Goal: Information Seeking & Learning: Learn about a topic

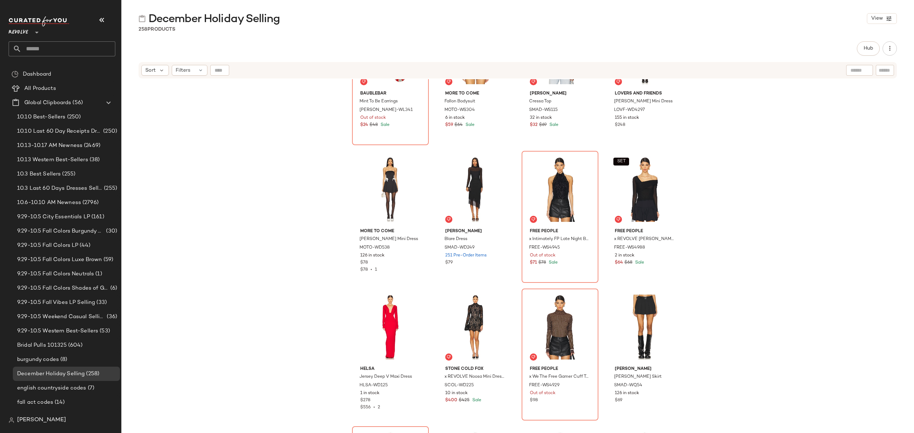
scroll to position [672, 0]
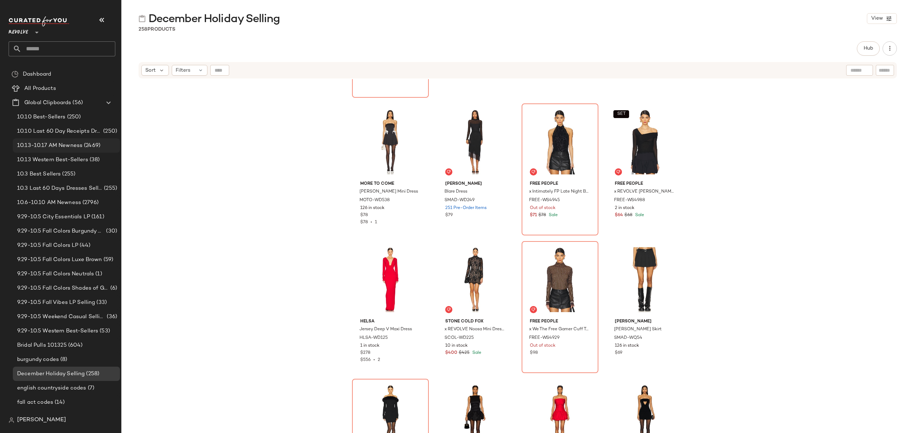
click at [73, 142] on span "10.13-10.17 AM Newness" at bounding box center [49, 146] width 65 height 8
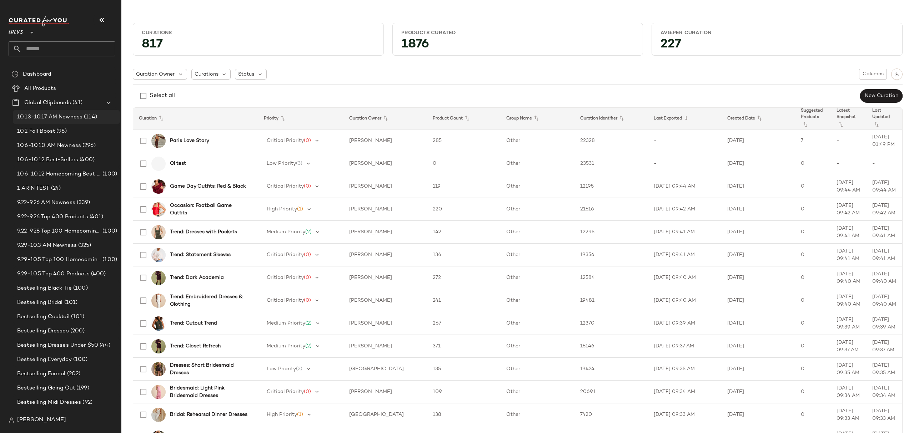
click at [71, 116] on span "10.13-10.17 AM Newness" at bounding box center [49, 117] width 65 height 8
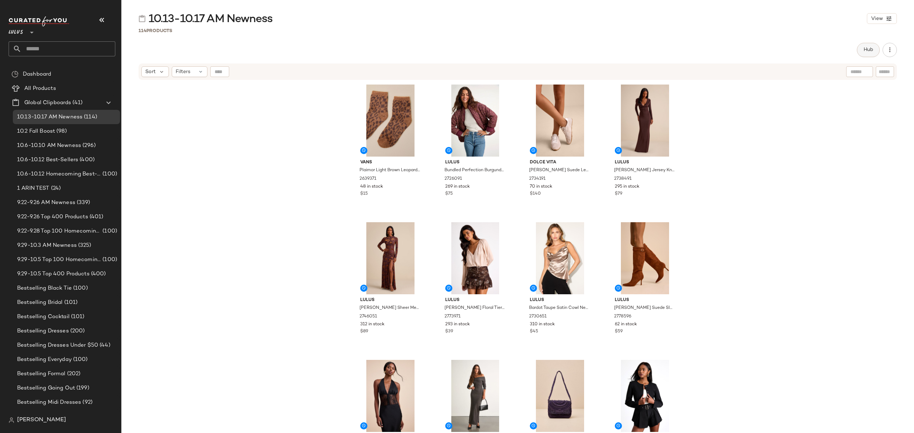
click at [866, 47] on span "Hub" at bounding box center [868, 50] width 10 height 6
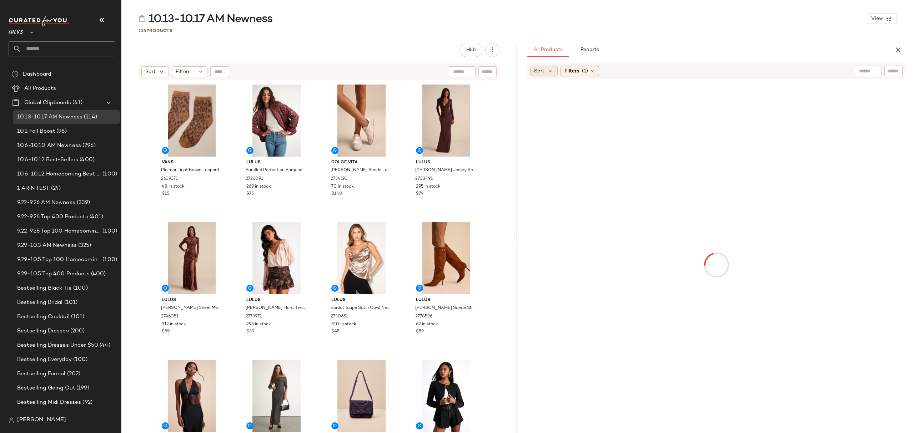
click at [546, 69] on div "Sort" at bounding box center [543, 71] width 27 height 11
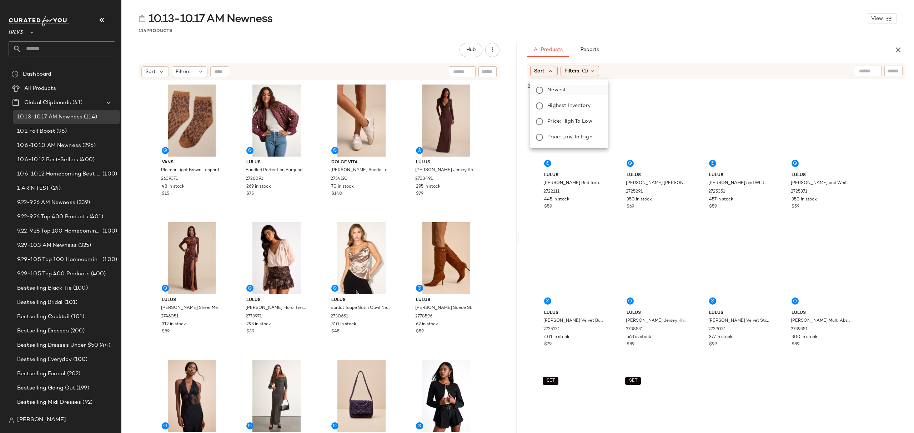
drag, startPoint x: 556, startPoint y: 82, endPoint x: 560, endPoint y: 88, distance: 7.2
click at [560, 88] on span "Newest" at bounding box center [556, 89] width 19 height 7
click at [598, 70] on span "Filters" at bounding box center [591, 70] width 15 height 7
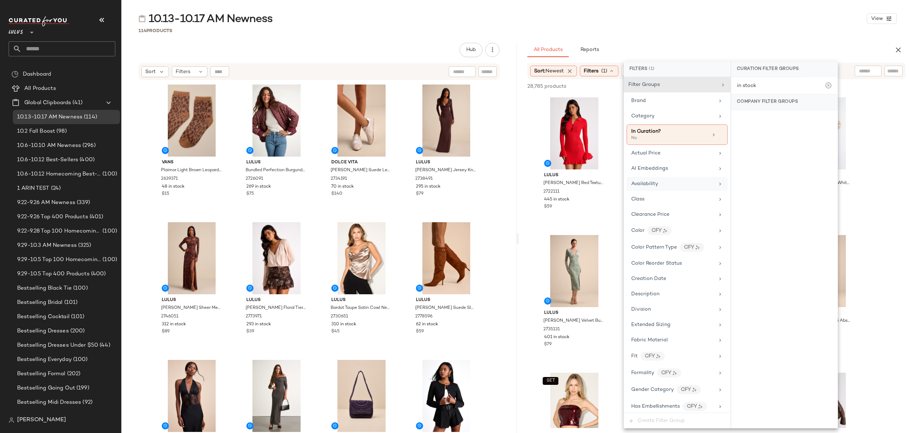
click at [651, 186] on span "Availability" at bounding box center [644, 183] width 27 height 5
click at [761, 121] on div "in_stock" at bounding box center [784, 121] width 106 height 17
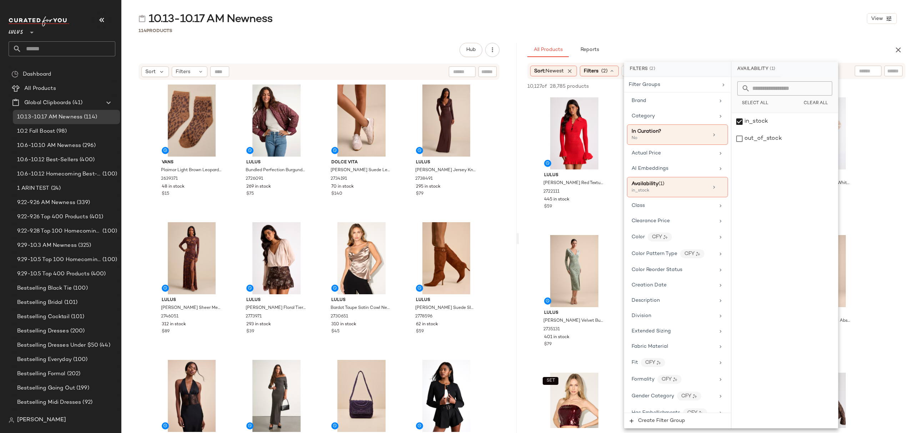
click at [690, 16] on div "10.13-10.17 AM Newness View" at bounding box center [517, 18] width 793 height 14
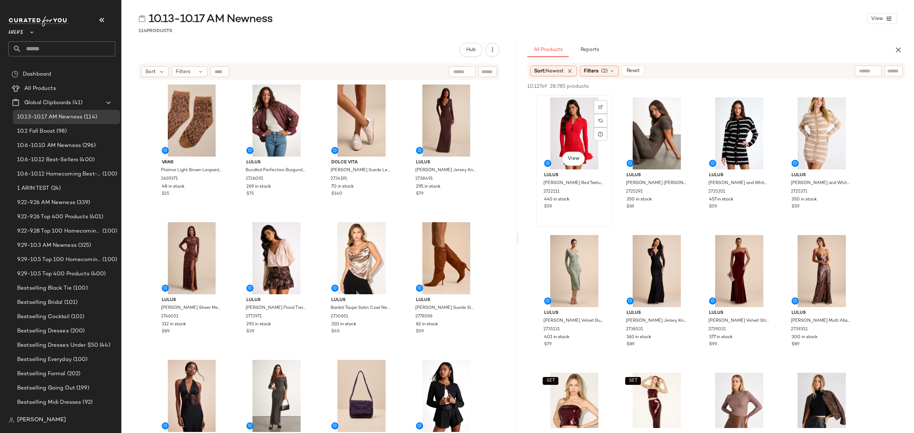
click at [557, 130] on div "View" at bounding box center [574, 133] width 72 height 72
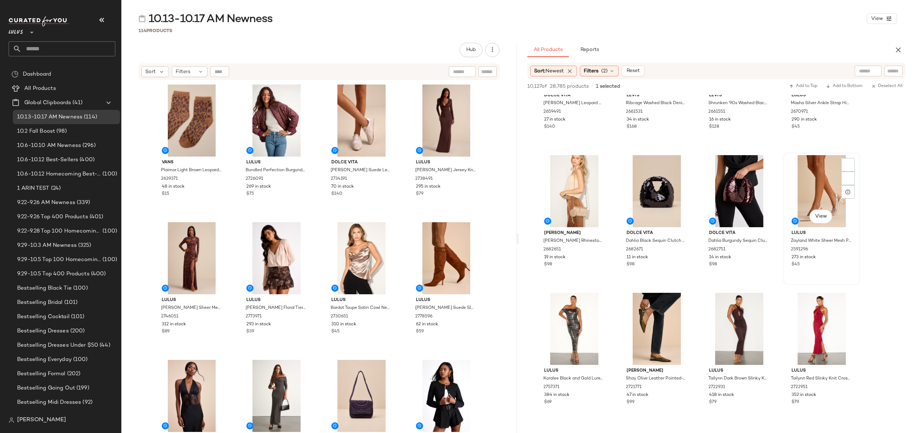
scroll to position [1000, 0]
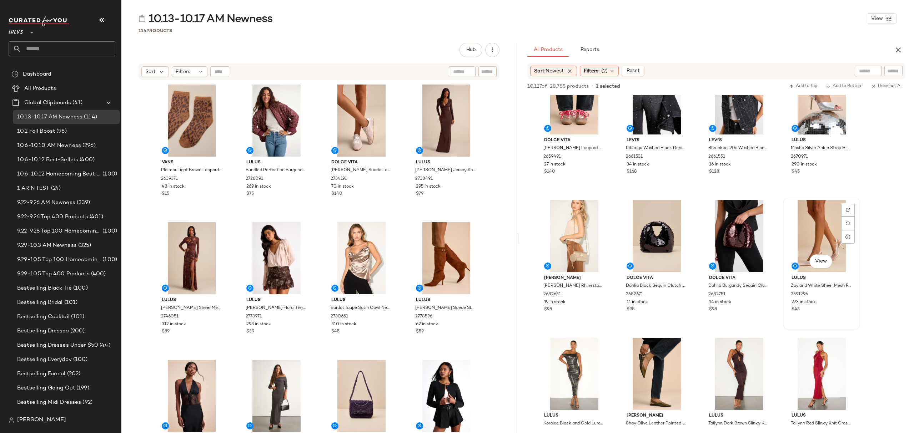
click at [841, 302] on div "273 in stock" at bounding box center [821, 303] width 60 height 6
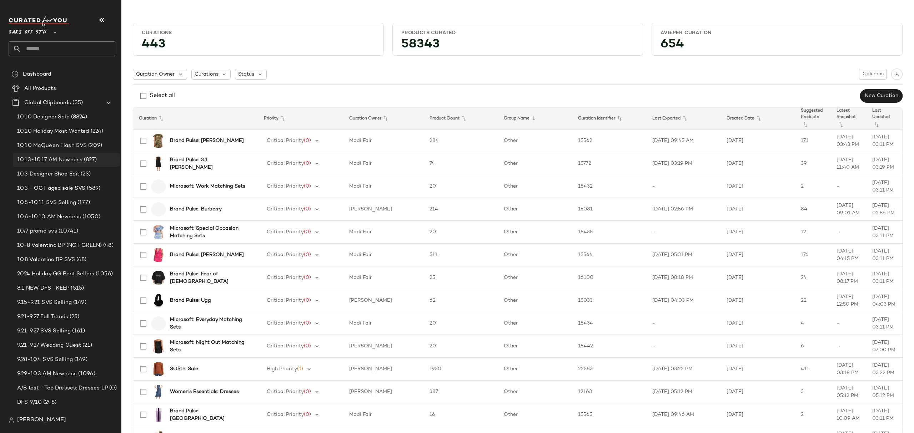
click at [71, 163] on div "10.13-10.17 AM Newness (827)" at bounding box center [66, 160] width 107 height 14
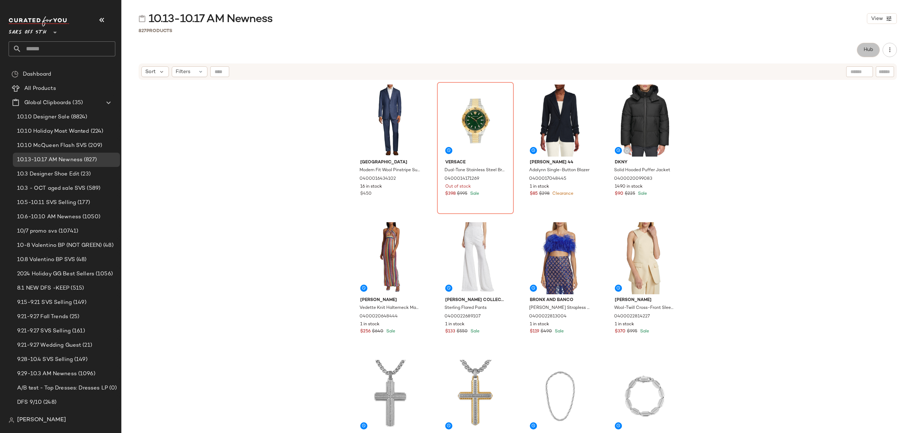
click at [870, 53] on span "Hub" at bounding box center [868, 50] width 10 height 6
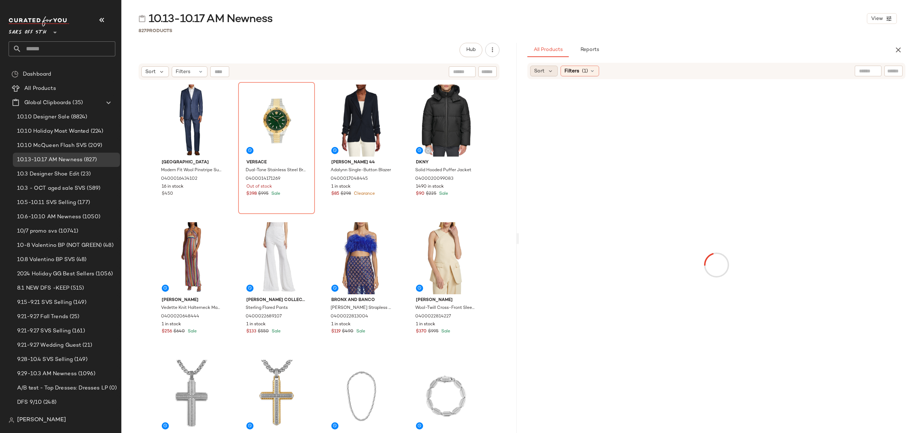
click at [544, 69] on div "Sort" at bounding box center [543, 71] width 27 height 11
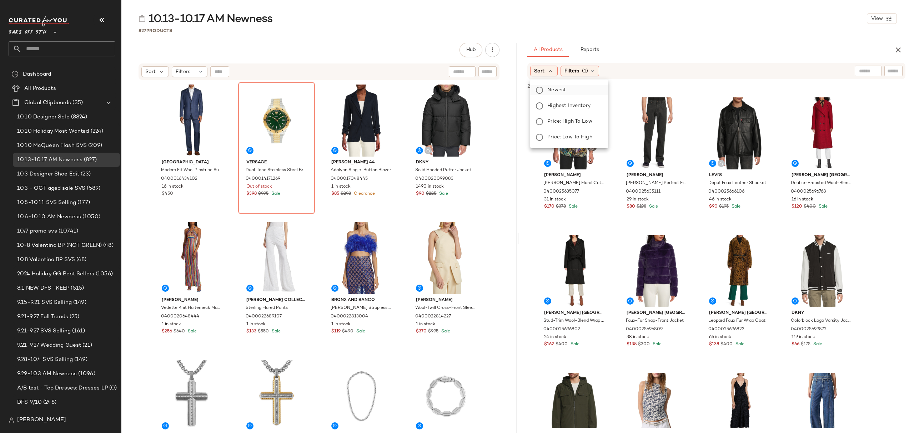
click at [554, 88] on span "Newest" at bounding box center [556, 89] width 19 height 7
click at [598, 72] on span "Filters" at bounding box center [591, 70] width 15 height 7
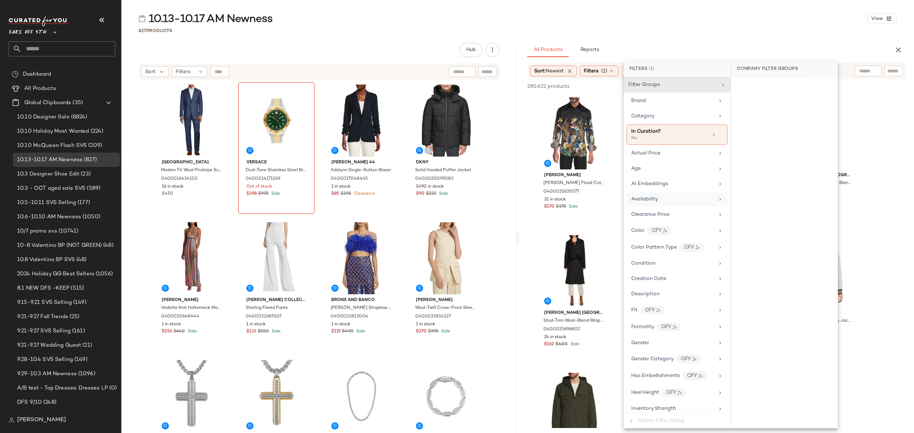
click at [687, 200] on div "Availability" at bounding box center [672, 199] width 83 height 7
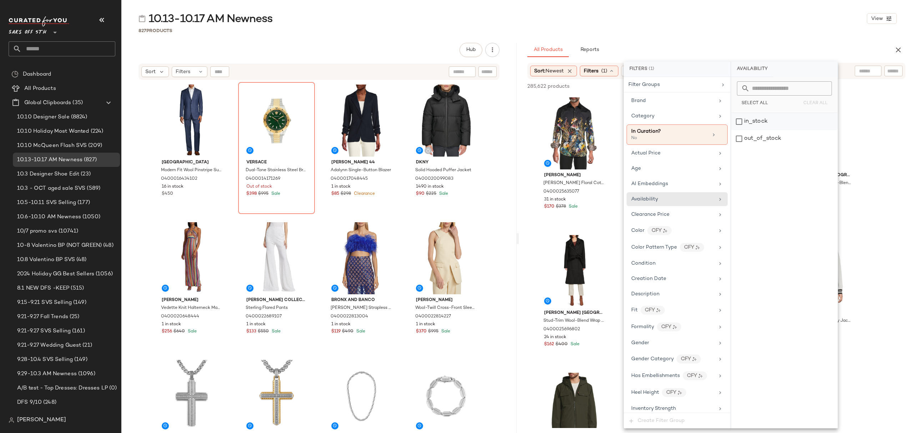
click at [766, 119] on div "in_stock" at bounding box center [784, 121] width 106 height 17
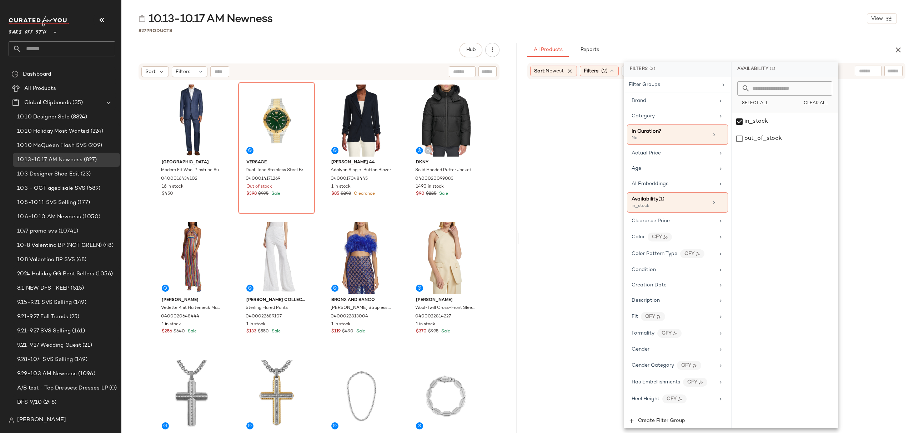
click at [734, 29] on div "827 Products" at bounding box center [517, 30] width 793 height 7
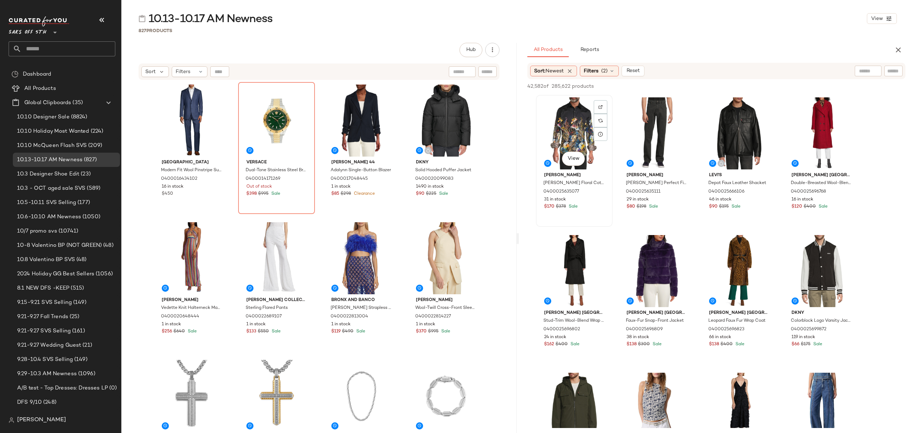
drag, startPoint x: 559, startPoint y: 110, endPoint x: 574, endPoint y: 118, distance: 16.9
click at [559, 110] on div "View" at bounding box center [574, 133] width 72 height 72
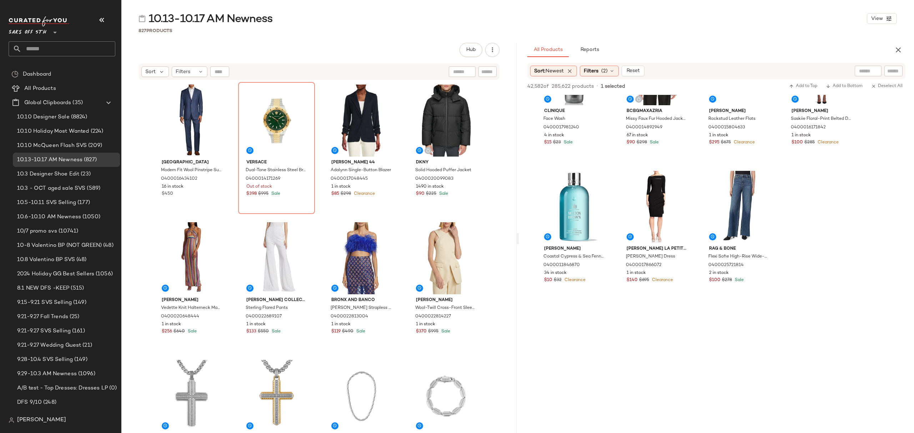
scroll to position [5950, 0]
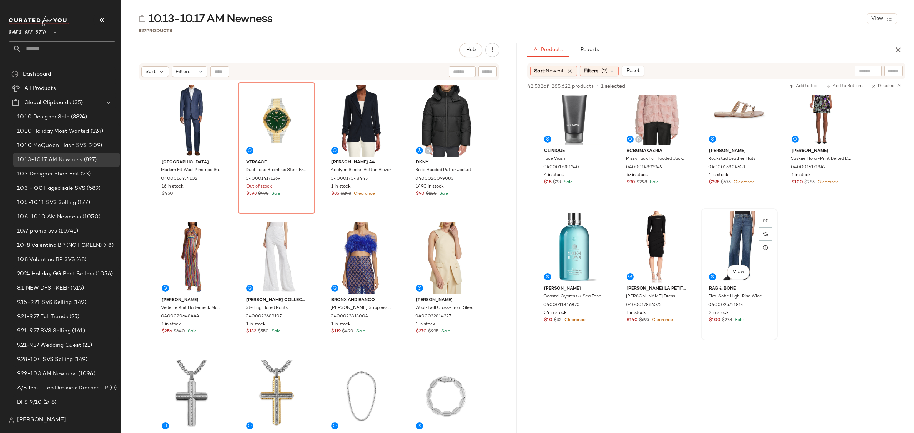
drag, startPoint x: 759, startPoint y: 312, endPoint x: 727, endPoint y: 237, distance: 80.6
click at [759, 311] on div "2 in stock" at bounding box center [739, 313] width 60 height 6
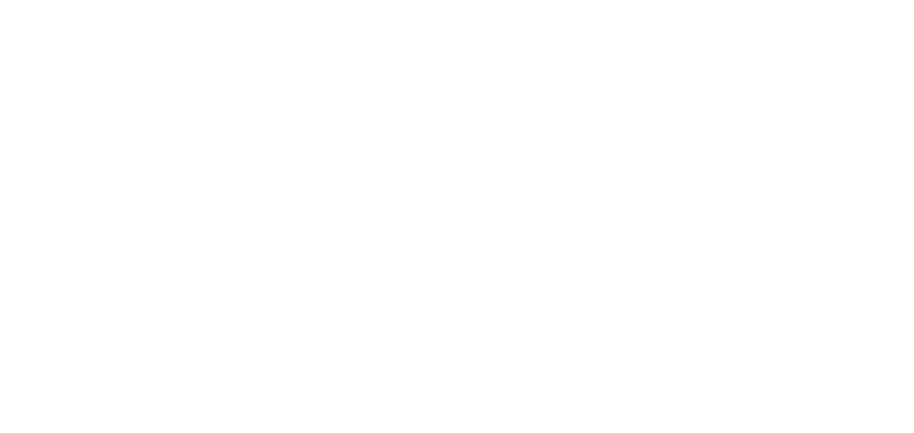
click at [864, 0] on html at bounding box center [457, 0] width 914 height 0
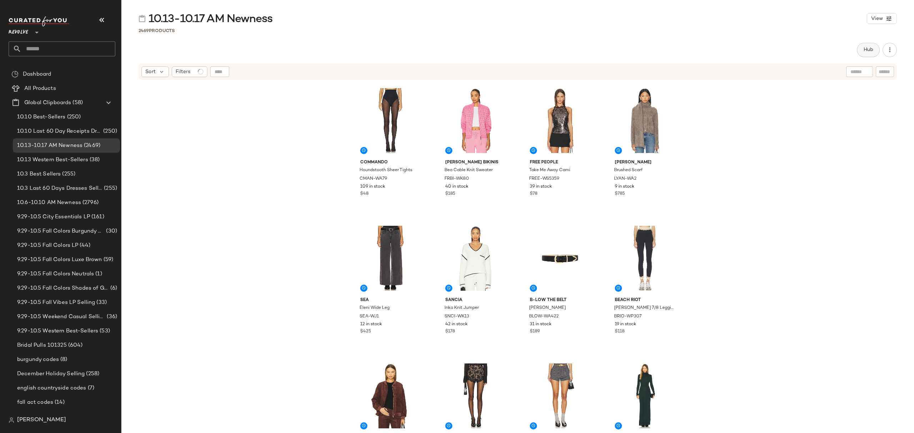
click at [861, 50] on button "Hub" at bounding box center [868, 50] width 23 height 14
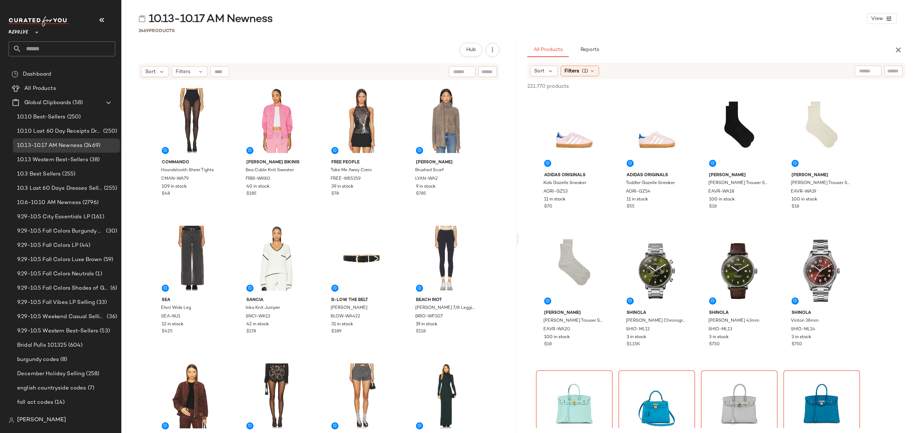
drag, startPoint x: 543, startPoint y: 71, endPoint x: 553, endPoint y: 84, distance: 16.6
click at [544, 71] on span "Sort" at bounding box center [539, 70] width 10 height 7
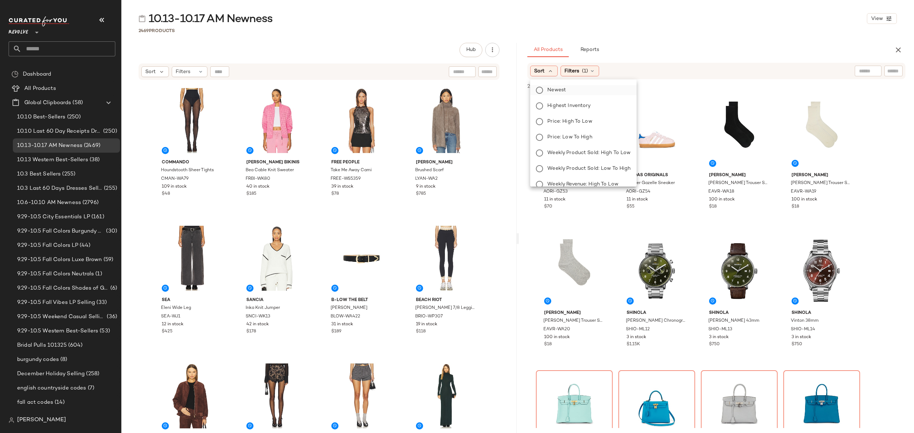
click at [578, 91] on label "Newest" at bounding box center [587, 90] width 86 height 10
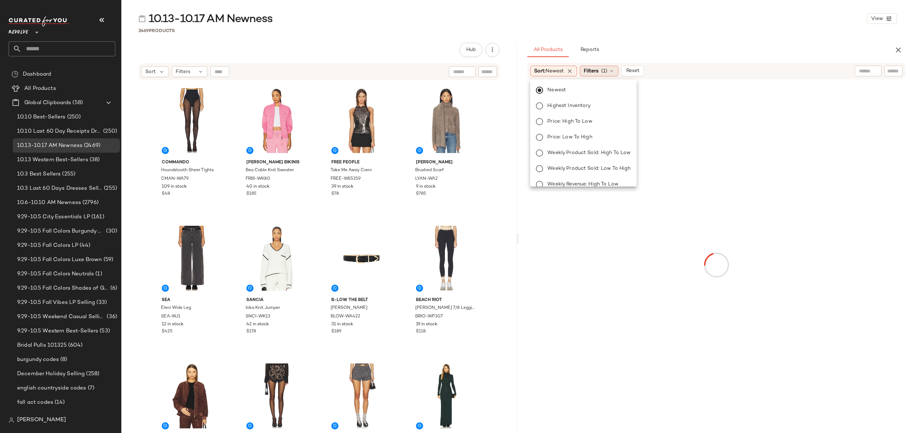
click at [592, 70] on span "Filters" at bounding box center [591, 70] width 15 height 7
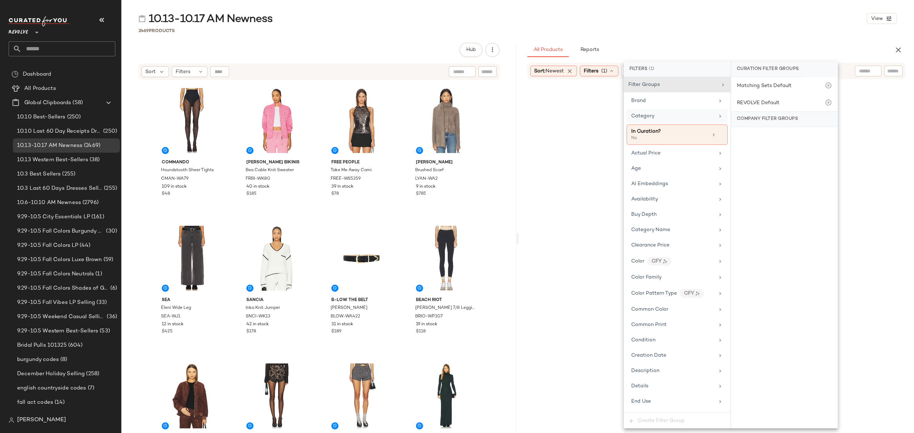
click at [675, 118] on div "Category" at bounding box center [672, 115] width 83 height 7
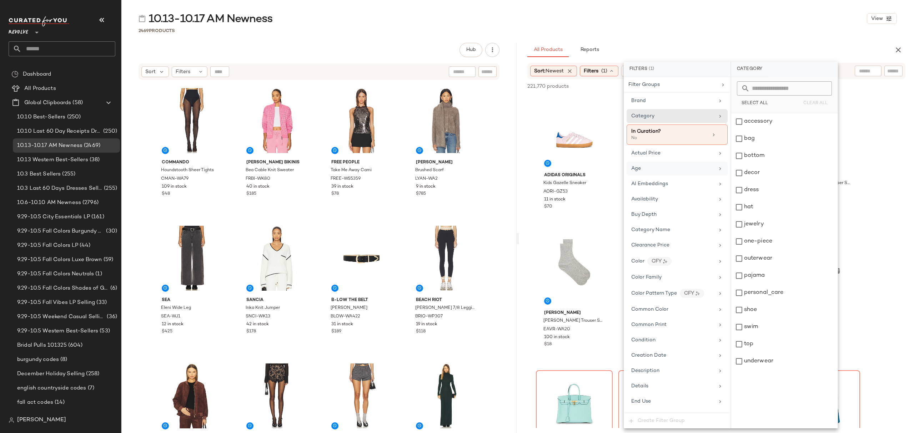
click at [673, 170] on div "Age" at bounding box center [672, 168] width 83 height 7
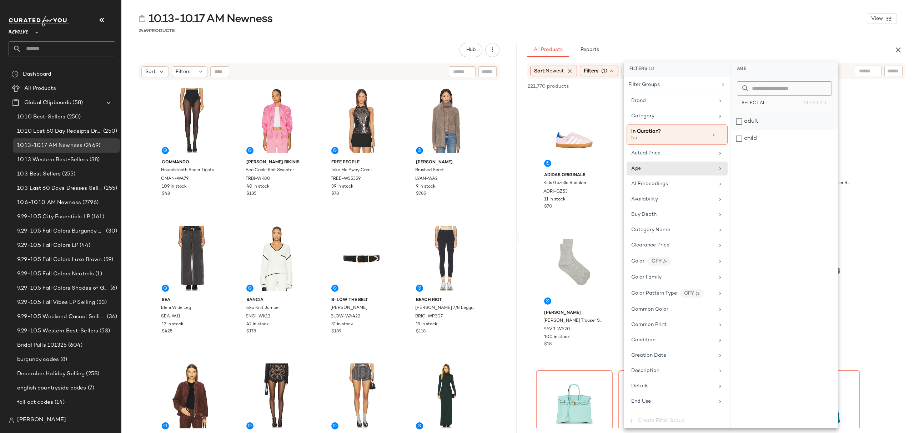
click at [763, 123] on div "adult" at bounding box center [784, 121] width 106 height 17
click at [675, 213] on div "Availability" at bounding box center [677, 206] width 101 height 14
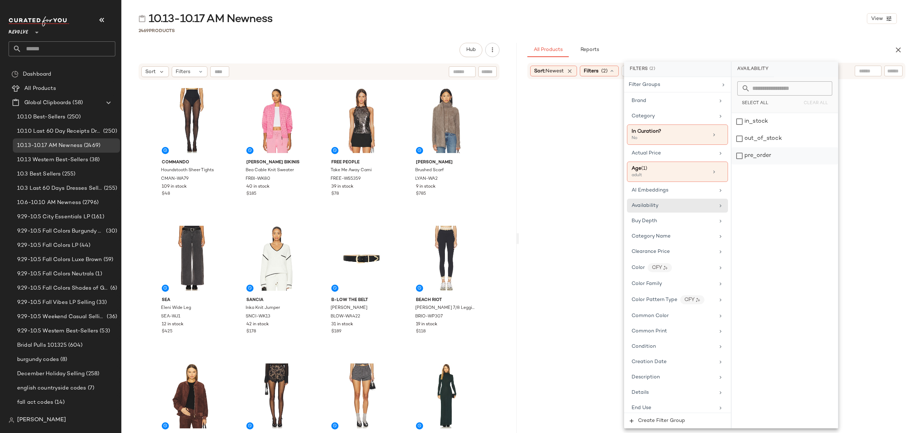
drag, startPoint x: 770, startPoint y: 120, endPoint x: 767, endPoint y: 155, distance: 35.1
click at [770, 120] on div "in_stock" at bounding box center [784, 121] width 106 height 17
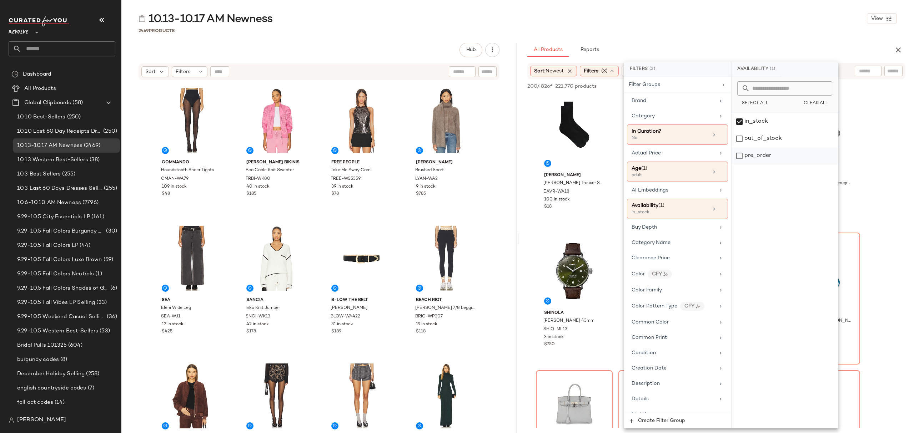
click at [767, 159] on div "pre_order" at bounding box center [784, 155] width 106 height 17
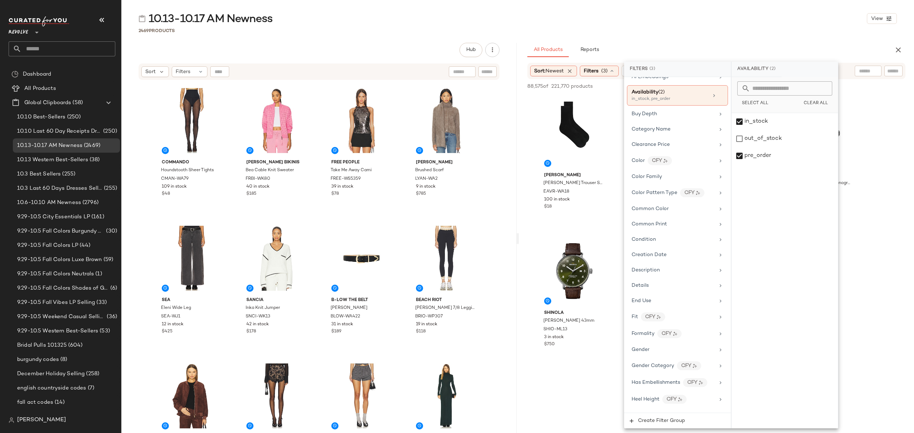
scroll to position [190, 0]
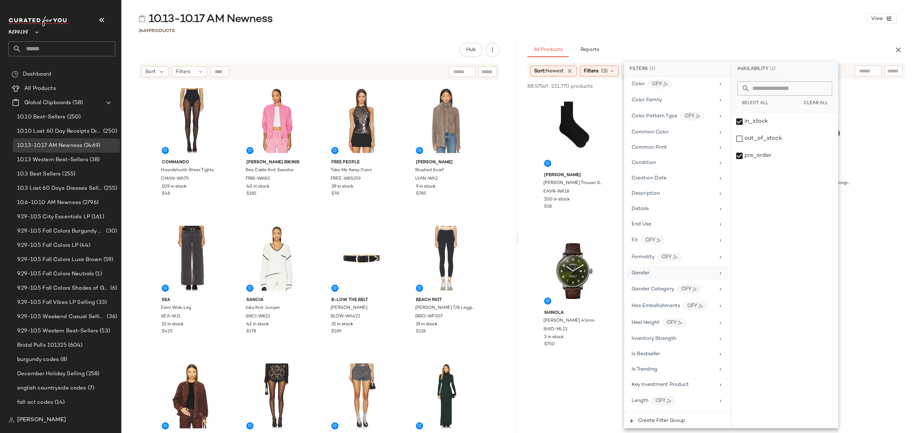
drag, startPoint x: 670, startPoint y: 278, endPoint x: 677, endPoint y: 280, distance: 6.7
click at [671, 277] on div "Gender" at bounding box center [673, 273] width 83 height 7
click at [770, 125] on div "female" at bounding box center [784, 121] width 106 height 17
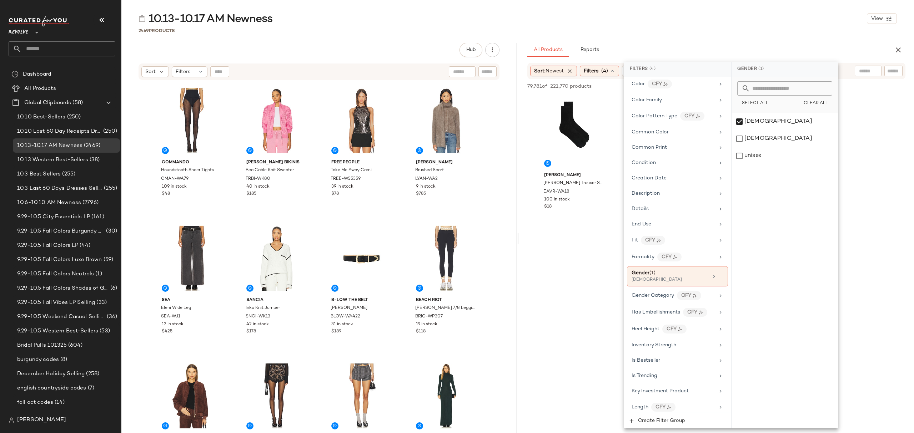
click at [724, 26] on div "10.13-10.17 AM Newness View 2469 Products Hub Send for Review External Review I…" at bounding box center [517, 222] width 793 height 422
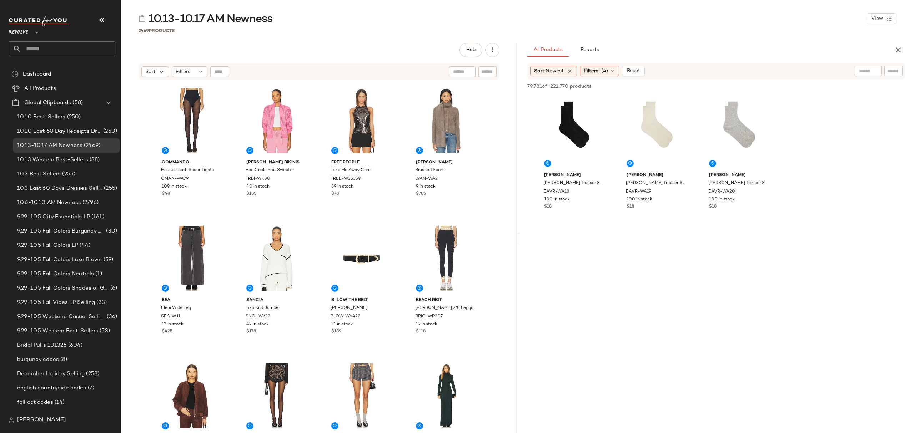
drag, startPoint x: 610, startPoint y: 74, endPoint x: 615, endPoint y: 79, distance: 7.1
click at [608, 74] on span "(4)" at bounding box center [604, 70] width 7 height 7
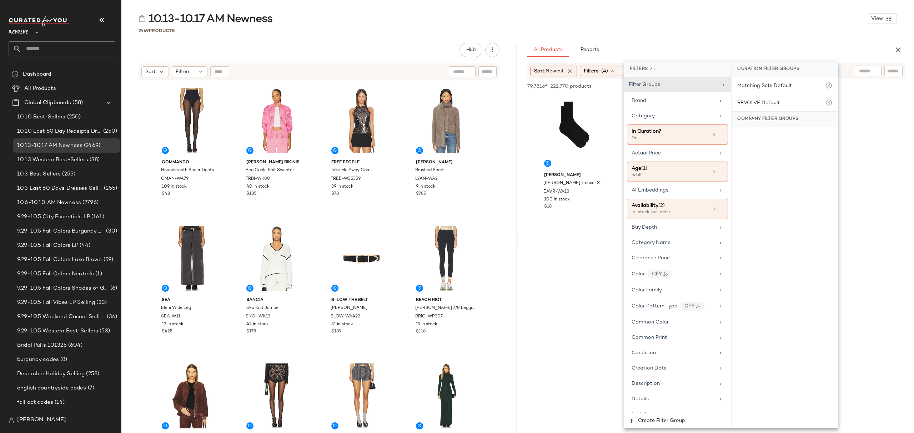
click at [572, 249] on div at bounding box center [716, 296] width 395 height 138
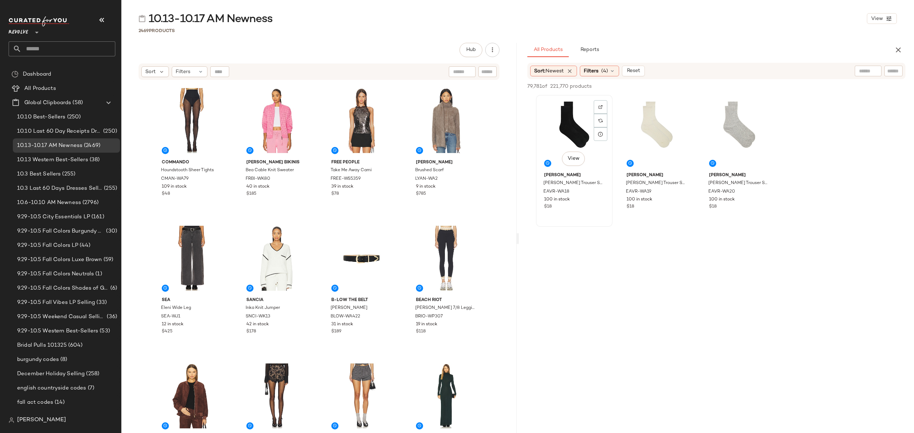
click at [558, 121] on div "View" at bounding box center [574, 133] width 72 height 72
click at [743, 200] on div "100 in stock" at bounding box center [739, 200] width 60 height 6
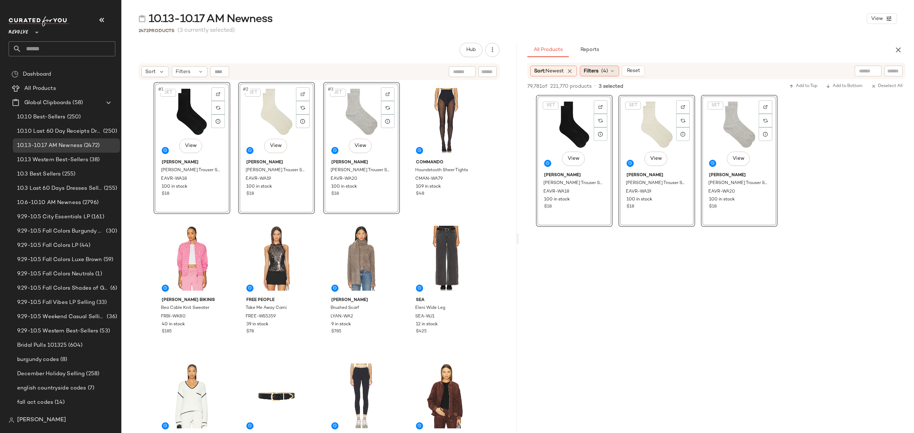
click at [615, 74] on icon at bounding box center [612, 71] width 6 height 6
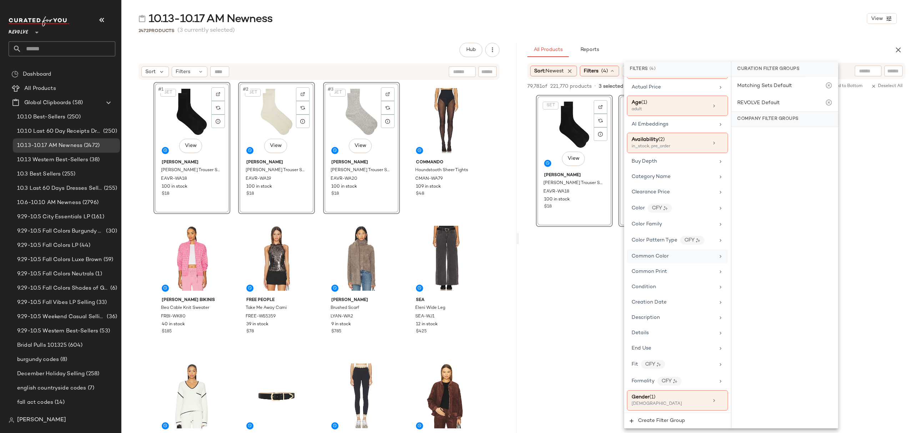
scroll to position [95, 0]
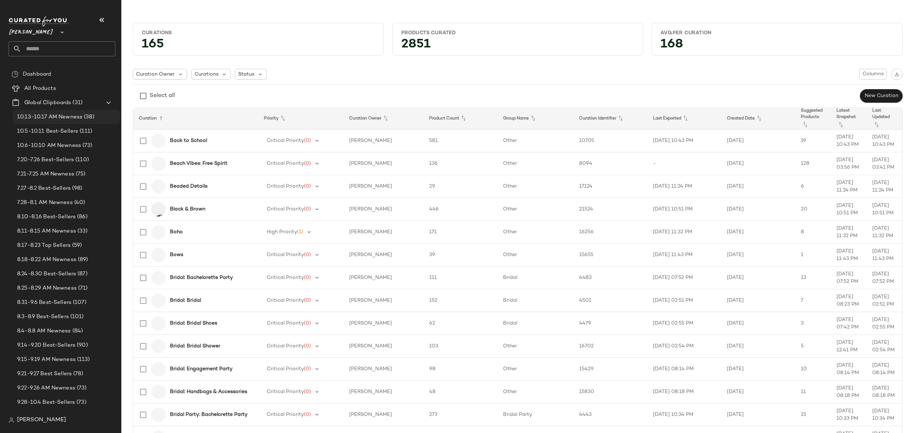
click at [55, 116] on span "10.13-10.17 AM Newness" at bounding box center [49, 117] width 65 height 8
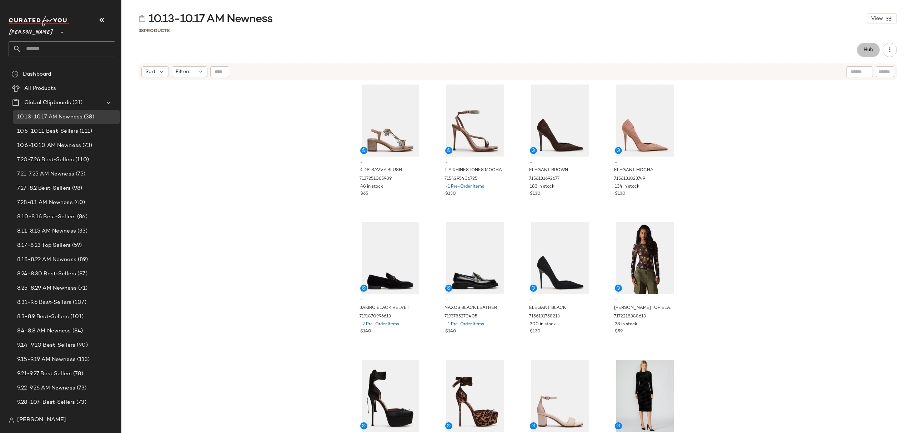
click at [867, 55] on button "Hub" at bounding box center [868, 50] width 23 height 14
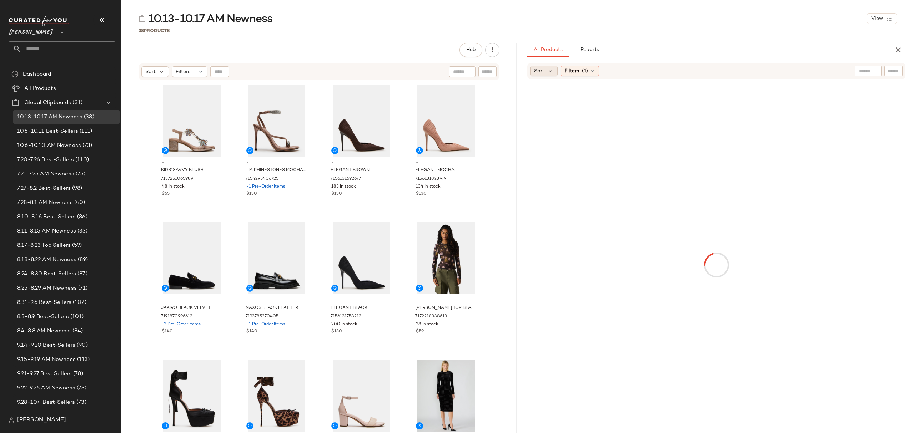
click at [549, 70] on icon at bounding box center [550, 71] width 6 height 6
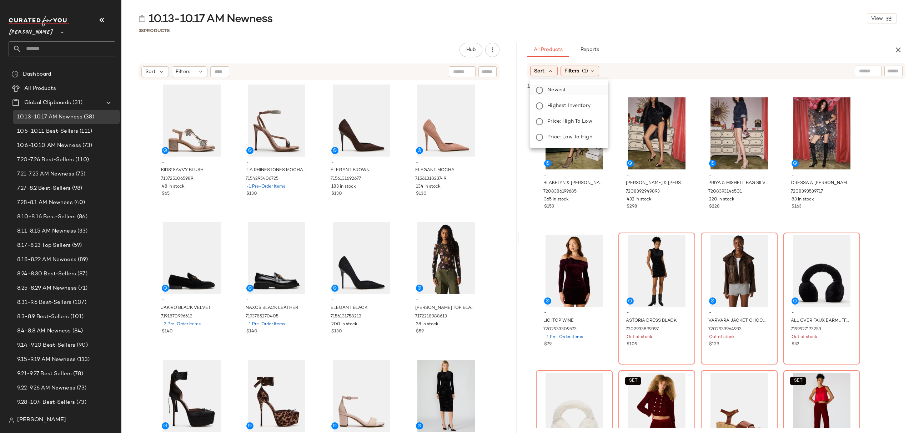
click at [593, 91] on label "Newest" at bounding box center [573, 90] width 58 height 10
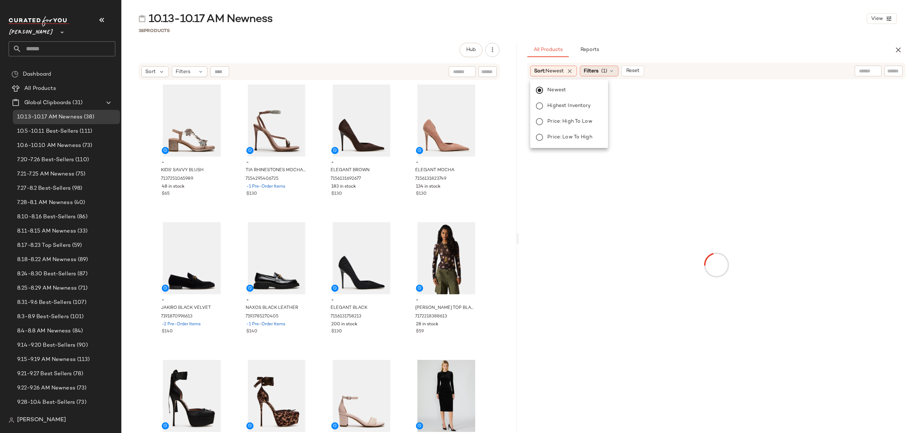
click at [594, 67] on span "Filters" at bounding box center [591, 70] width 15 height 7
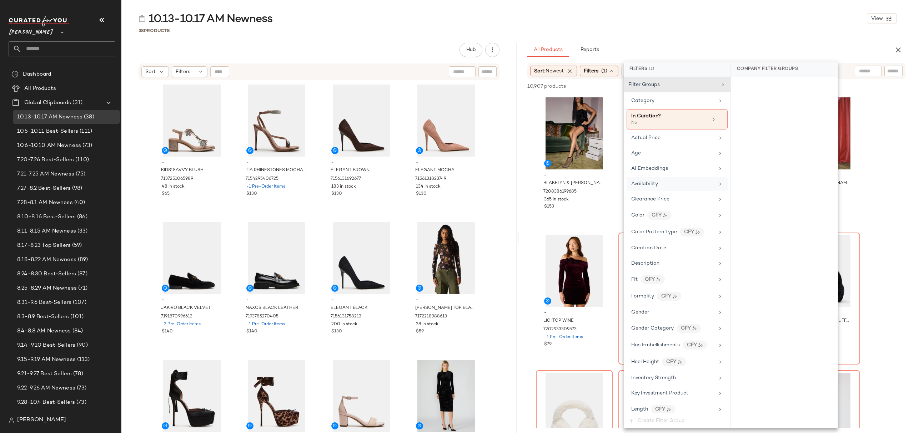
click at [683, 186] on div "Availability" at bounding box center [672, 183] width 83 height 7
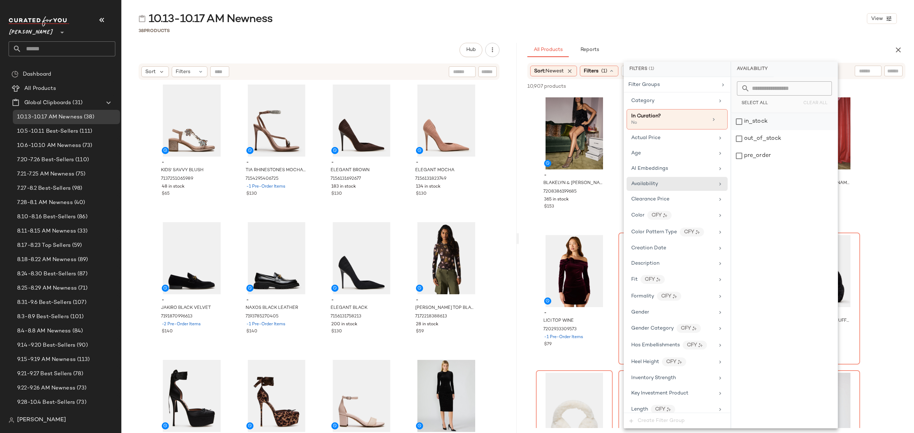
click at [774, 122] on div "in_stock" at bounding box center [784, 121] width 106 height 17
click at [766, 156] on div "pre_order" at bounding box center [784, 155] width 106 height 17
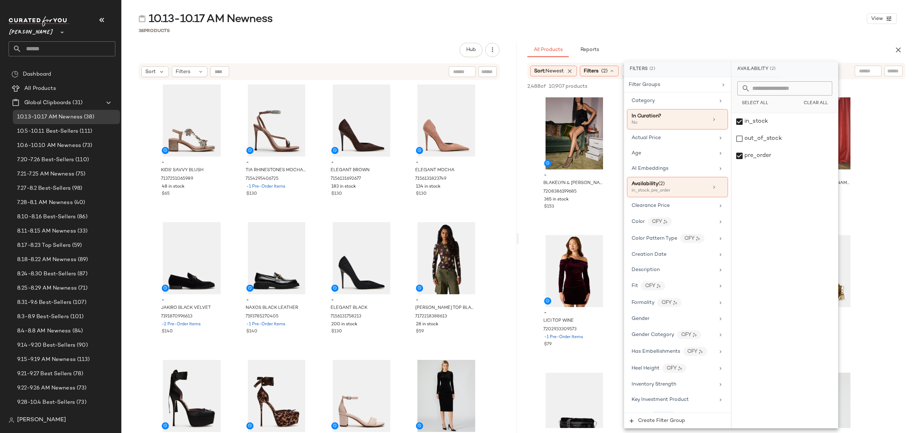
click at [719, 39] on div "10.13-10.17 AM Newness View 38 Products Hub Send for Review External Review Int…" at bounding box center [517, 222] width 793 height 422
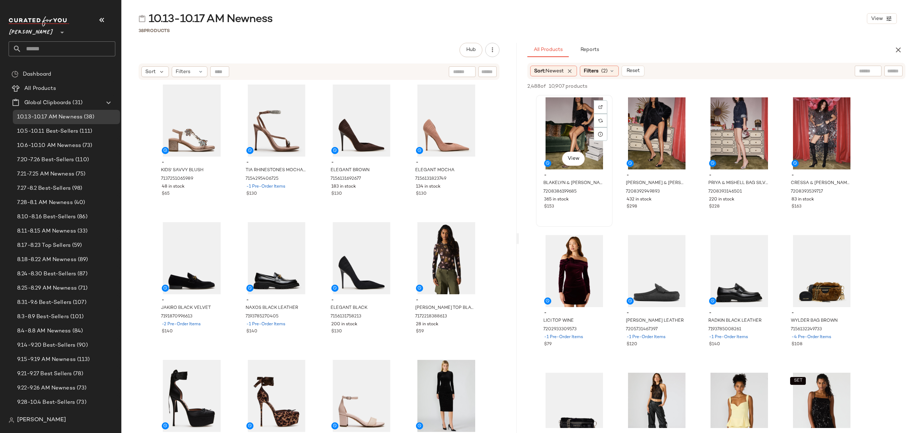
click at [540, 142] on div "View" at bounding box center [574, 133] width 72 height 72
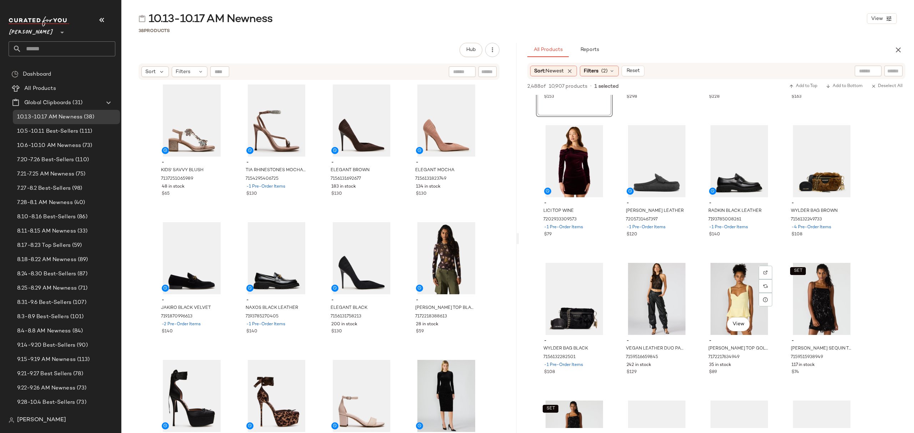
scroll to position [95, 0]
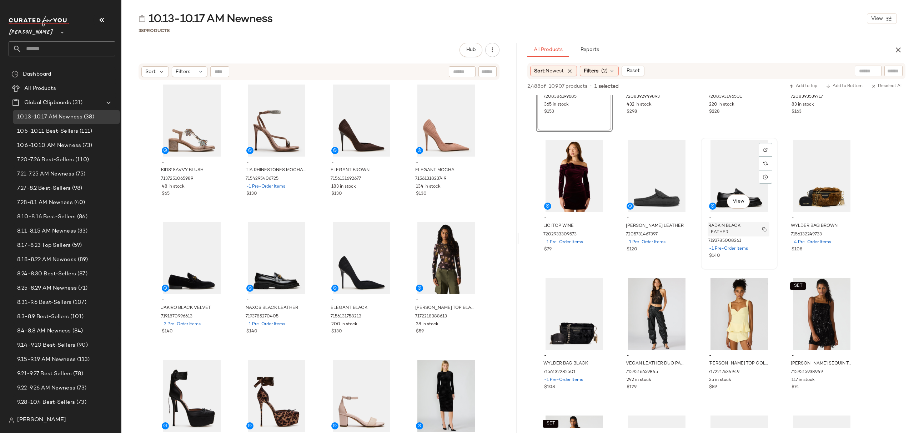
click at [764, 253] on div "$140" at bounding box center [739, 256] width 60 height 6
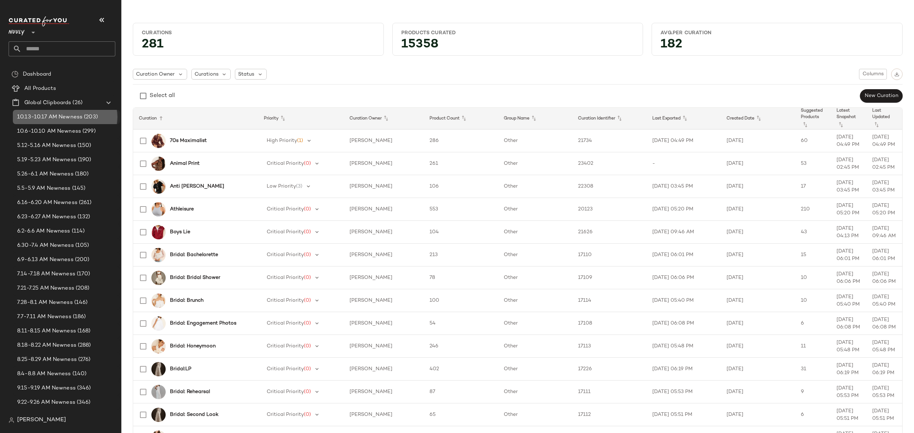
click at [66, 117] on span "10.13-10.17 AM Newness" at bounding box center [49, 117] width 65 height 8
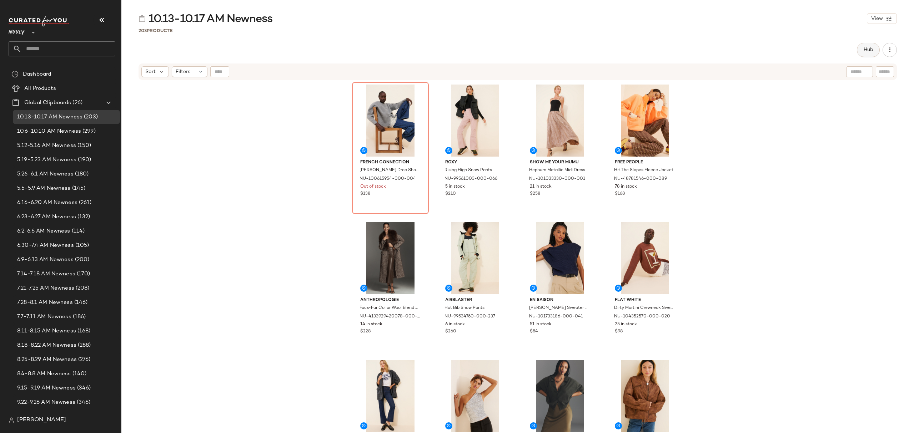
click at [863, 48] on span "Hub" at bounding box center [868, 50] width 10 height 6
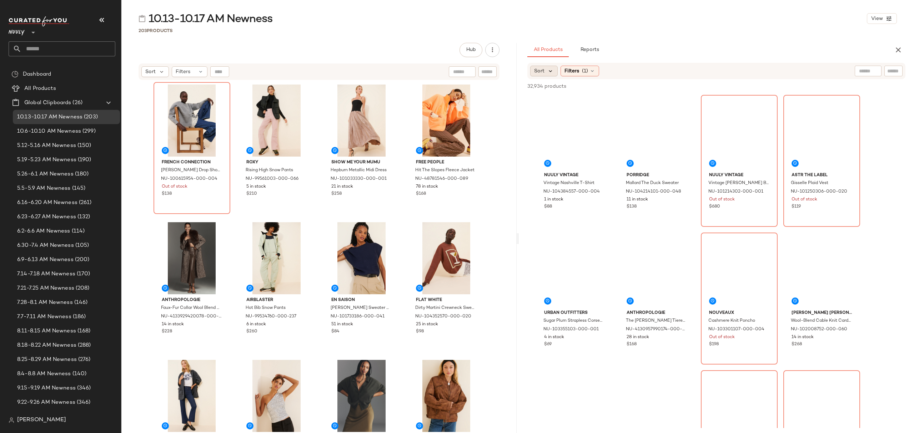
click at [550, 73] on icon at bounding box center [550, 71] width 6 height 6
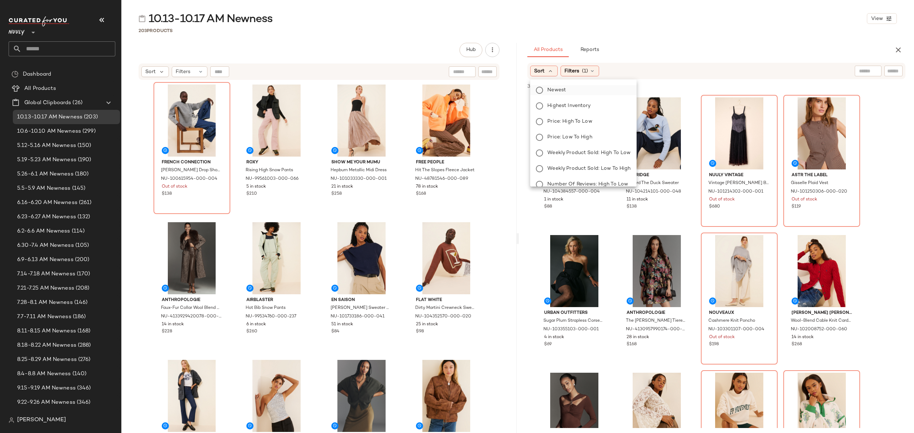
click at [564, 92] on span "Newest" at bounding box center [556, 89] width 19 height 7
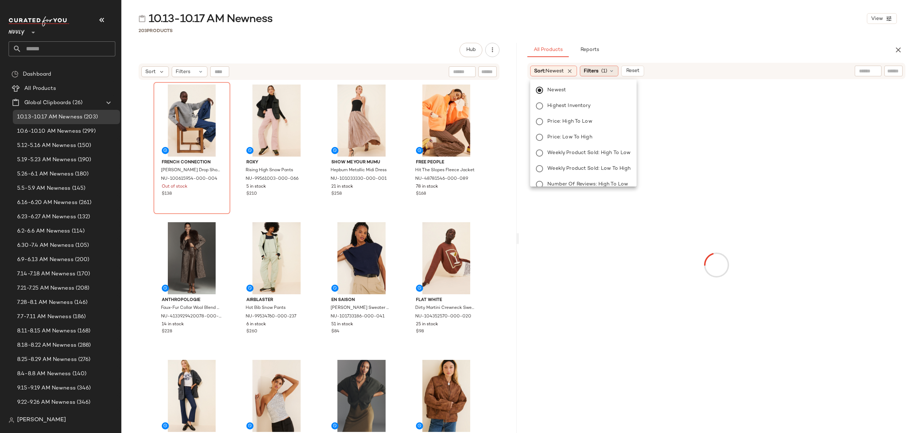
click at [598, 75] on span "Filters" at bounding box center [591, 70] width 15 height 7
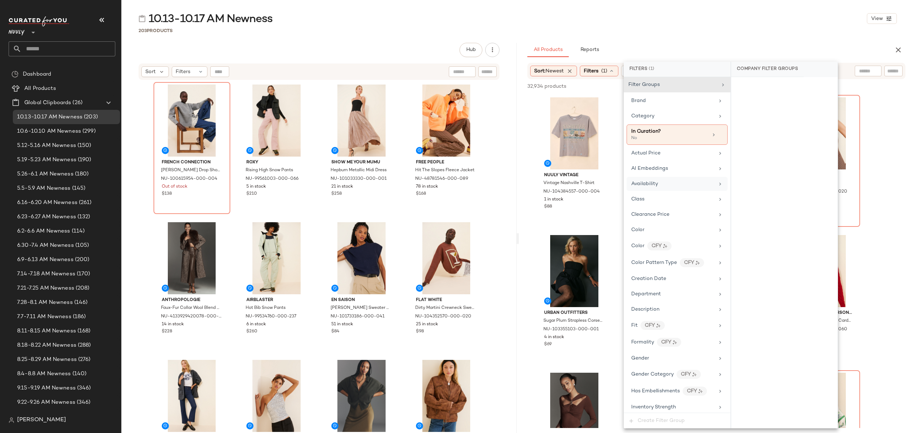
click at [643, 183] on span "Availability" at bounding box center [644, 183] width 27 height 5
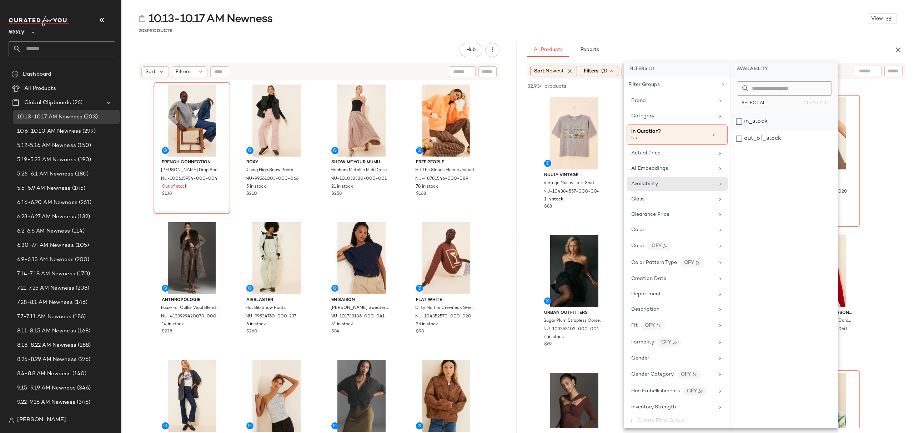
click at [753, 122] on div "in_stock" at bounding box center [784, 121] width 106 height 17
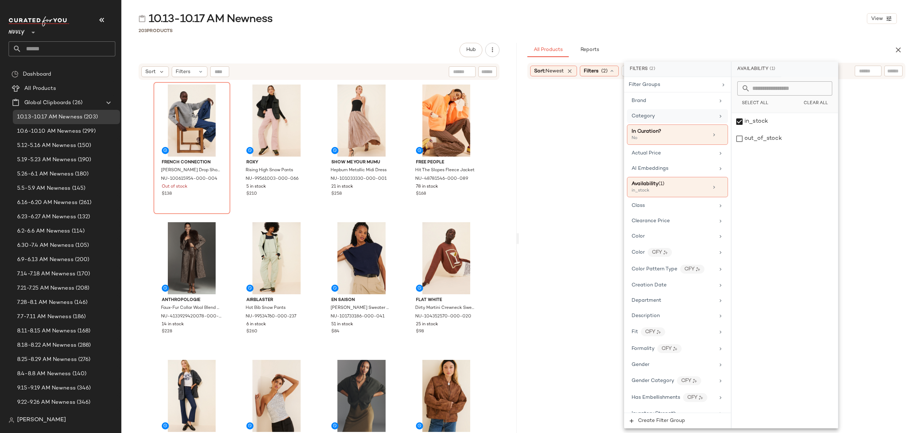
click at [672, 120] on div "Category" at bounding box center [673, 115] width 83 height 7
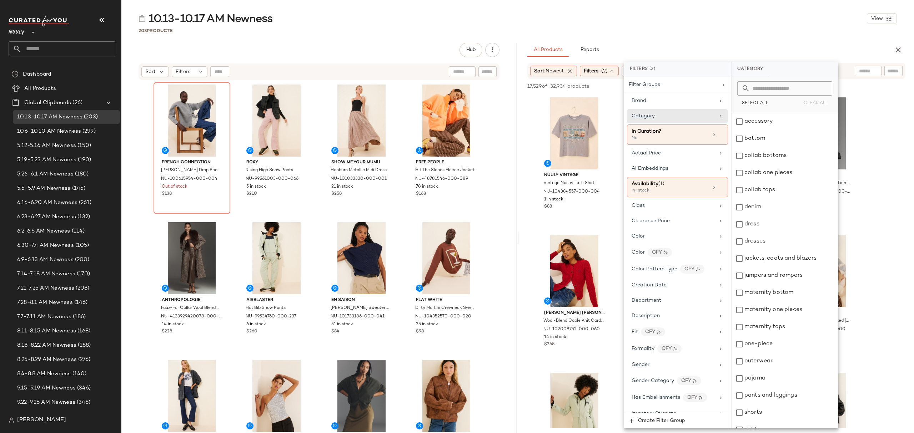
click at [678, 26] on div "10.13-10.17 AM Newness View 203 Products Hub Send for Review External Review In…" at bounding box center [517, 222] width 793 height 422
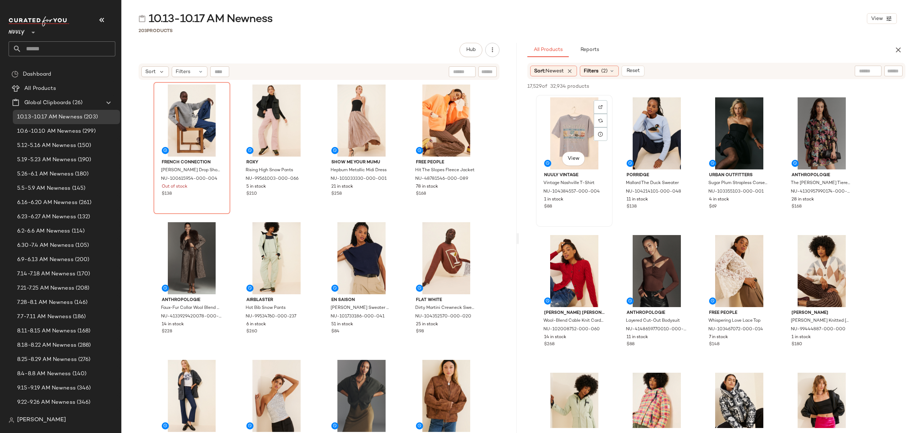
click at [555, 119] on div "View" at bounding box center [574, 133] width 72 height 72
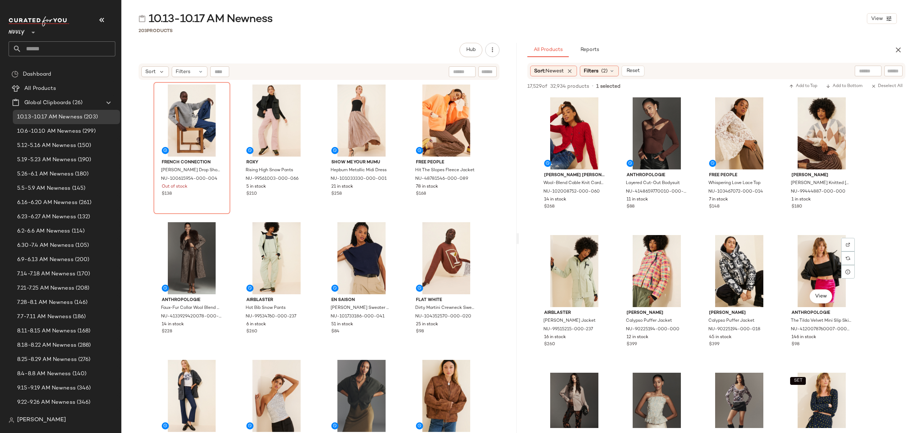
scroll to position [95, 0]
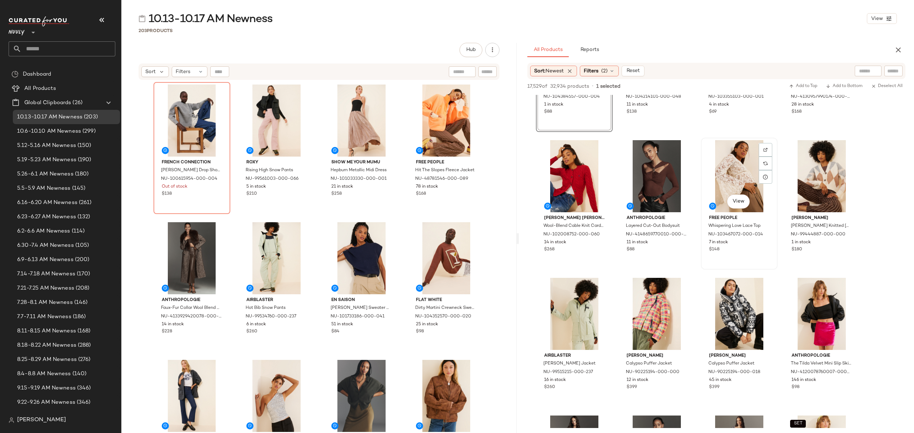
click at [758, 242] on div "7 in stock" at bounding box center [739, 243] width 60 height 6
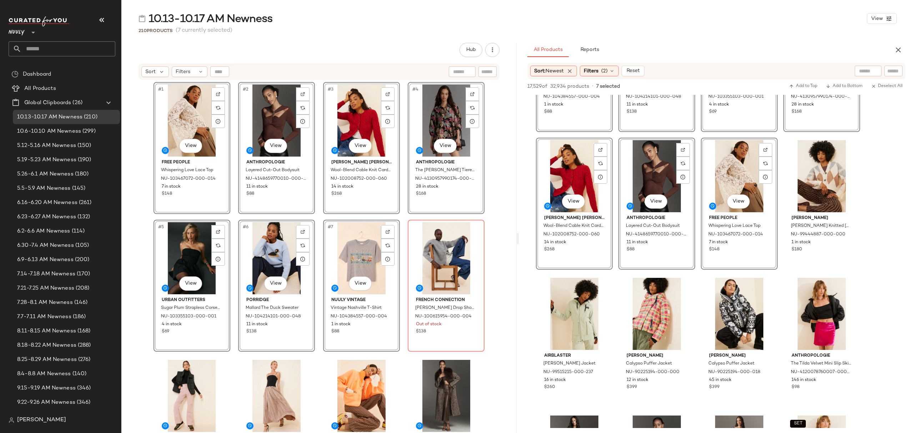
scroll to position [0, 0]
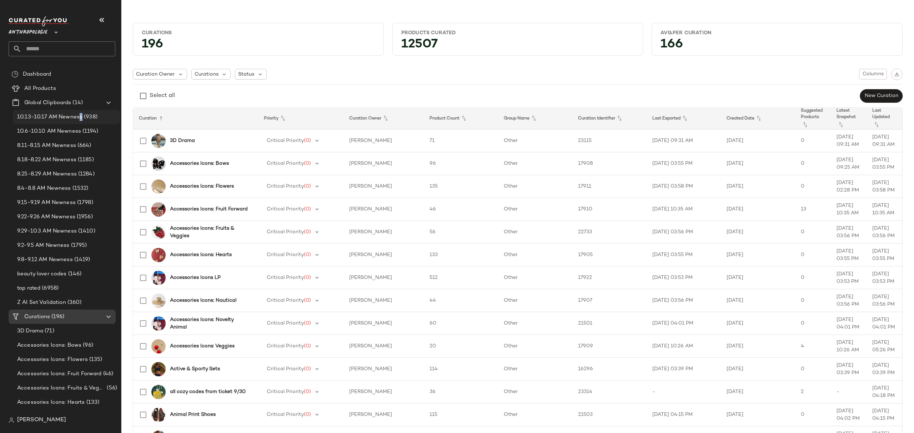
click at [79, 115] on span "10.13-10.17 AM Newness" at bounding box center [49, 117] width 65 height 8
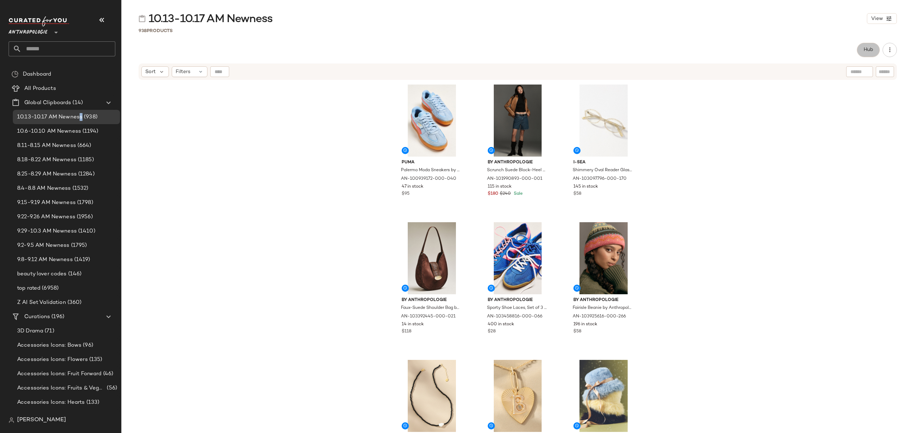
click at [867, 48] on span "Hub" at bounding box center [868, 50] width 10 height 6
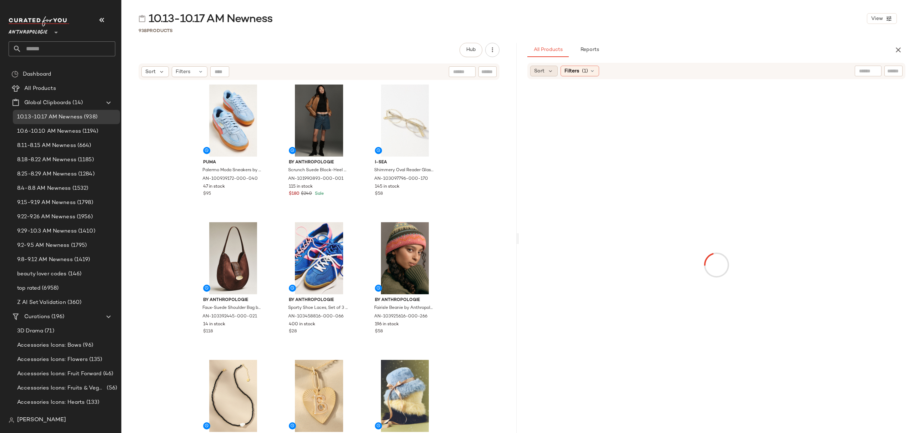
click at [542, 70] on span "Sort" at bounding box center [539, 70] width 10 height 7
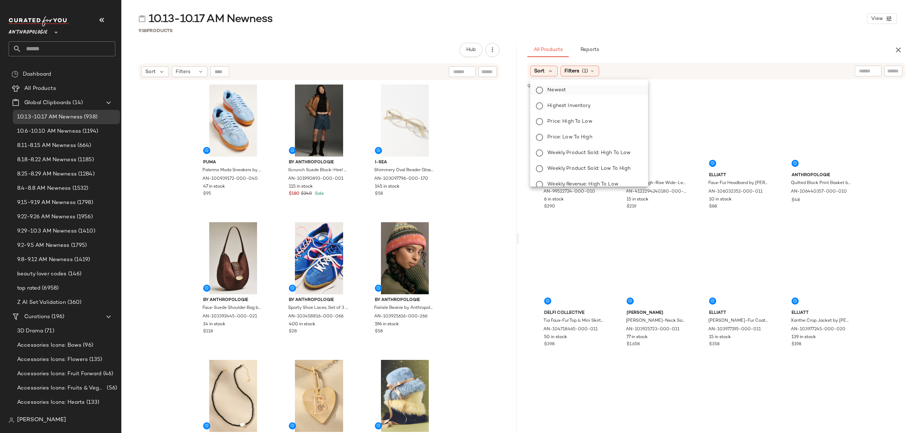
drag, startPoint x: 542, startPoint y: 73, endPoint x: 559, endPoint y: 89, distance: 23.5
click at [557, 89] on span "Newest" at bounding box center [556, 89] width 19 height 7
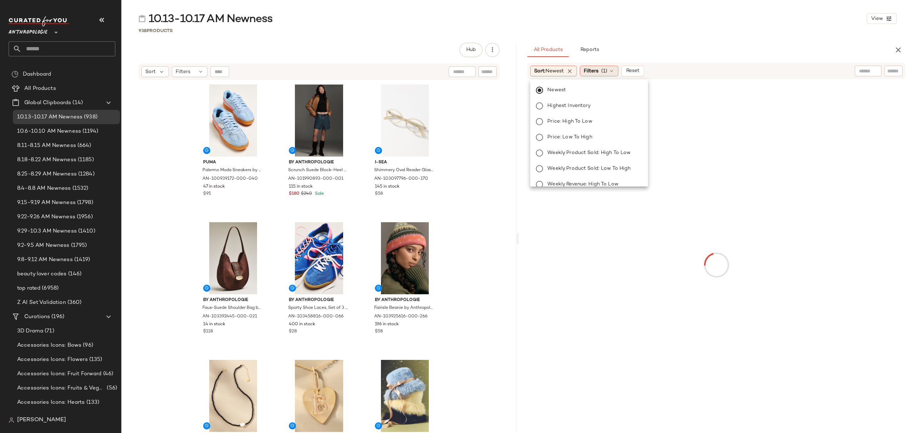
click at [598, 70] on span "Filters" at bounding box center [591, 70] width 15 height 7
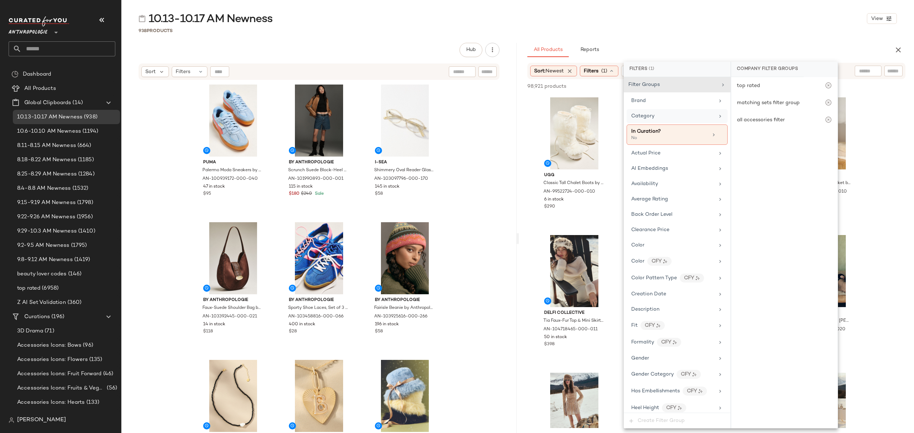
click at [643, 119] on span "Category" at bounding box center [642, 116] width 23 height 5
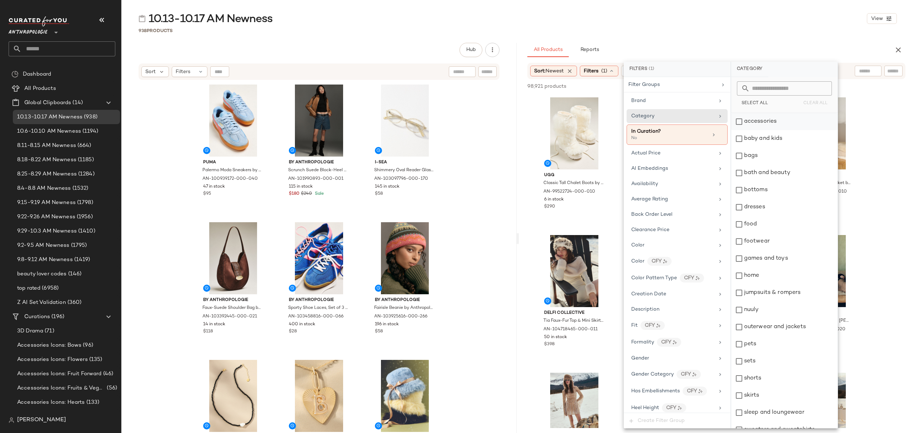
click at [768, 123] on div "accessories" at bounding box center [784, 121] width 106 height 17
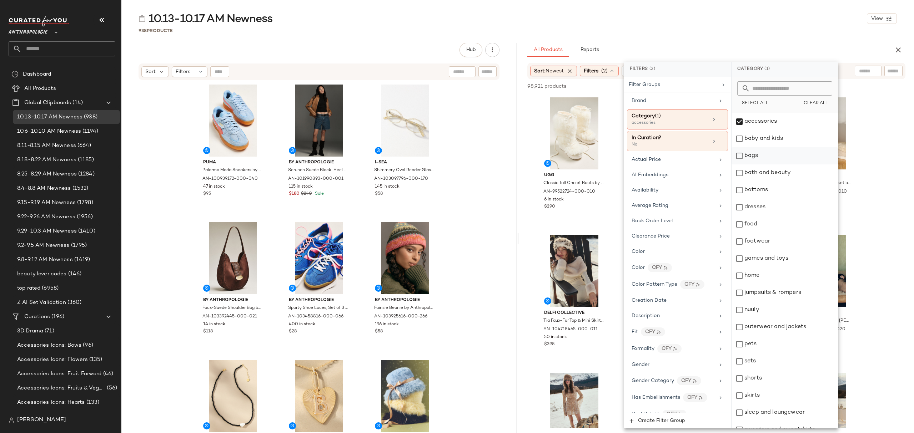
click at [777, 155] on div "bags" at bounding box center [784, 155] width 106 height 17
click at [778, 189] on div "bottoms" at bounding box center [784, 190] width 106 height 17
click at [771, 208] on div "dresses" at bounding box center [784, 207] width 106 height 17
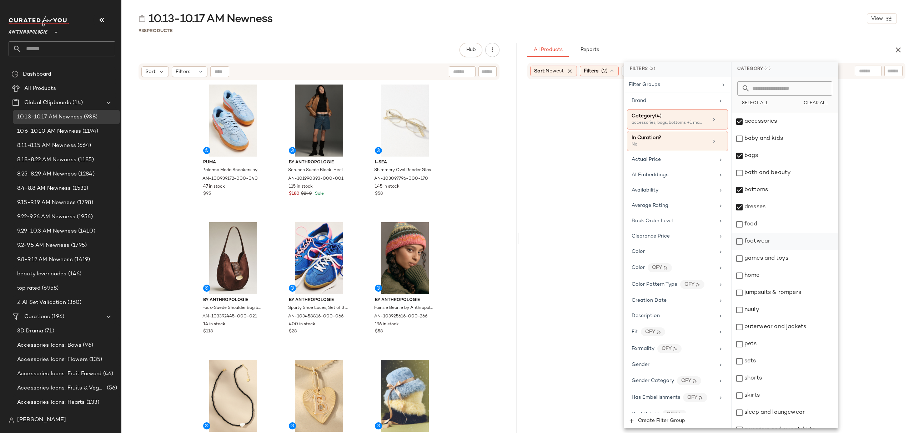
click at [770, 242] on div "footwear" at bounding box center [784, 241] width 106 height 17
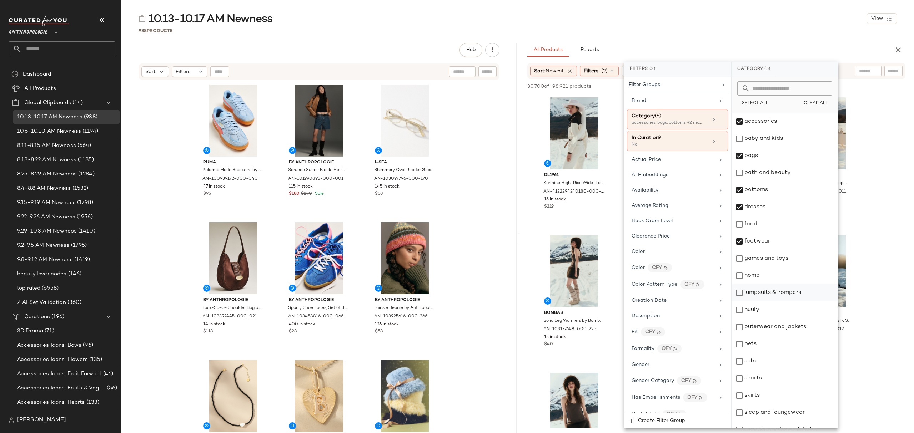
click at [787, 292] on div "jumpsuits & rompers" at bounding box center [784, 293] width 106 height 17
click at [779, 310] on div "nuuly" at bounding box center [784, 310] width 106 height 17
click at [780, 329] on div "outerwear and jackets" at bounding box center [784, 327] width 106 height 17
click at [763, 367] on div "sets" at bounding box center [784, 361] width 106 height 17
click at [766, 384] on div "shorts" at bounding box center [784, 378] width 106 height 17
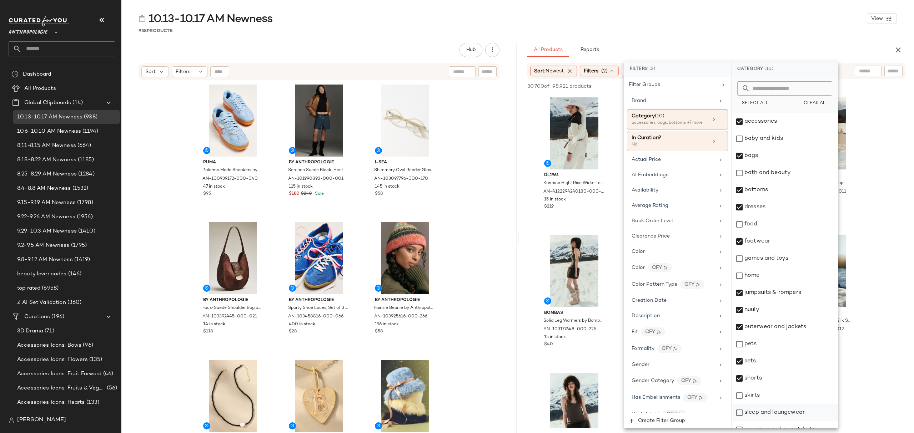
drag, startPoint x: 769, startPoint y: 400, endPoint x: 776, endPoint y: 411, distance: 12.8
click at [769, 400] on div "skirts" at bounding box center [784, 395] width 106 height 17
click at [780, 416] on div "sleep and loungewear" at bounding box center [784, 412] width 106 height 17
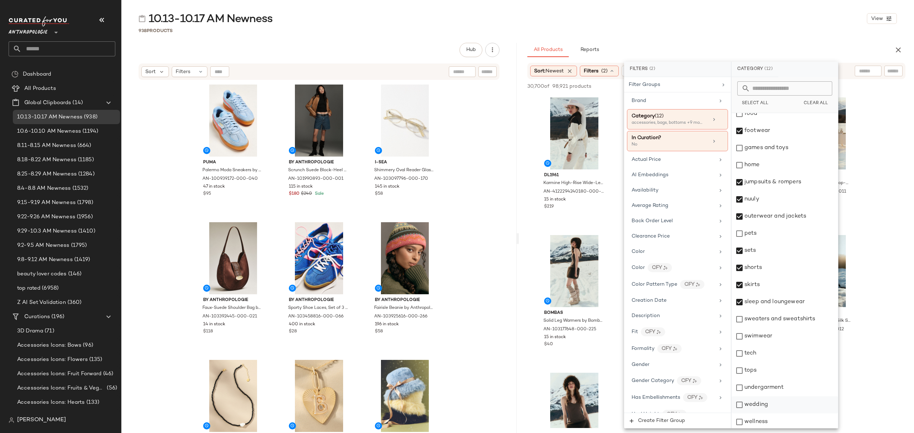
scroll to position [113, 0]
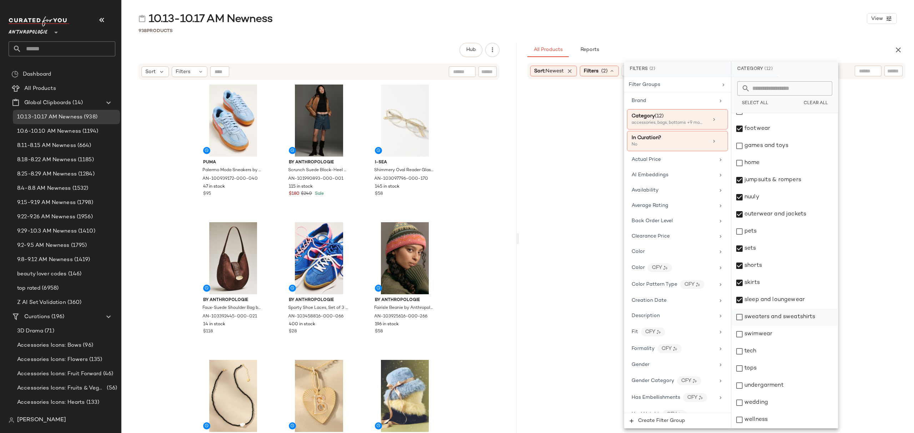
click at [787, 322] on div "sweaters and sweatshirts" at bounding box center [784, 317] width 106 height 17
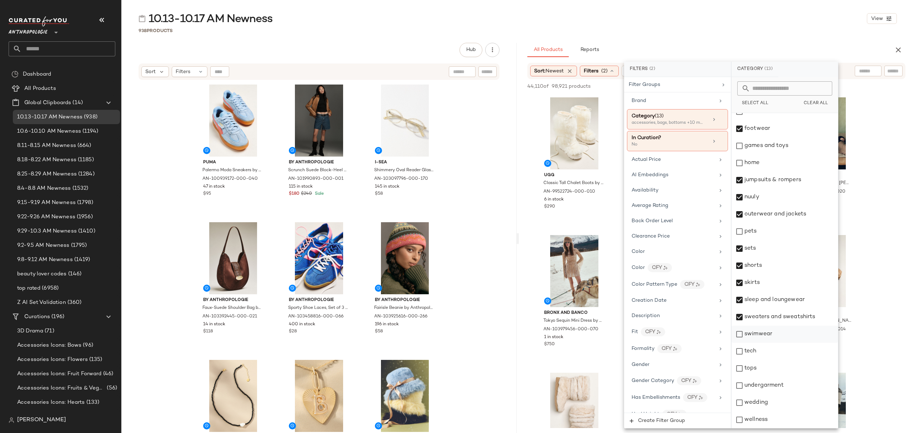
click at [766, 338] on div "swimwear" at bounding box center [784, 334] width 106 height 17
click at [759, 368] on div "tops" at bounding box center [784, 368] width 106 height 17
drag, startPoint x: 773, startPoint y: 387, endPoint x: 773, endPoint y: 392, distance: 4.3
click at [773, 387] on div "undergarment" at bounding box center [784, 385] width 106 height 17
click at [770, 411] on div "wedding" at bounding box center [784, 402] width 106 height 17
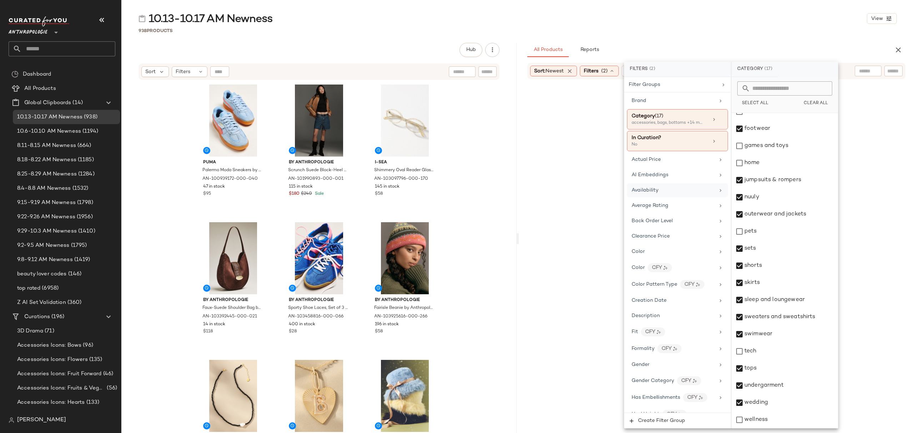
click at [675, 197] on div "Availability" at bounding box center [677, 190] width 101 height 14
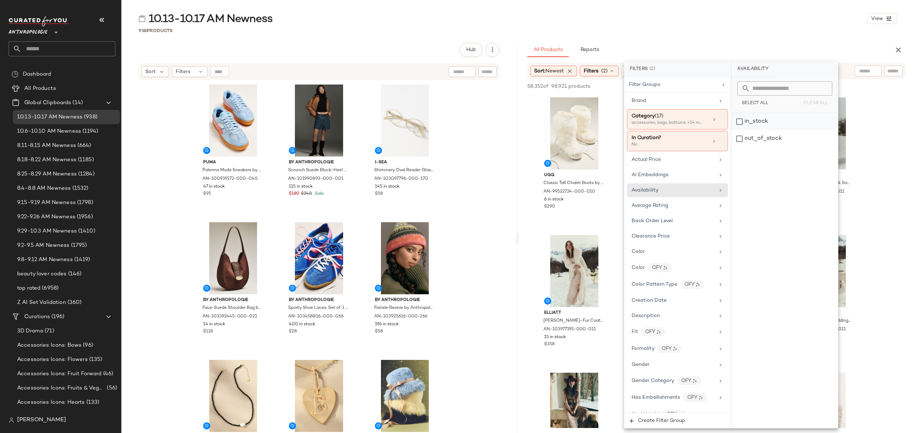
click at [783, 118] on div "in_stock" at bounding box center [784, 121] width 106 height 17
click at [727, 20] on div "10.13-10.17 AM Newness View" at bounding box center [517, 18] width 793 height 14
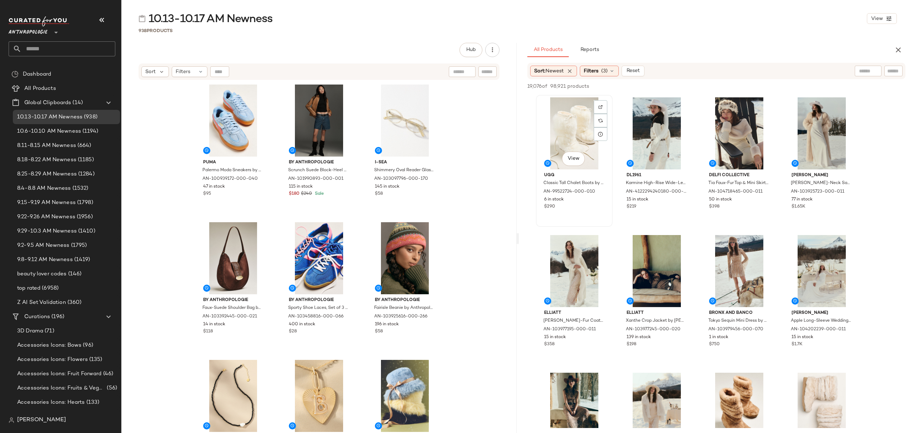
click at [555, 114] on div "View" at bounding box center [574, 133] width 72 height 72
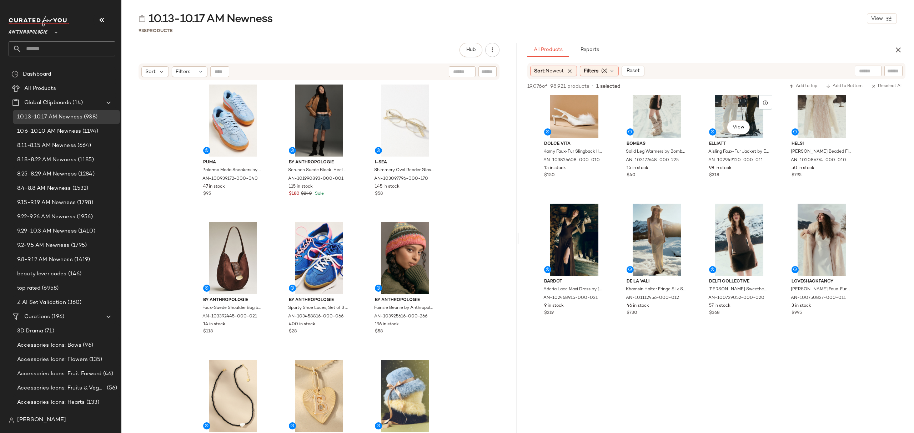
scroll to position [428, 0]
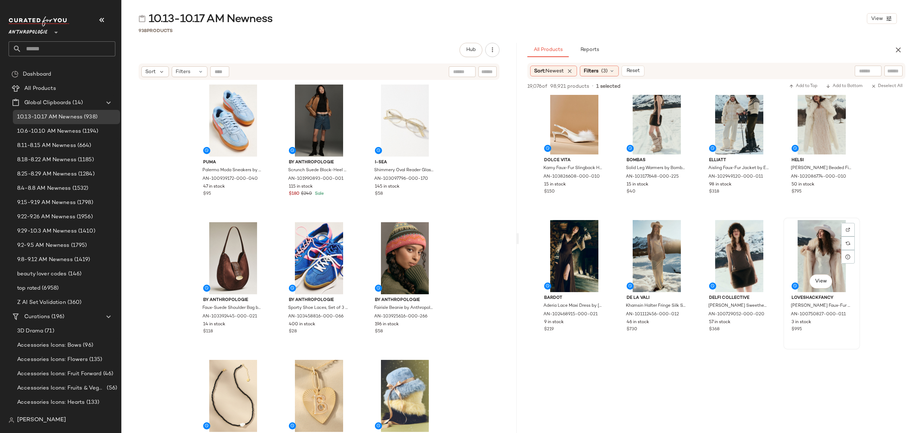
click at [826, 332] on div "$995" at bounding box center [821, 330] width 60 height 6
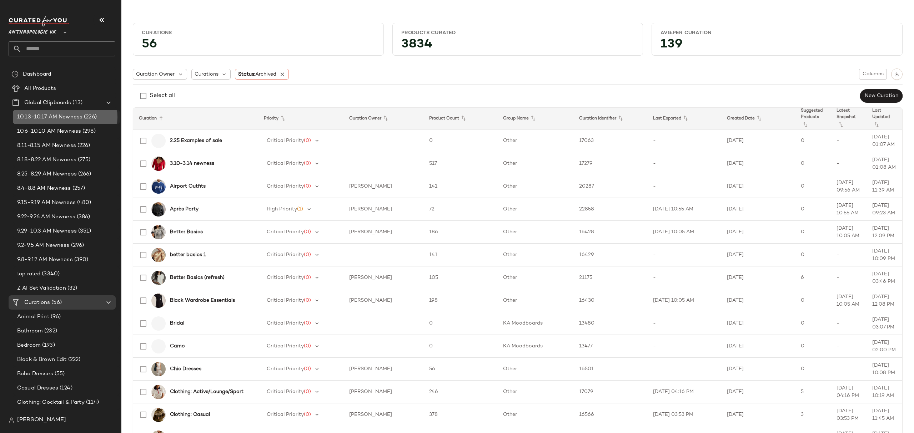
click at [69, 112] on div "10.13-10.17 AM Newness (226)" at bounding box center [66, 117] width 107 height 14
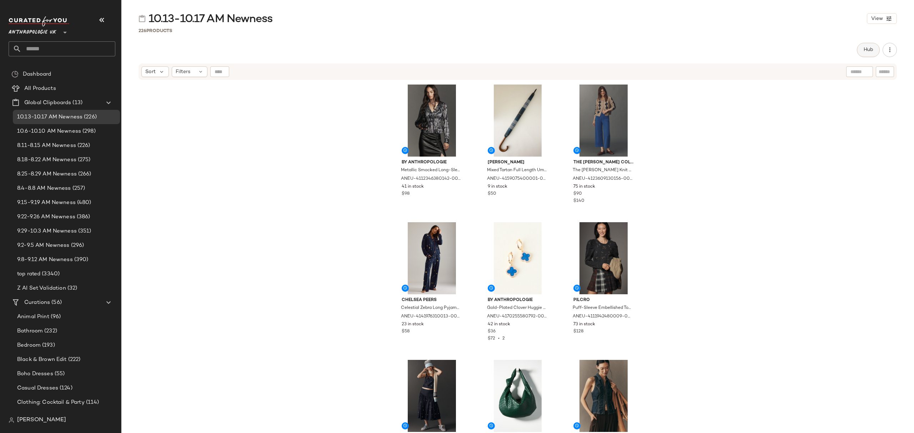
click at [863, 47] on span "Hub" at bounding box center [868, 50] width 10 height 6
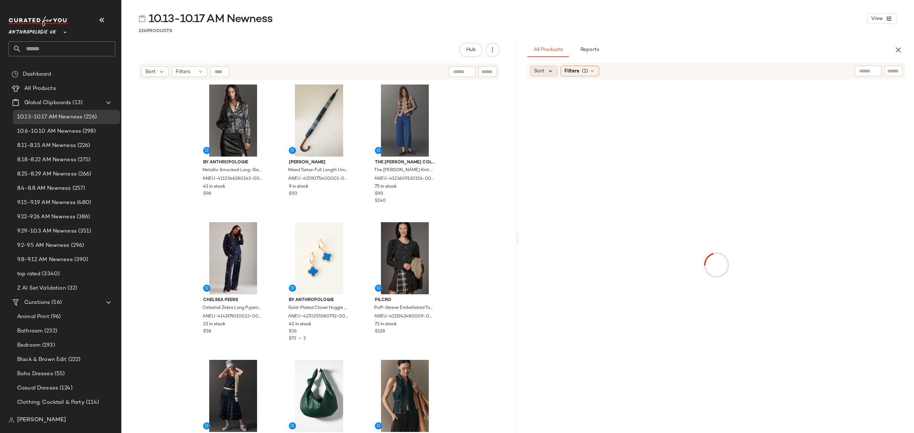
click at [547, 70] on icon at bounding box center [550, 71] width 6 height 6
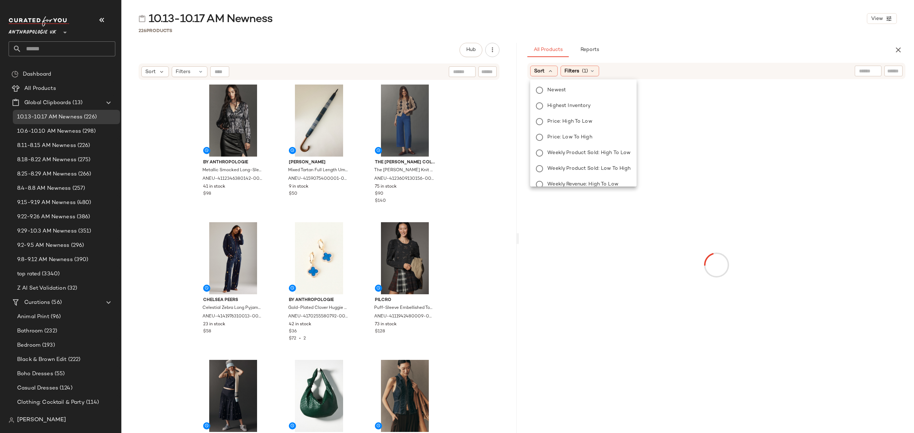
click at [557, 87] on span "Newest" at bounding box center [556, 89] width 19 height 7
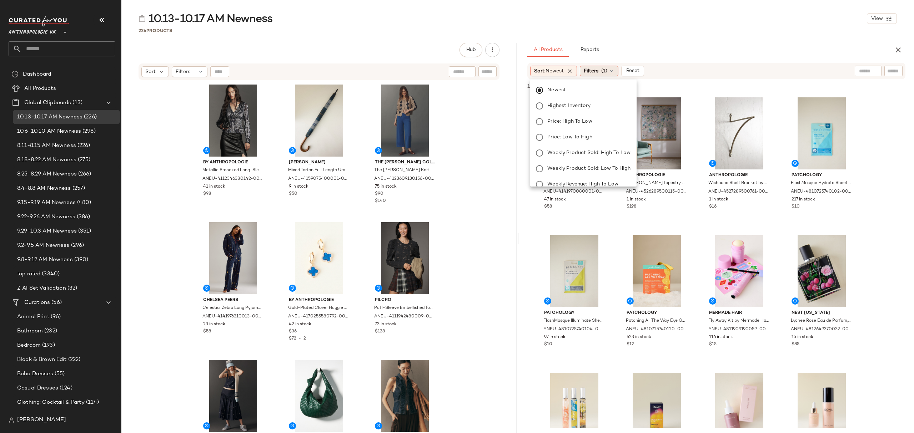
click at [606, 72] on span "(1)" at bounding box center [604, 70] width 6 height 7
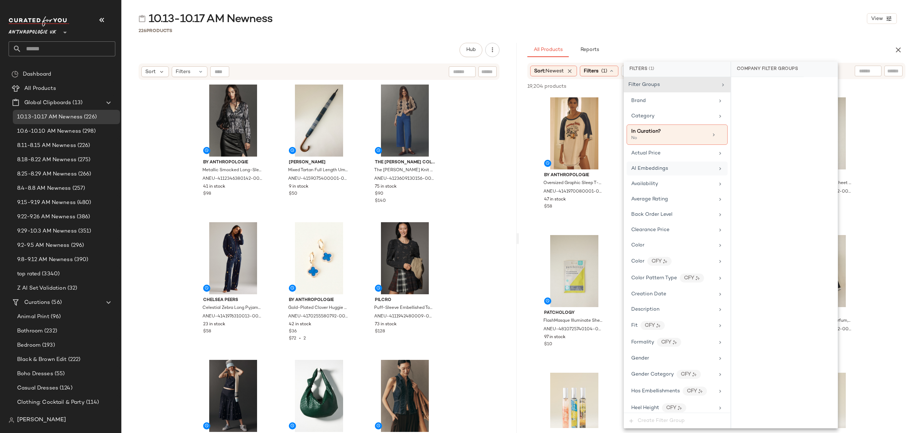
drag, startPoint x: 667, startPoint y: 183, endPoint x: 722, endPoint y: 176, distance: 55.5
click at [667, 183] on div "Availability" at bounding box center [672, 183] width 83 height 7
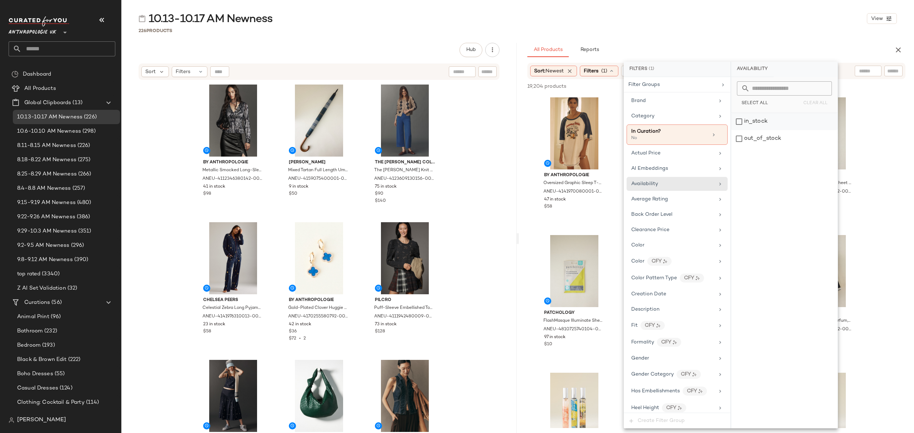
click at [786, 126] on div "in_stock" at bounding box center [784, 121] width 106 height 17
click at [647, 112] on div "Category" at bounding box center [677, 116] width 101 height 14
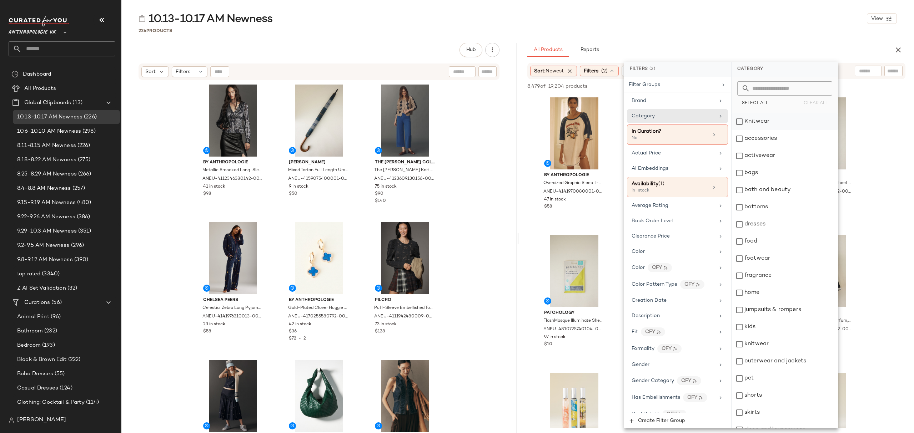
drag, startPoint x: 773, startPoint y: 124, endPoint x: 771, endPoint y: 129, distance: 5.1
click at [773, 125] on div "Knitwear" at bounding box center [784, 121] width 106 height 17
click at [768, 141] on div "accessories" at bounding box center [784, 138] width 106 height 17
click at [769, 156] on div "activewear" at bounding box center [784, 155] width 106 height 17
click at [771, 181] on div "bags" at bounding box center [784, 173] width 106 height 17
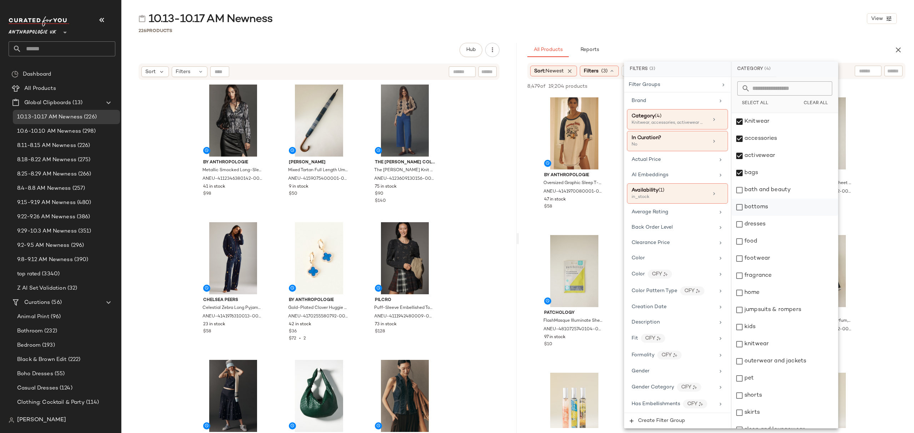
click at [779, 212] on div "bottoms" at bounding box center [784, 207] width 106 height 17
click at [777, 219] on div "dresses" at bounding box center [784, 224] width 106 height 17
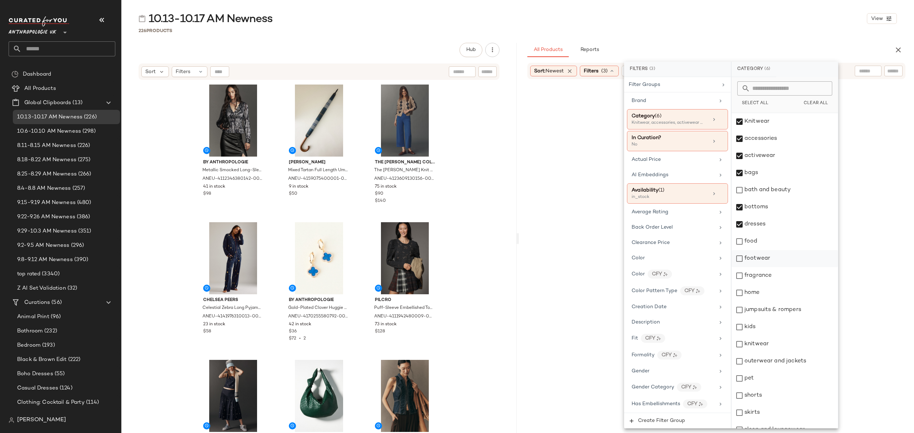
click at [773, 264] on div "footwear" at bounding box center [784, 258] width 106 height 17
click at [780, 308] on div "jumpsuits & rompers" at bounding box center [784, 310] width 106 height 17
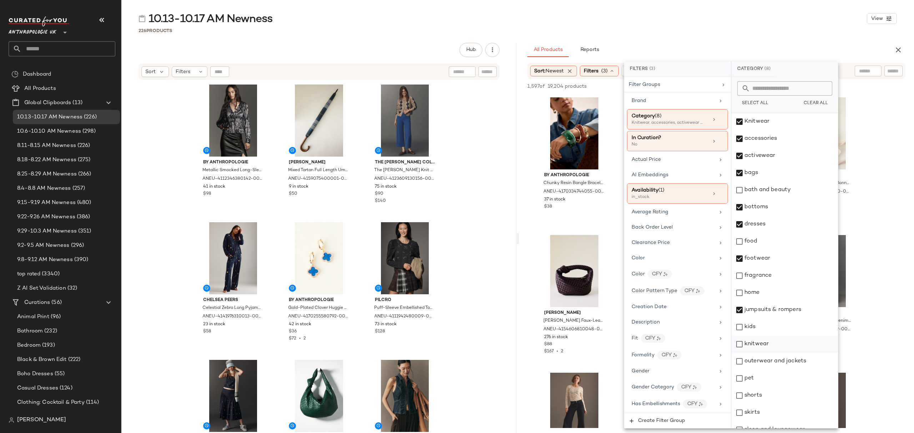
click at [775, 345] on div "knitwear" at bounding box center [784, 344] width 106 height 17
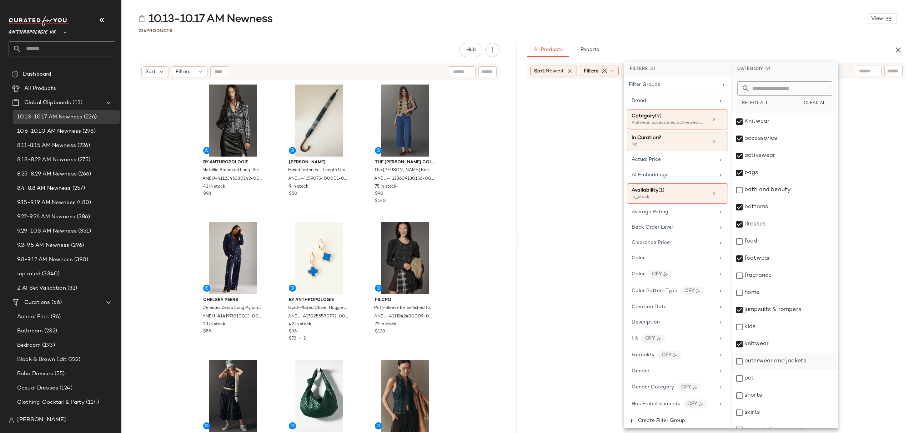
click at [777, 363] on div "outerwear and jackets" at bounding box center [784, 361] width 106 height 17
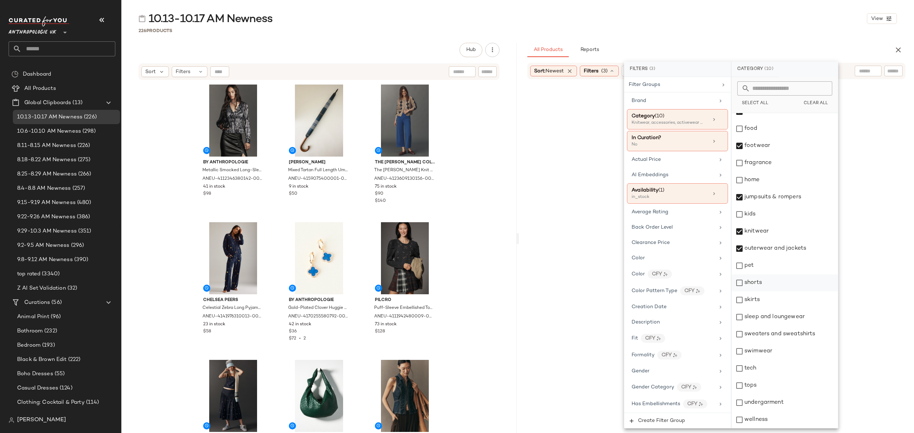
click at [768, 281] on div "shorts" at bounding box center [784, 283] width 106 height 17
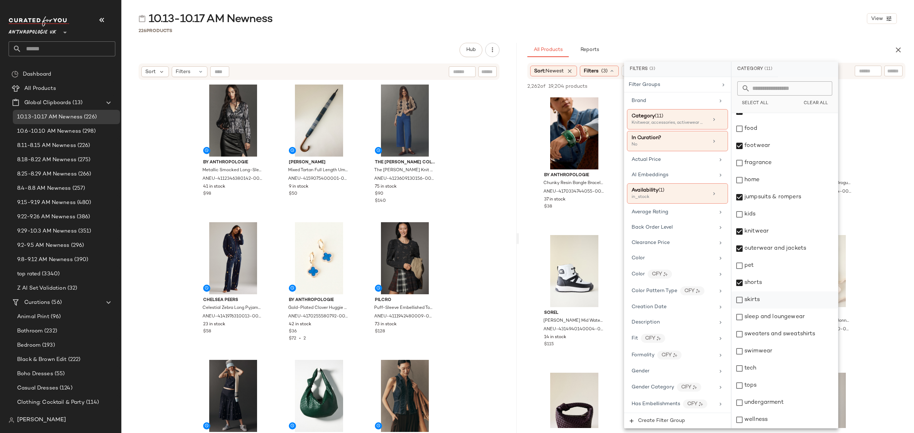
click at [764, 298] on div "skirts" at bounding box center [784, 300] width 106 height 17
click at [774, 313] on div "sleep and loungewear" at bounding box center [784, 317] width 106 height 17
click at [776, 342] on div "sweaters and sweatshirts" at bounding box center [784, 334] width 106 height 17
drag, startPoint x: 773, startPoint y: 352, endPoint x: 770, endPoint y: 360, distance: 8.6
click at [773, 353] on div "swimwear" at bounding box center [784, 351] width 106 height 17
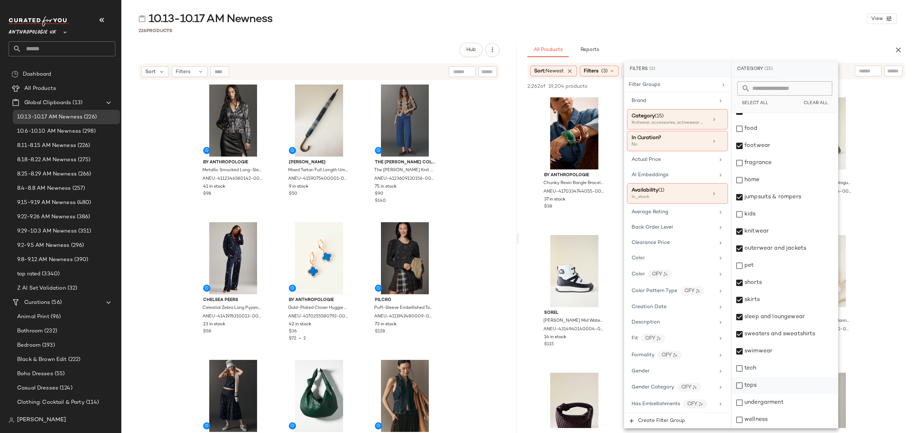
click at [767, 381] on div "tops" at bounding box center [784, 385] width 106 height 17
click at [773, 399] on div "undergarment" at bounding box center [784, 402] width 106 height 17
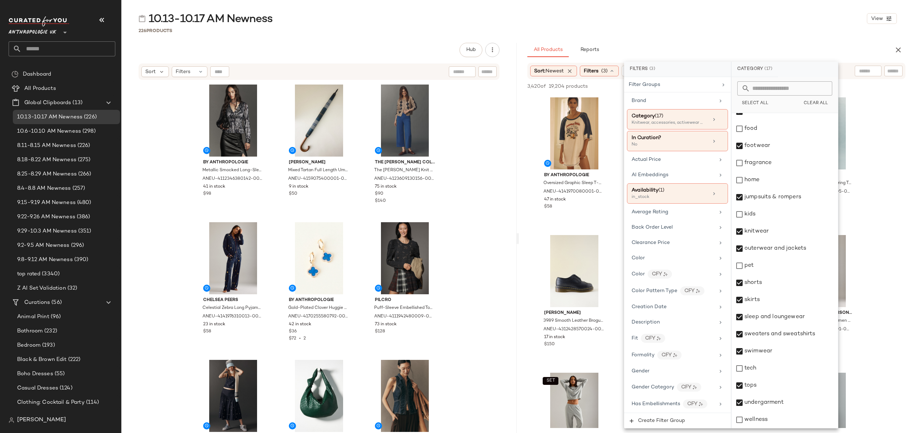
click at [717, 29] on div "226 Products" at bounding box center [517, 30] width 793 height 7
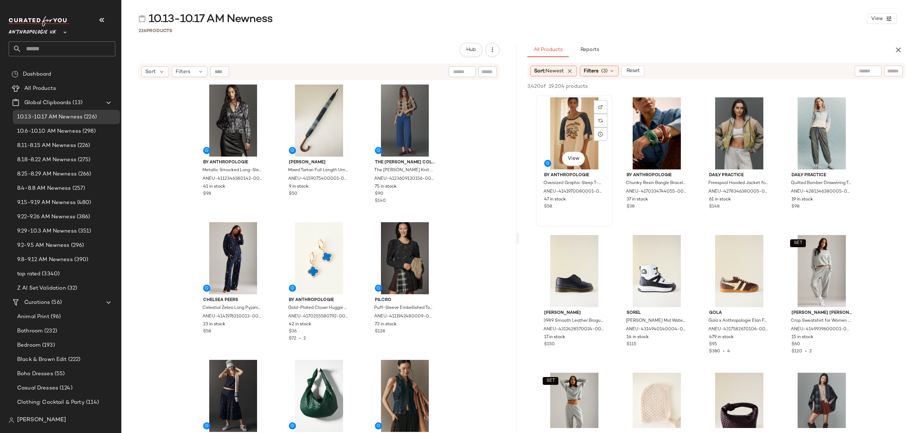
click at [555, 127] on div "View" at bounding box center [574, 133] width 72 height 72
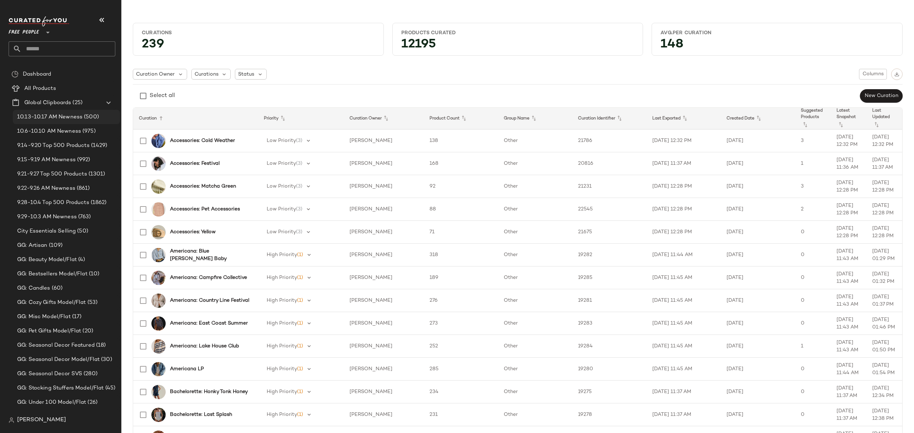
click at [69, 114] on span "10.13-10.17 AM Newness" at bounding box center [49, 117] width 65 height 8
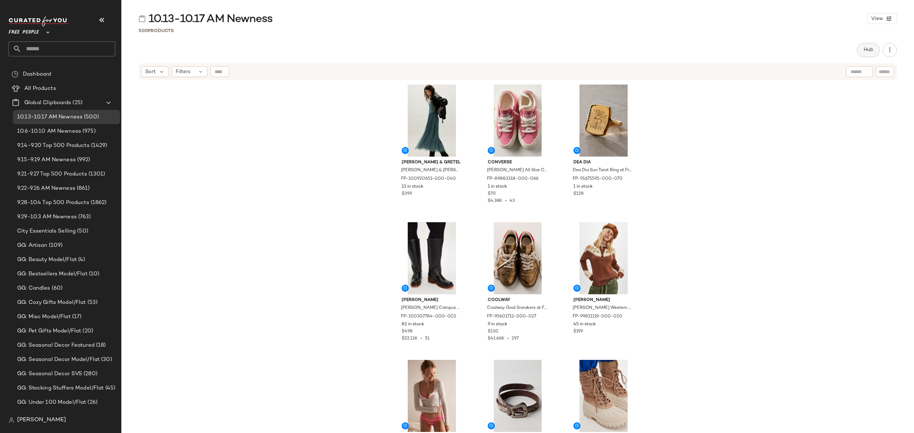
click at [870, 51] on span "Hub" at bounding box center [868, 50] width 10 height 6
click at [872, 47] on span "Hub" at bounding box center [868, 50] width 10 height 6
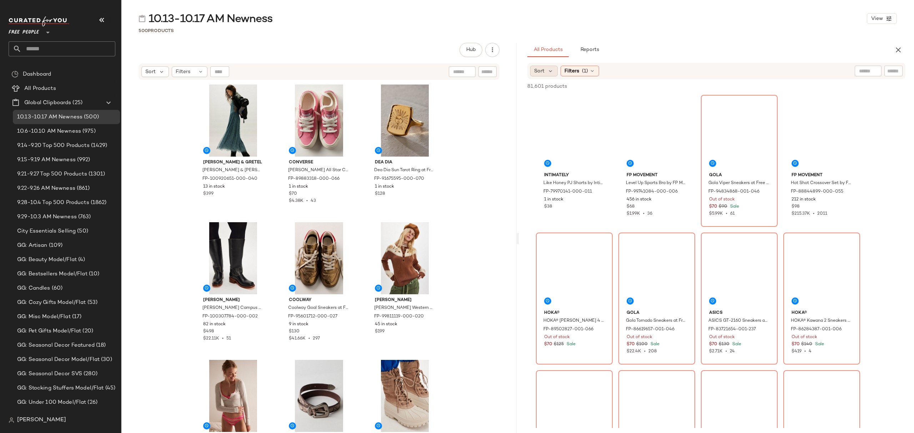
click at [551, 75] on div "Sort" at bounding box center [543, 71] width 27 height 11
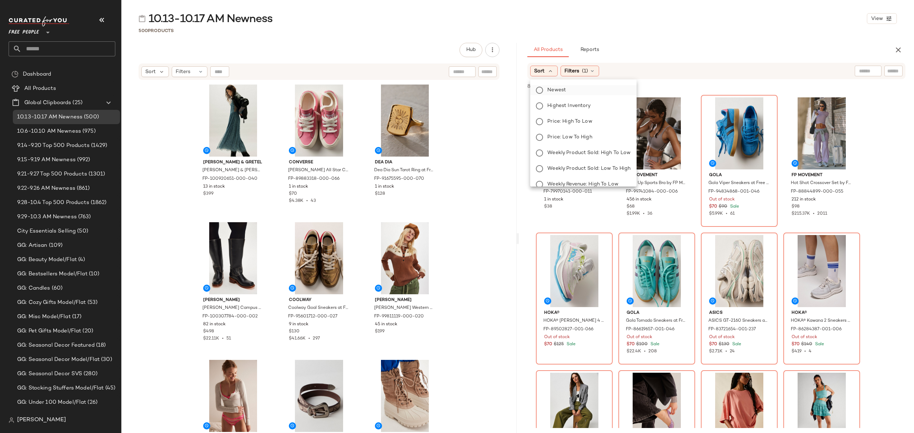
drag, startPoint x: 549, startPoint y: 92, endPoint x: 574, endPoint y: 87, distance: 25.8
click at [550, 92] on span "Newest" at bounding box center [556, 89] width 19 height 7
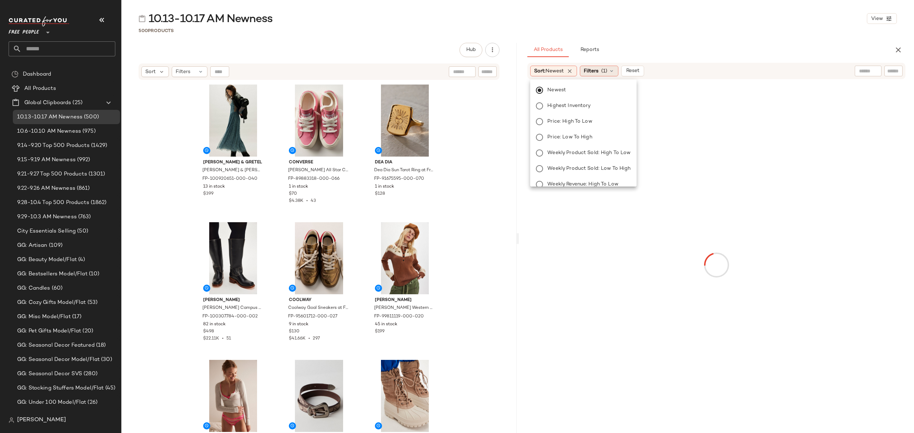
click at [594, 72] on span "Filters" at bounding box center [591, 70] width 15 height 7
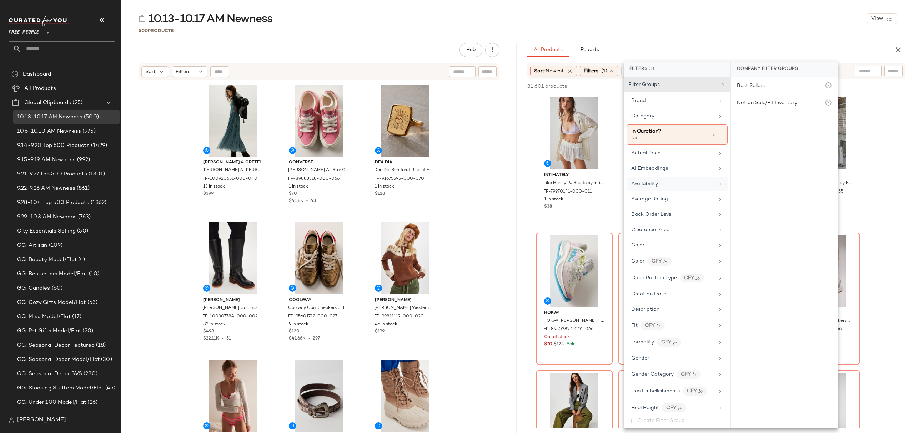
click at [669, 179] on div "Availability" at bounding box center [677, 184] width 101 height 14
click at [750, 121] on div "in_stock" at bounding box center [784, 121] width 106 height 17
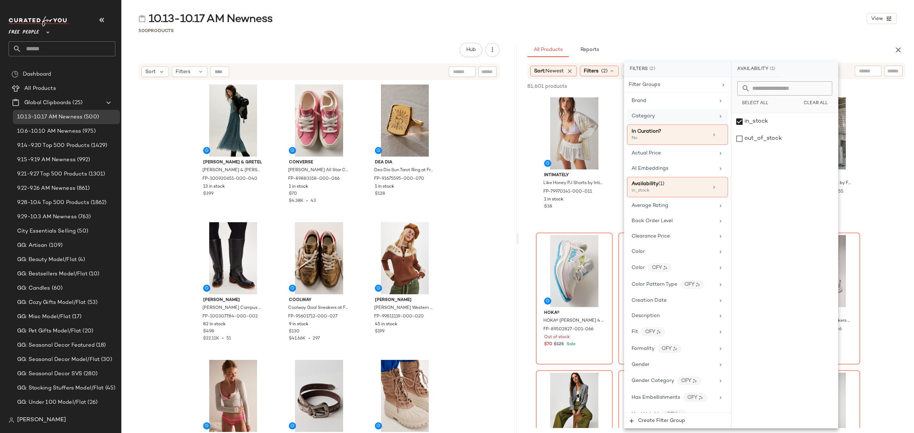
click at [653, 120] on div "Category" at bounding box center [643, 115] width 23 height 7
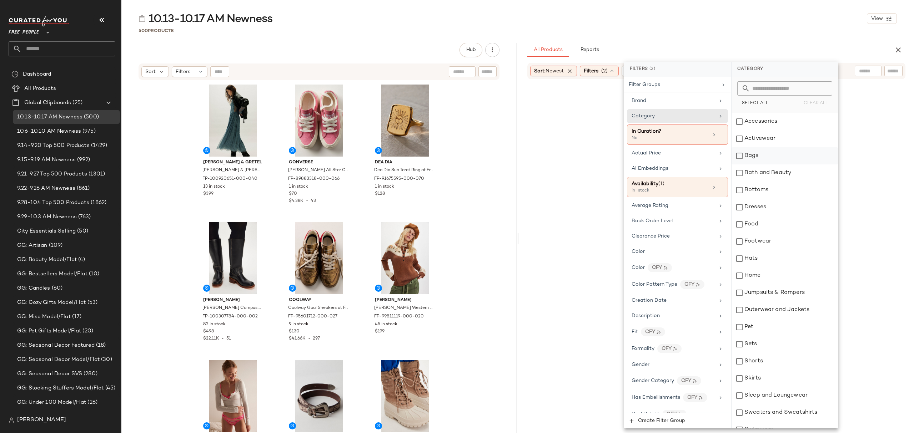
drag, startPoint x: 765, startPoint y: 125, endPoint x: 773, endPoint y: 152, distance: 28.6
click at [765, 125] on div "Accessories" at bounding box center [784, 121] width 106 height 17
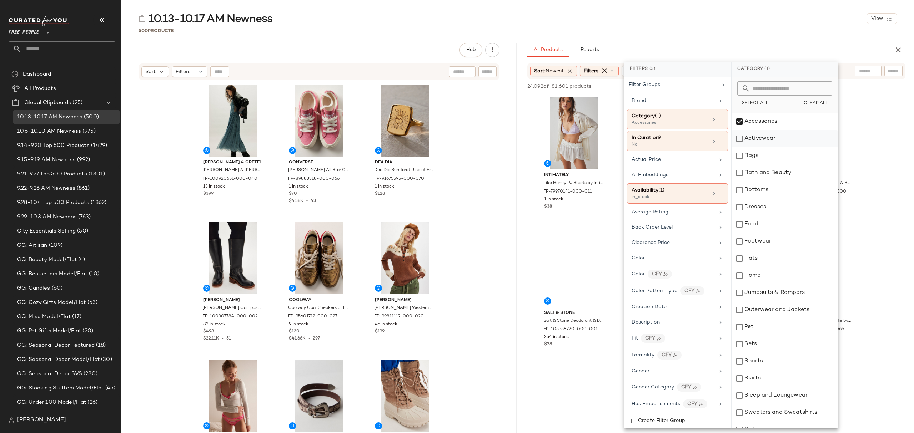
click at [775, 143] on div "Activewear" at bounding box center [784, 138] width 106 height 17
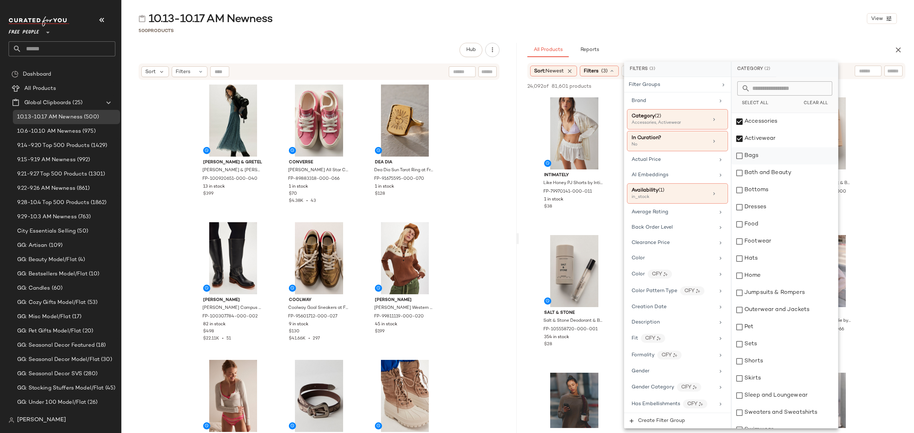
click at [770, 158] on div "Bags" at bounding box center [784, 155] width 106 height 17
click at [776, 186] on div "Bottoms" at bounding box center [784, 190] width 106 height 17
click at [773, 212] on div "Dresses" at bounding box center [784, 207] width 106 height 17
click at [772, 241] on div "Footwear" at bounding box center [784, 241] width 106 height 17
click at [774, 261] on div "Hats" at bounding box center [784, 258] width 106 height 17
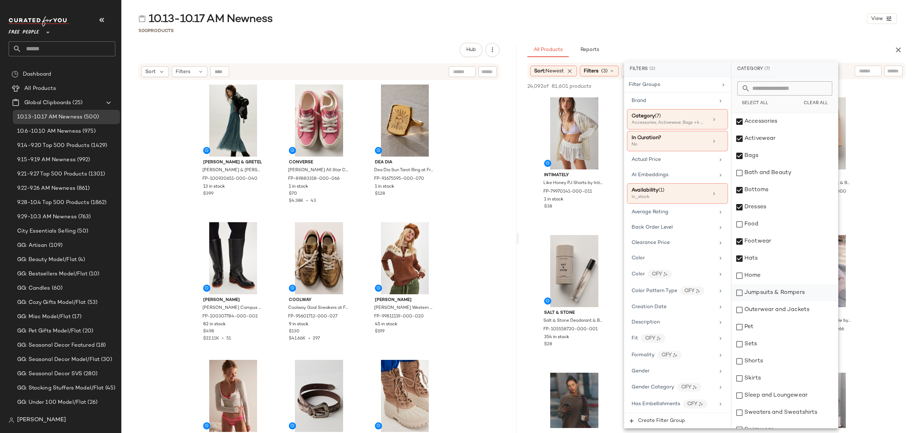
click at [770, 295] on div "Jumpsuits & Rompers" at bounding box center [784, 293] width 106 height 17
click at [773, 307] on div "Outerwear and Jackets" at bounding box center [784, 310] width 106 height 17
click at [767, 340] on div "Sets" at bounding box center [784, 344] width 106 height 17
click at [765, 357] on div "Shorts" at bounding box center [784, 361] width 106 height 17
click at [768, 380] on div "Skirts" at bounding box center [784, 378] width 106 height 17
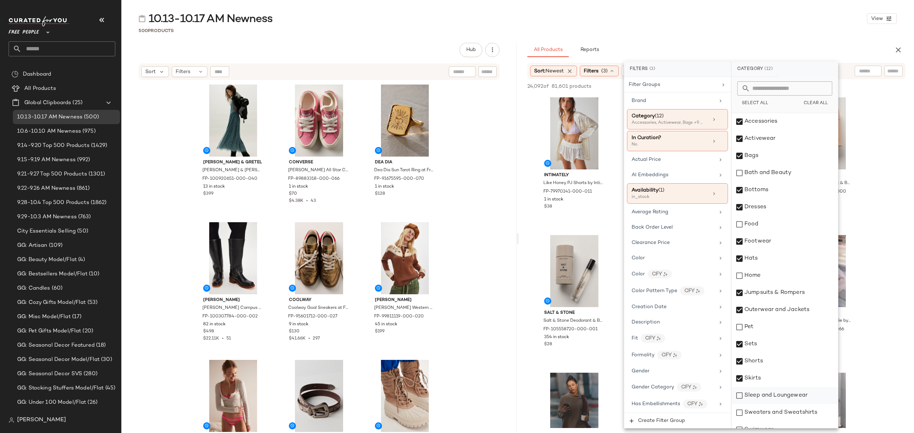
click at [775, 393] on div "Sleep and Loungewear" at bounding box center [784, 395] width 106 height 17
click at [773, 415] on div "Sweaters and Sweatshirts" at bounding box center [784, 412] width 106 height 17
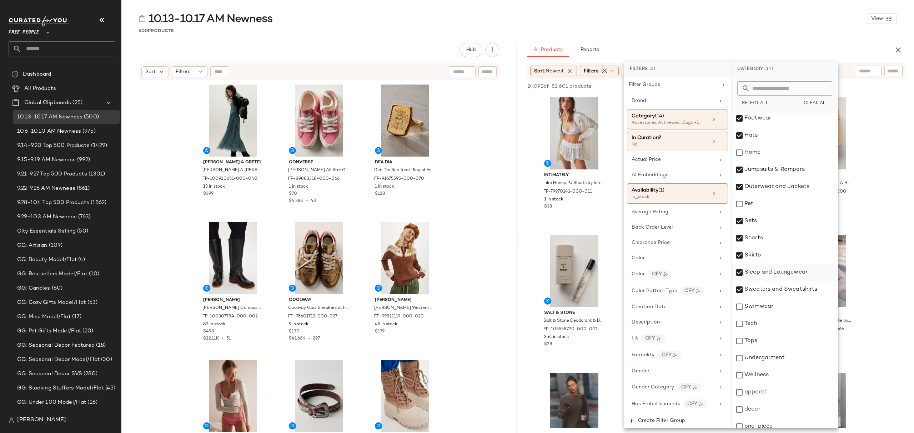
scroll to position [130, 0]
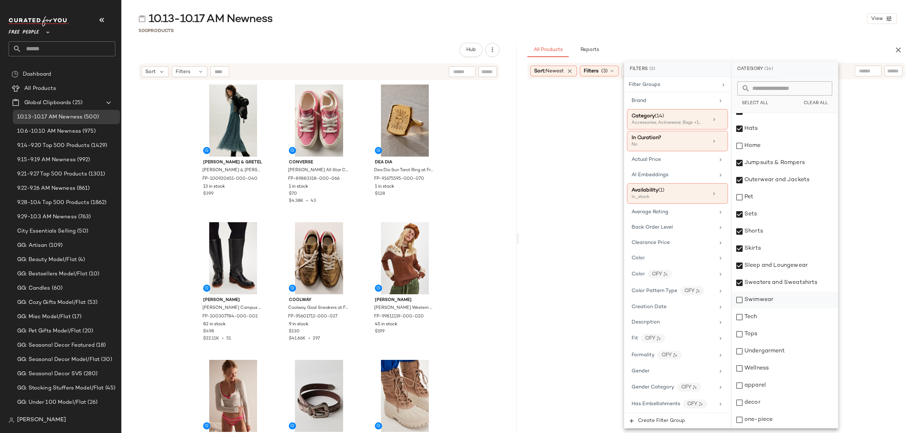
click at [780, 301] on div "Swimwear" at bounding box center [784, 300] width 106 height 17
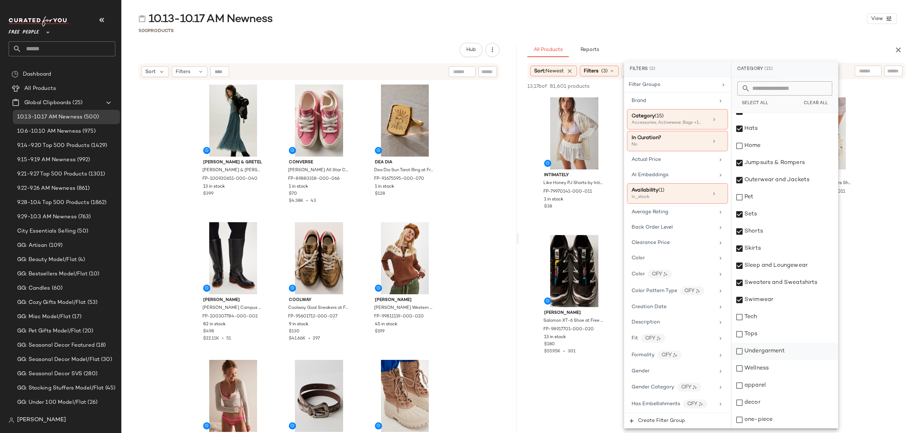
drag, startPoint x: 763, startPoint y: 334, endPoint x: 766, endPoint y: 353, distance: 18.4
click at [763, 335] on div "Tops" at bounding box center [784, 334] width 106 height 17
click at [767, 353] on div "Undergarment" at bounding box center [784, 351] width 106 height 17
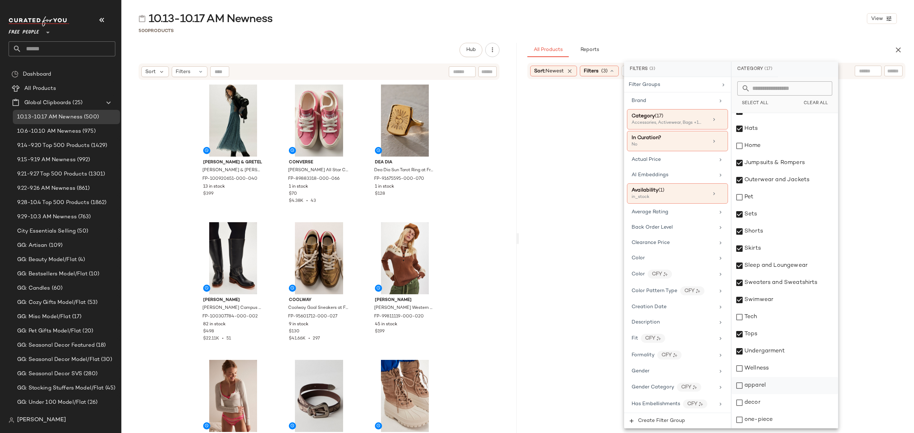
click at [758, 392] on div "apparel" at bounding box center [784, 385] width 106 height 17
click at [754, 423] on div "one-piece" at bounding box center [784, 420] width 106 height 17
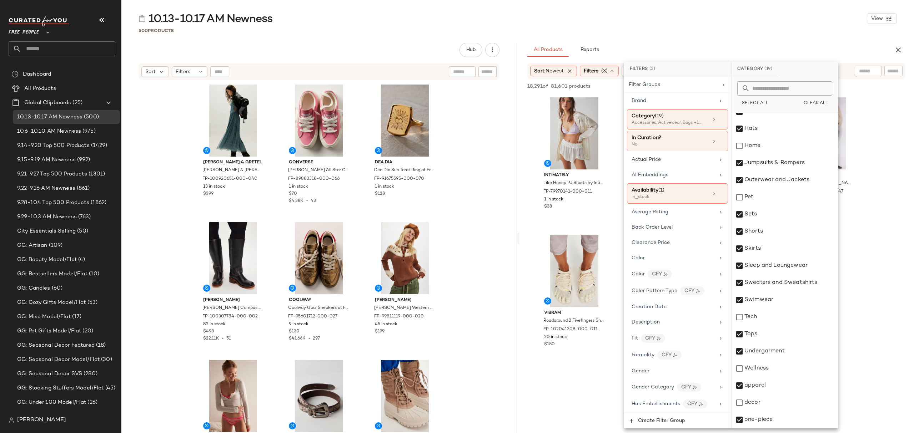
click at [736, 32] on div "500 Products" at bounding box center [517, 30] width 793 height 7
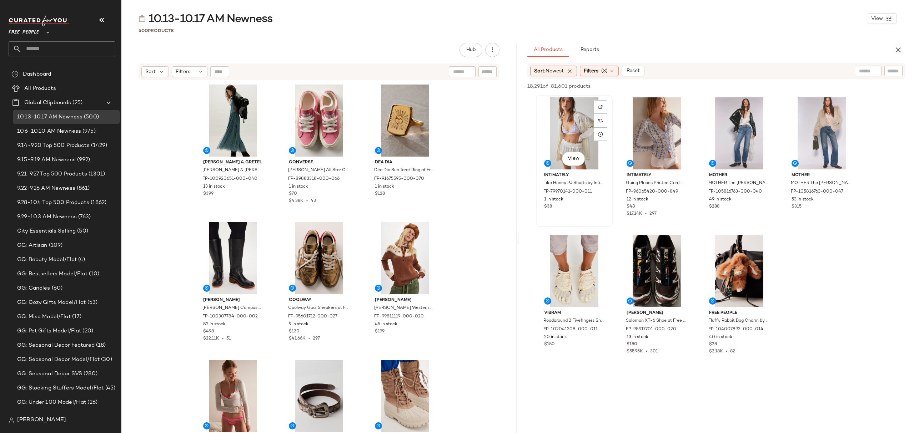
click at [554, 107] on div "View" at bounding box center [574, 133] width 72 height 72
click at [746, 346] on div "$28" at bounding box center [739, 345] width 60 height 6
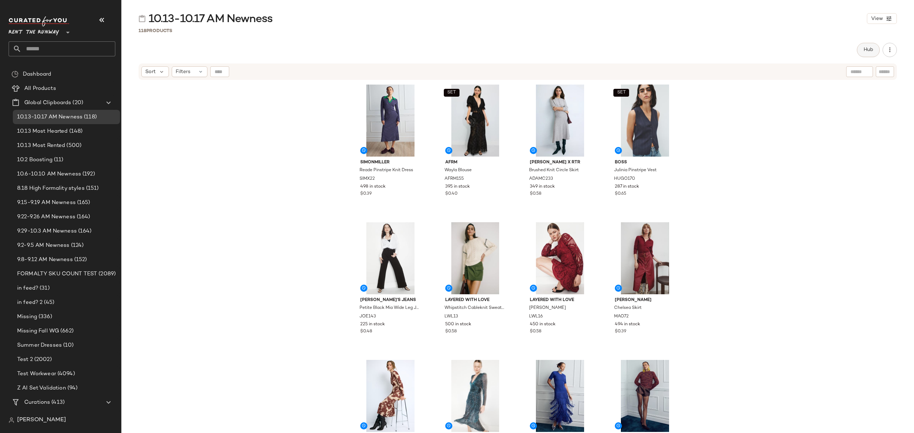
click at [863, 54] on button "Hub" at bounding box center [868, 50] width 23 height 14
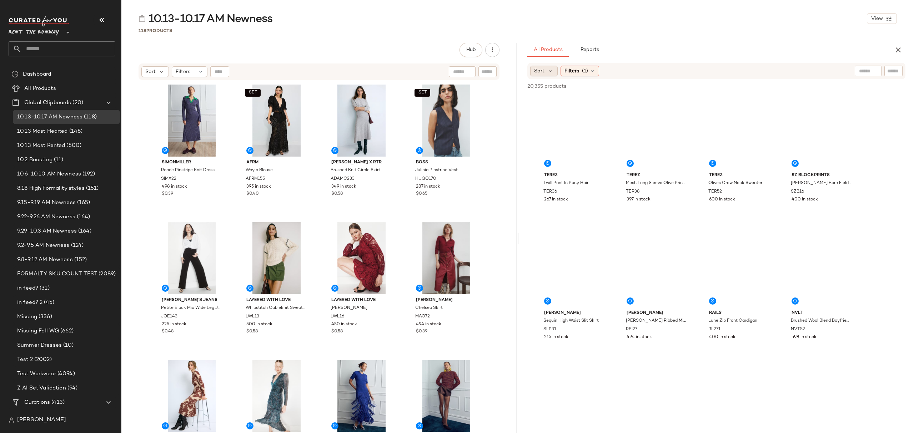
click at [544, 69] on div "Sort" at bounding box center [543, 71] width 27 height 11
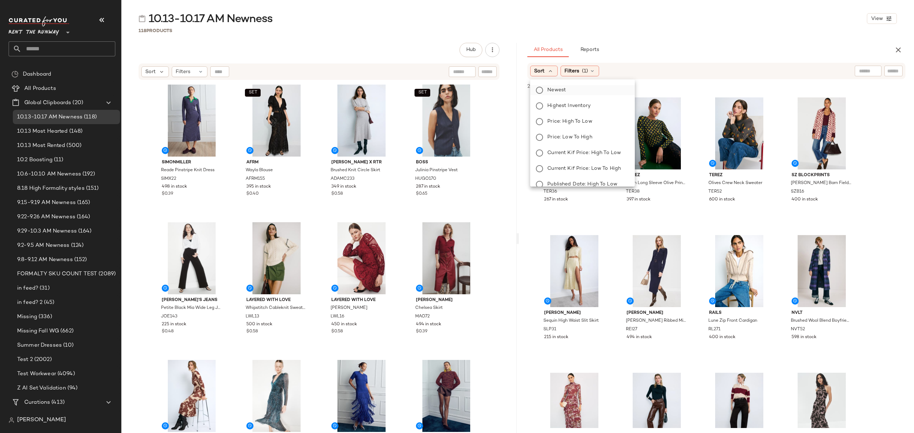
click at [558, 90] on span "Newest" at bounding box center [556, 89] width 19 height 7
click at [602, 70] on div "Filters (1)" at bounding box center [599, 71] width 39 height 11
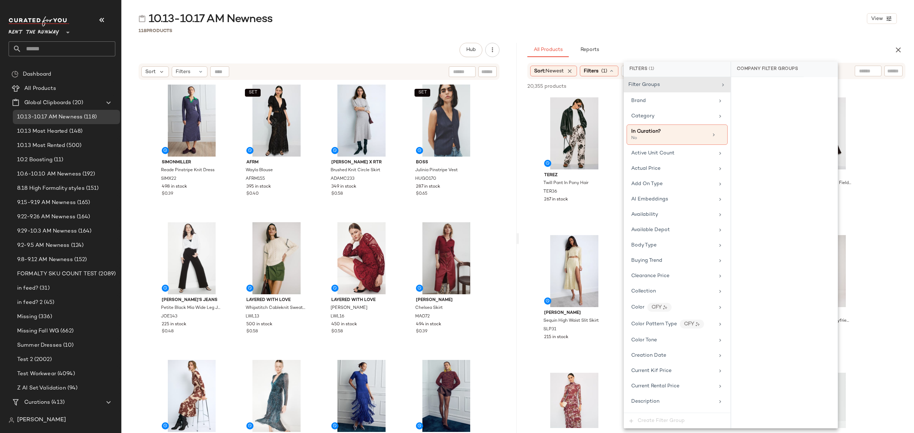
click at [710, 36] on div "10.13-10.17 AM Newness View 118 Products Hub Send for Review External Review In…" at bounding box center [517, 222] width 793 height 422
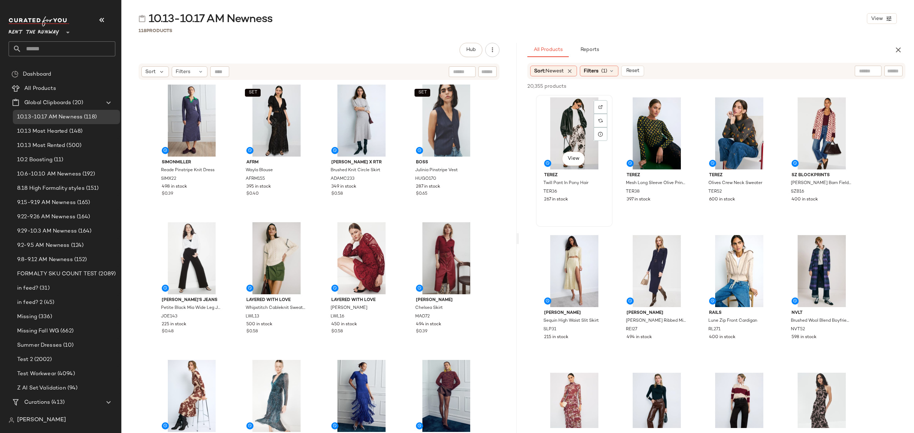
click at [568, 121] on div "View" at bounding box center [574, 133] width 72 height 72
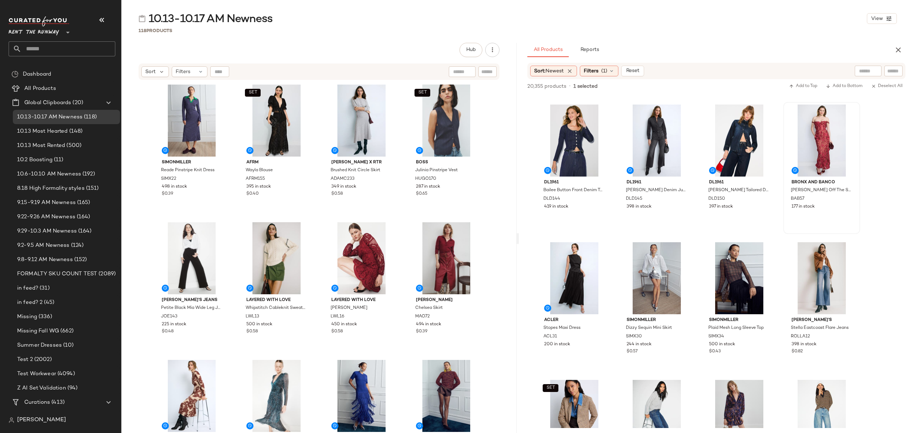
scroll to position [809, 0]
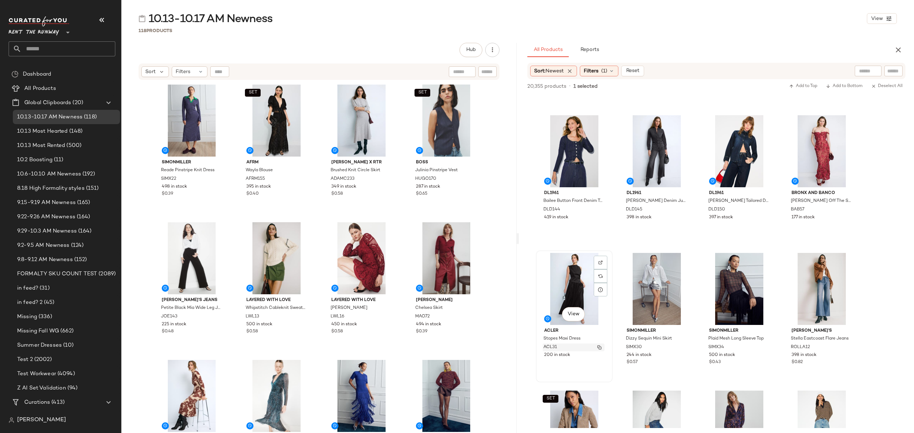
click at [596, 344] on div "ACL31" at bounding box center [574, 348] width 62 height 8
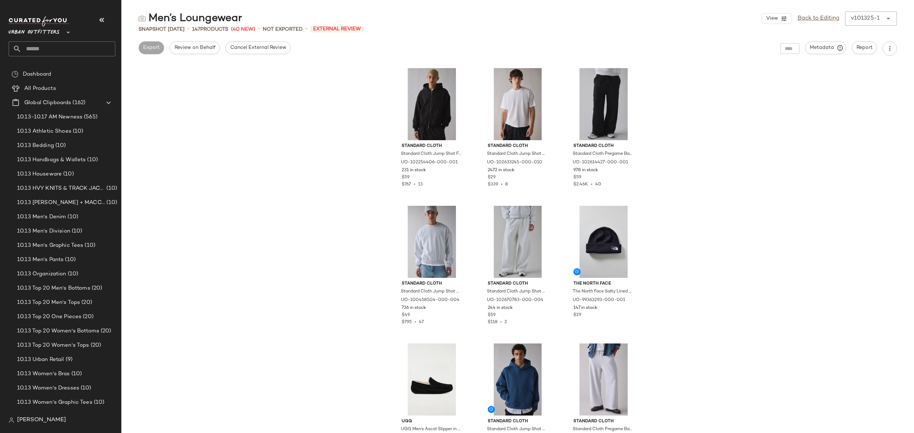
scroll to position [286, 0]
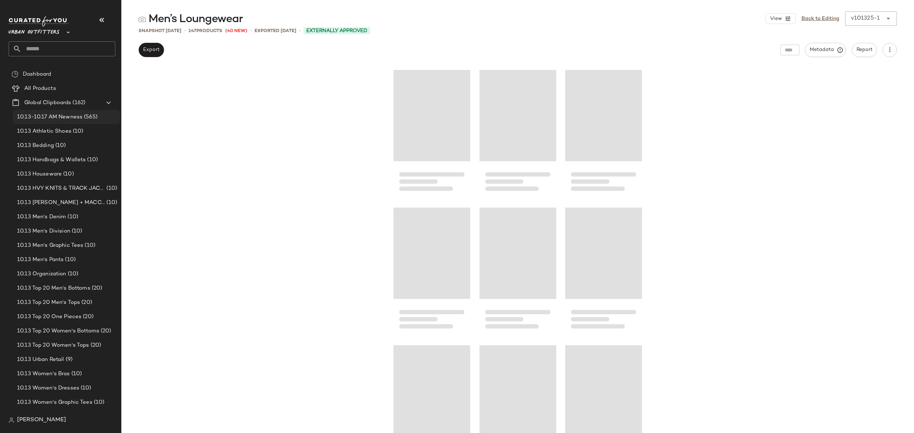
click at [54, 117] on span "10.13-10.17 AM Newness" at bounding box center [49, 117] width 65 height 8
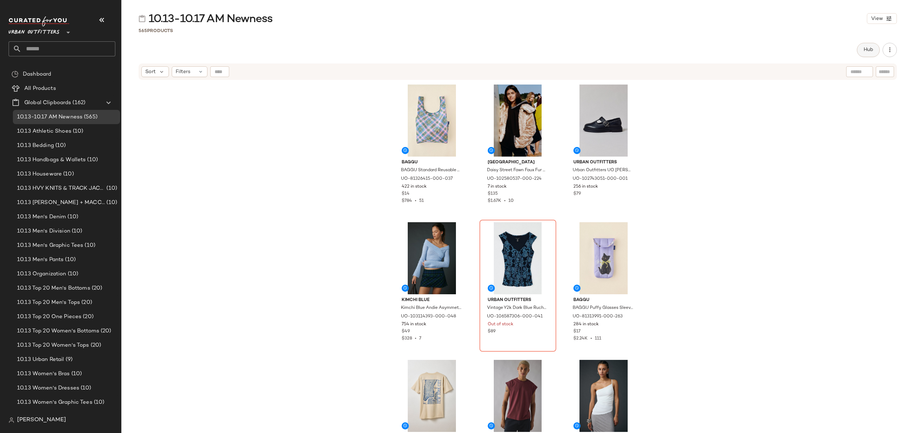
click at [871, 47] on span "Hub" at bounding box center [868, 50] width 10 height 6
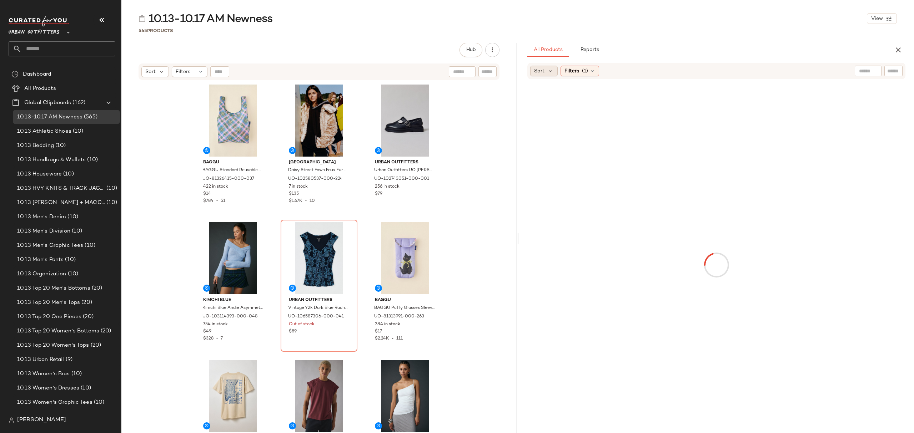
click at [552, 66] on div "Sort" at bounding box center [543, 71] width 27 height 11
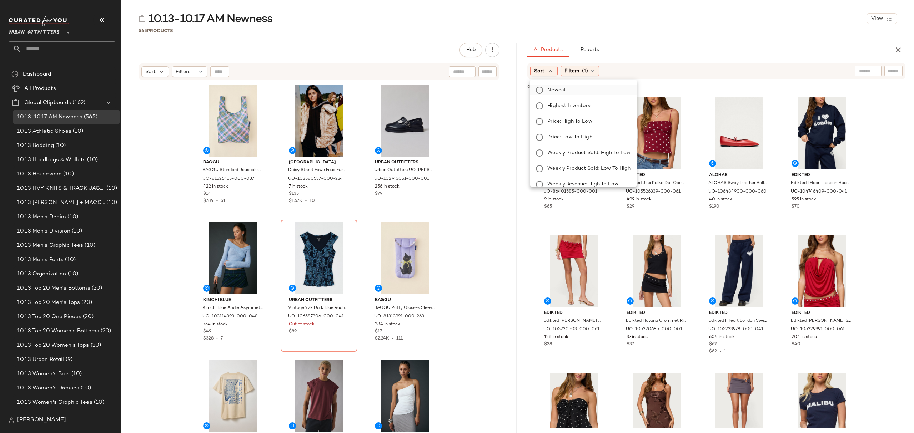
click at [562, 89] on span "Newest" at bounding box center [556, 89] width 19 height 7
click at [602, 71] on div "Filters (1)" at bounding box center [599, 71] width 39 height 11
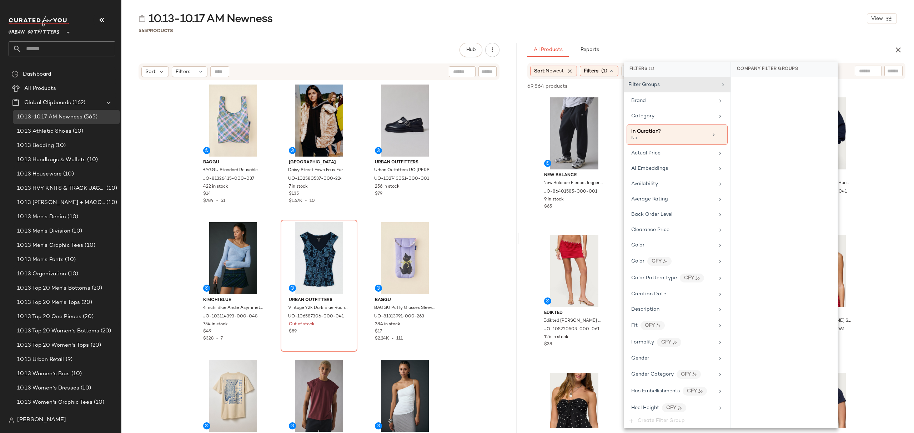
drag, startPoint x: 680, startPoint y: 118, endPoint x: 725, endPoint y: 122, distance: 45.2
click at [681, 118] on div "Category" at bounding box center [672, 115] width 83 height 7
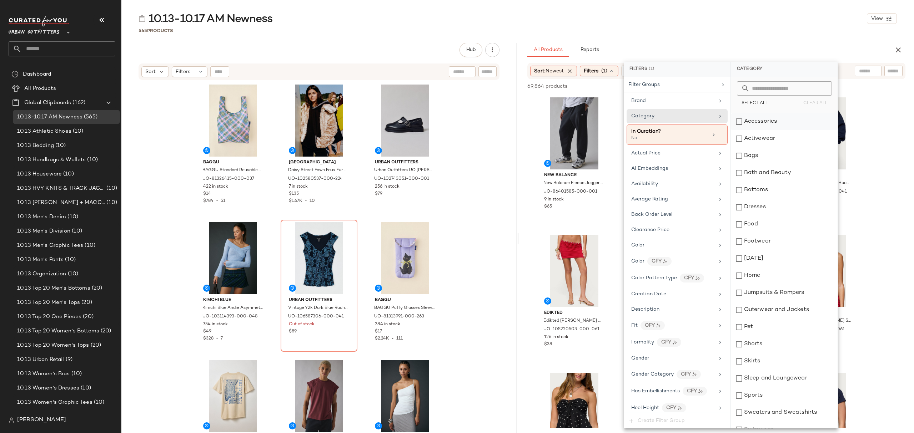
click at [785, 123] on div "Accessories" at bounding box center [784, 121] width 106 height 17
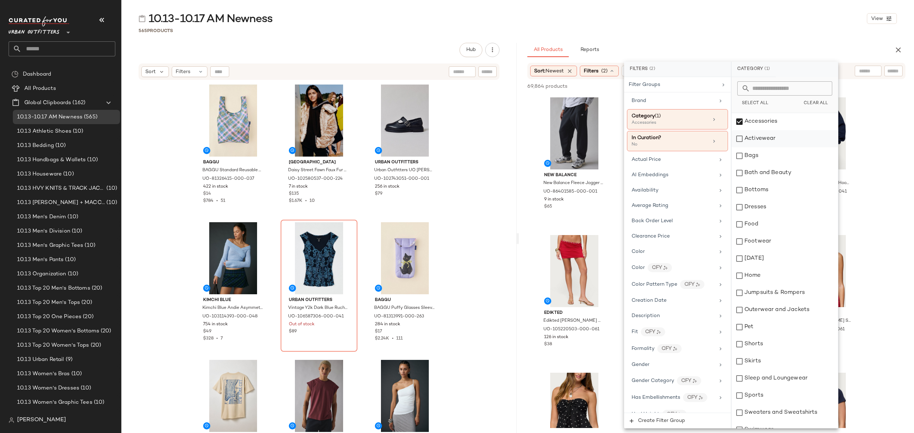
click at [783, 137] on div "Activewear" at bounding box center [784, 138] width 106 height 17
click at [784, 158] on div "Bags" at bounding box center [784, 155] width 106 height 17
click at [787, 189] on div "Bottoms" at bounding box center [784, 190] width 106 height 17
click at [785, 208] on div "Dresses" at bounding box center [784, 207] width 106 height 17
click at [785, 244] on div "Footwear" at bounding box center [784, 241] width 106 height 17
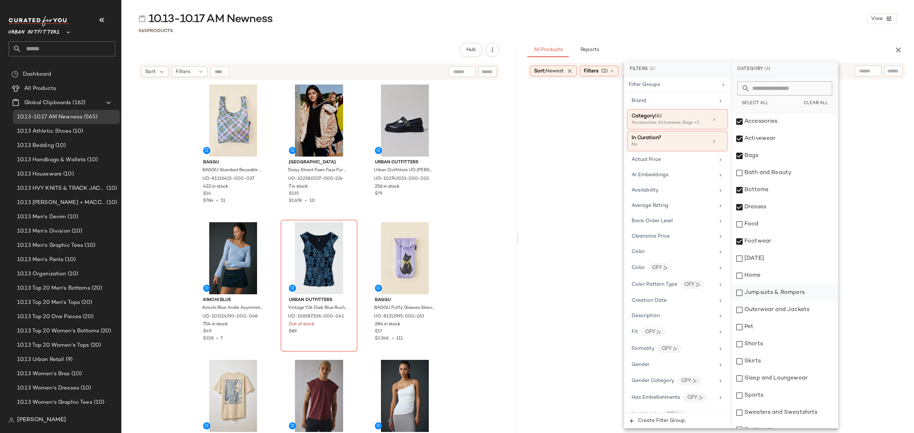
click at [782, 292] on div "Jumpsuits & Rompers" at bounding box center [784, 293] width 106 height 17
click at [781, 314] on div "Outerwear and Jackets" at bounding box center [784, 310] width 106 height 17
click at [771, 348] on div "Shorts" at bounding box center [784, 344] width 106 height 17
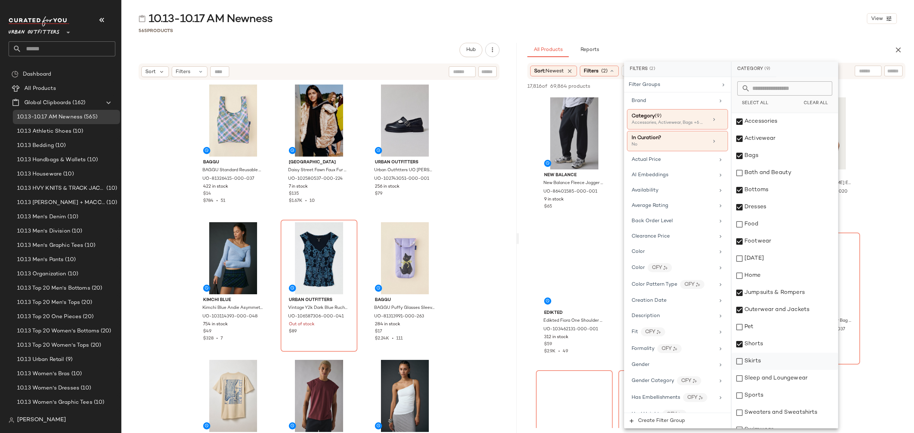
click at [769, 360] on div "Skirts" at bounding box center [784, 361] width 106 height 17
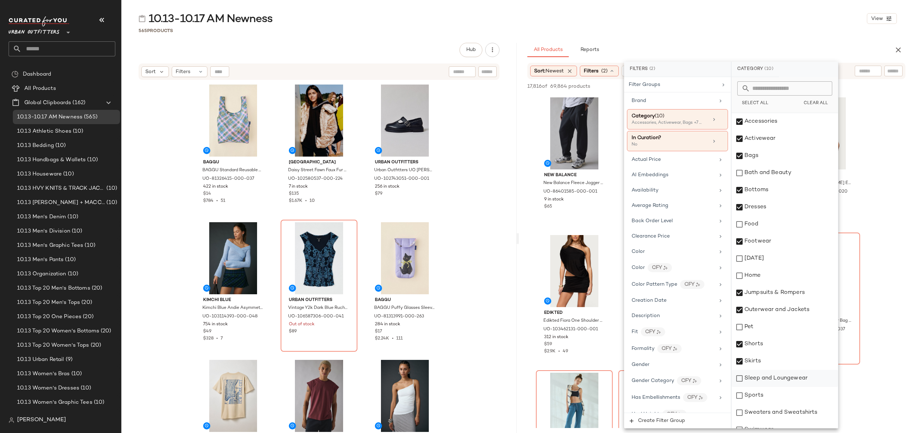
click at [778, 384] on div "Sleep and Loungewear" at bounding box center [784, 378] width 106 height 17
click at [778, 410] on div "Sweaters and Sweatshirts" at bounding box center [784, 412] width 106 height 17
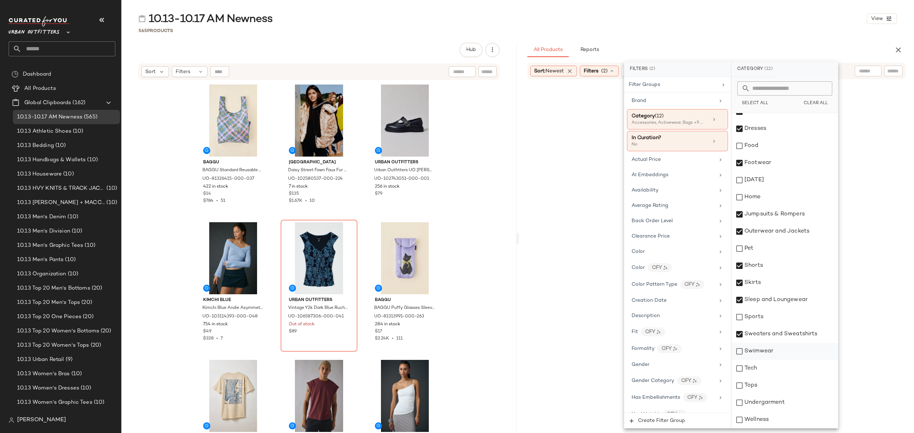
click at [777, 347] on div "Swimwear" at bounding box center [784, 351] width 106 height 17
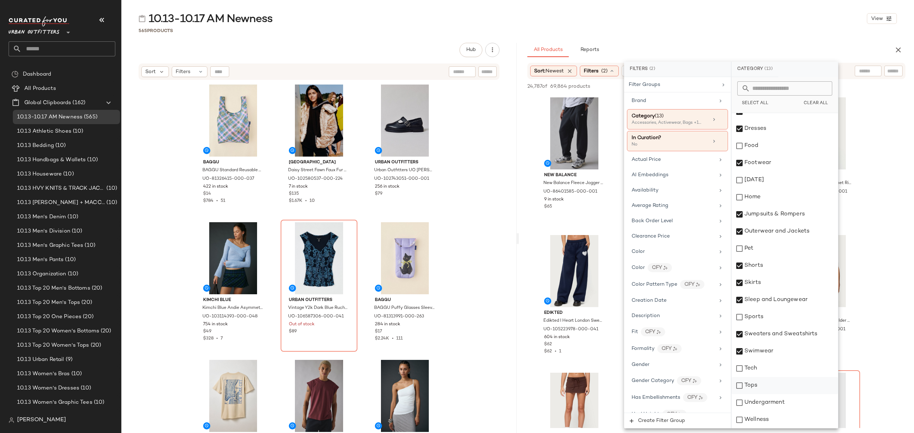
click at [767, 389] on div "Tops" at bounding box center [784, 385] width 106 height 17
click at [777, 401] on div "Undergarment" at bounding box center [784, 402] width 106 height 17
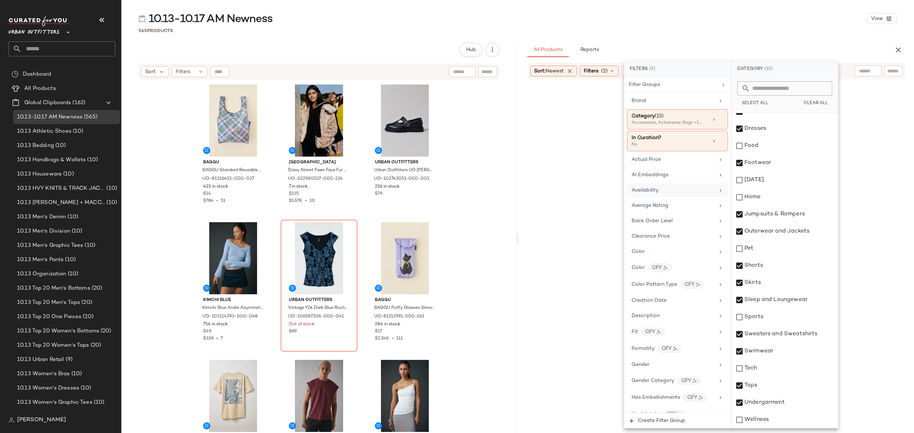
click at [685, 192] on div "Availability" at bounding box center [673, 190] width 83 height 7
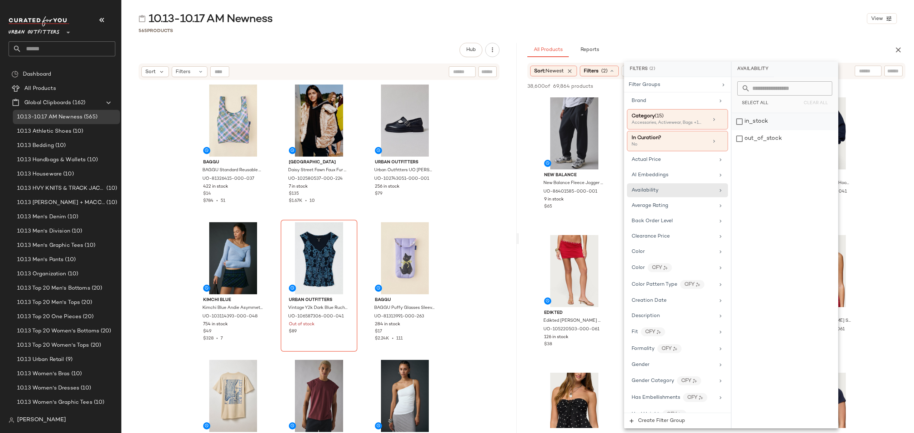
click at [793, 117] on div "in_stock" at bounding box center [784, 121] width 106 height 17
click at [750, 36] on div "10.13-10.17 AM Newness View 565 Products Hub Send for Review External Review In…" at bounding box center [517, 222] width 793 height 422
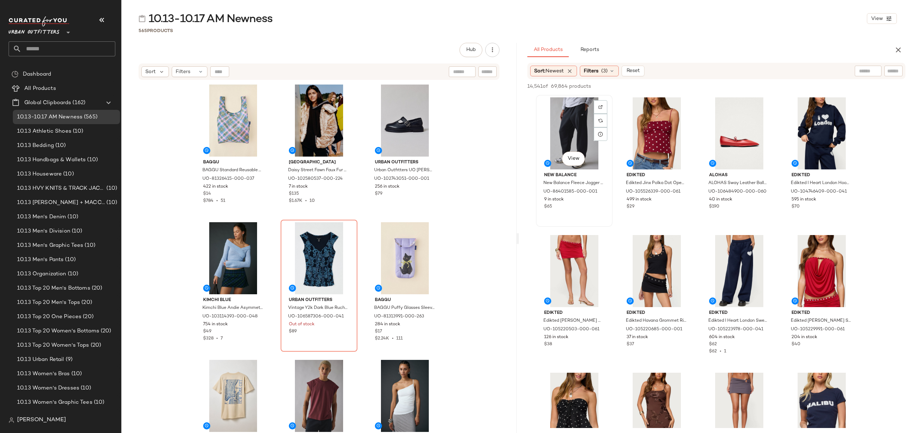
click at [571, 124] on div "View" at bounding box center [574, 133] width 72 height 72
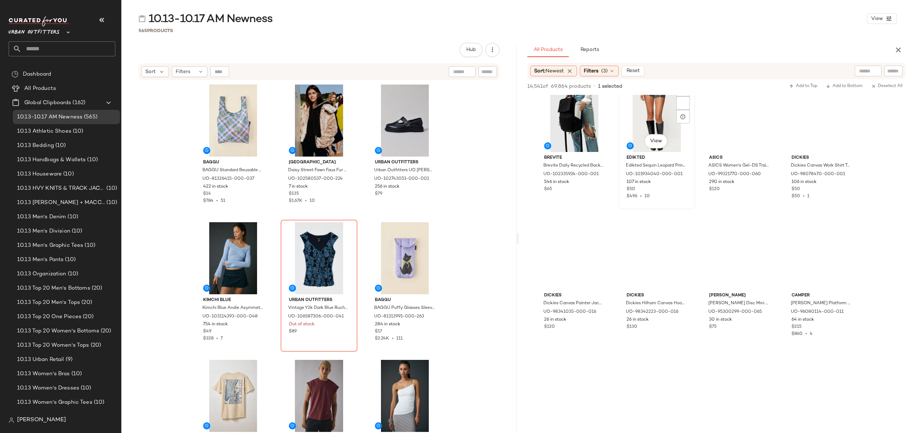
scroll to position [476, 0]
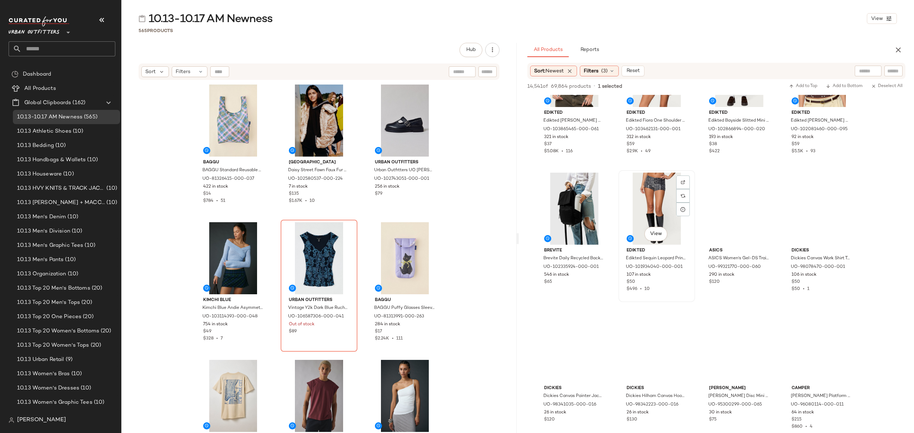
click at [664, 275] on div "107 in stock" at bounding box center [657, 275] width 60 height 6
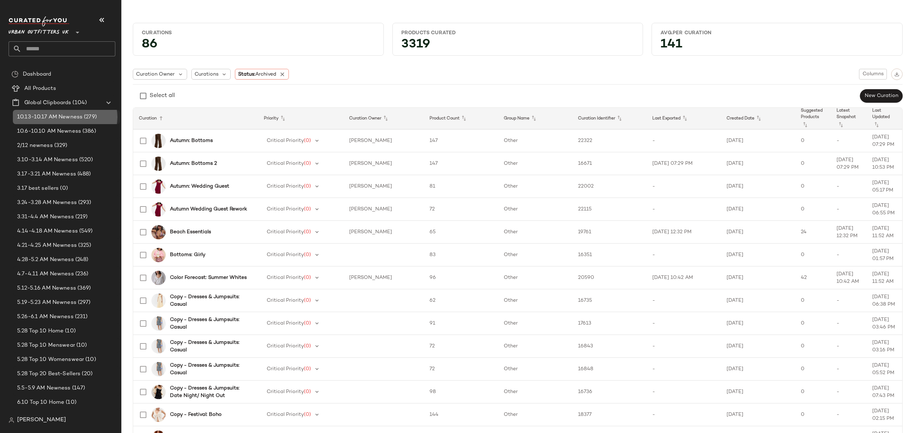
click at [57, 120] on span "10.13-10.17 AM Newness" at bounding box center [49, 117] width 65 height 8
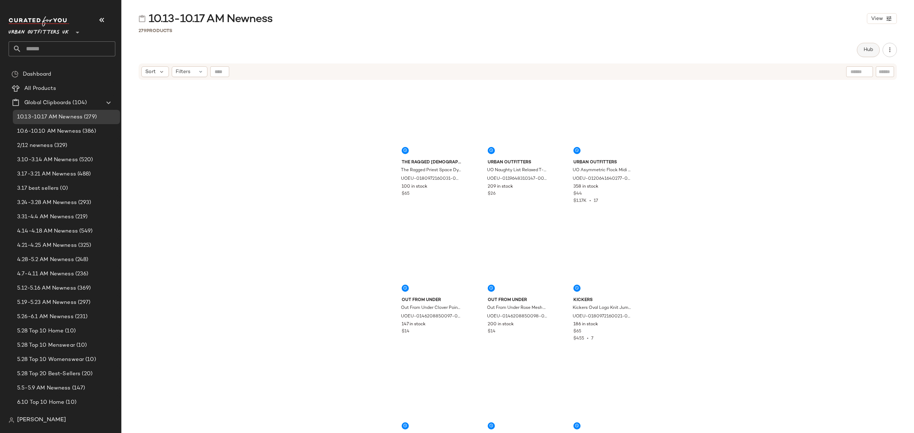
click at [860, 48] on button "Hub" at bounding box center [868, 50] width 23 height 14
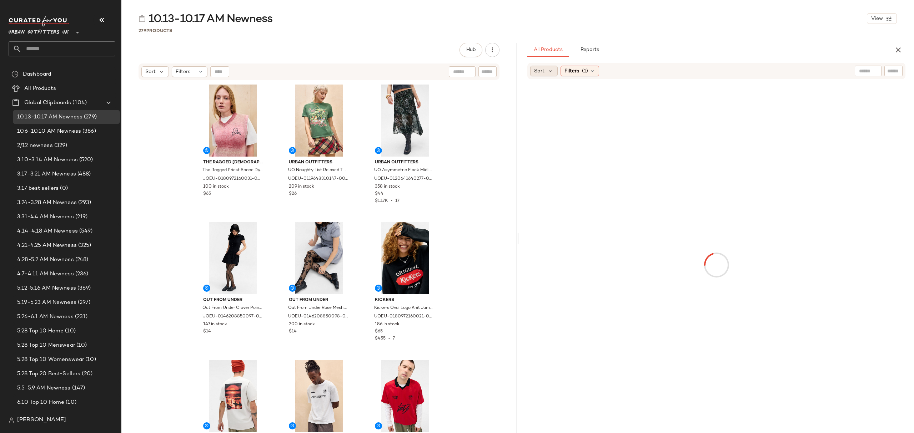
click at [538, 73] on span "Sort" at bounding box center [539, 70] width 10 height 7
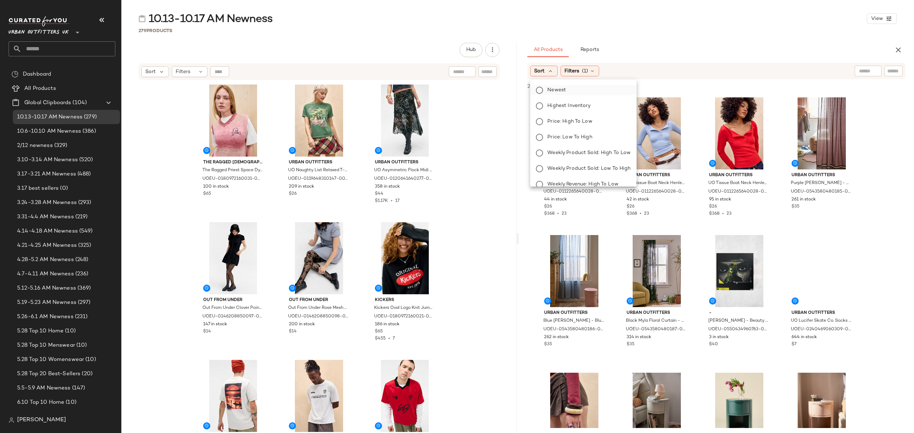
click at [563, 90] on span "Newest" at bounding box center [556, 89] width 19 height 7
click at [605, 71] on span "(1)" at bounding box center [604, 70] width 6 height 7
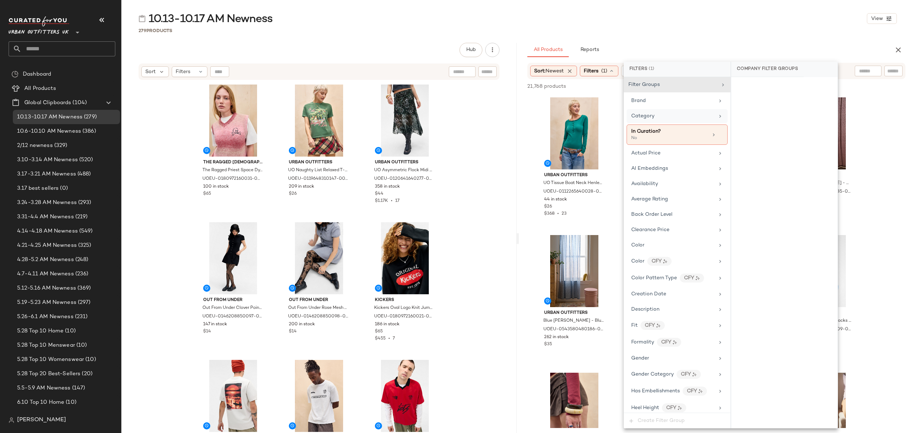
click at [683, 120] on div "Category" at bounding box center [672, 115] width 83 height 7
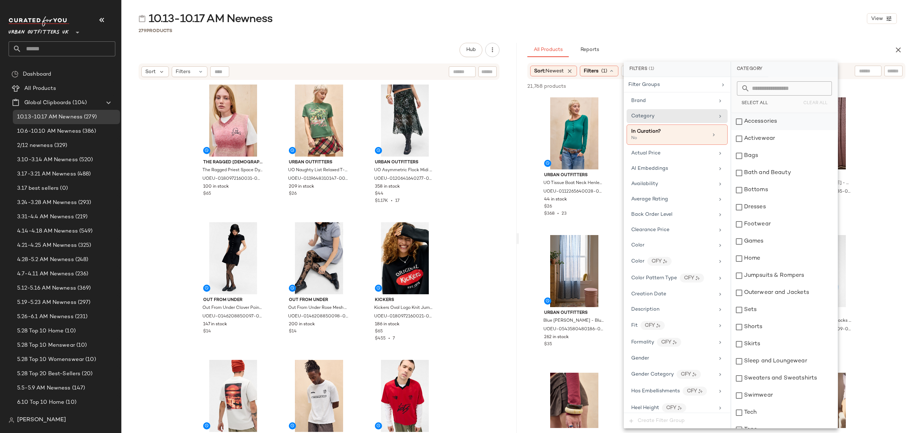
click at [763, 117] on div "Accessories" at bounding box center [784, 121] width 106 height 17
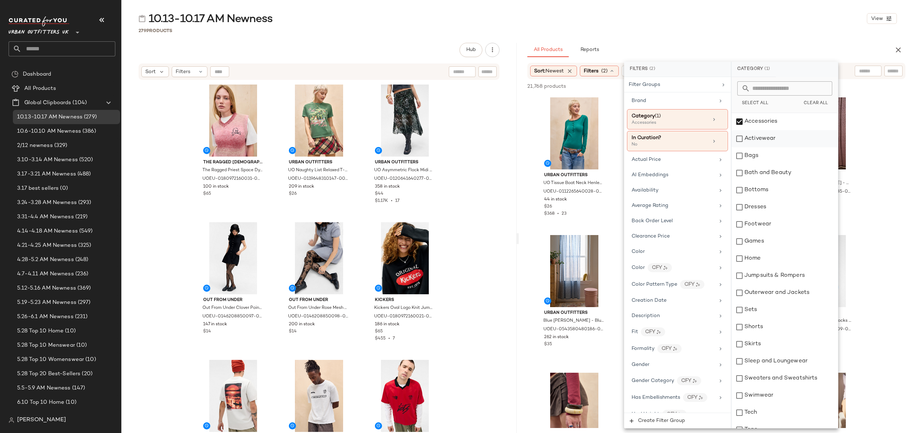
click at [765, 144] on div "Activewear" at bounding box center [784, 138] width 106 height 17
click at [760, 155] on div "Bags" at bounding box center [784, 155] width 106 height 17
drag, startPoint x: 763, startPoint y: 189, endPoint x: 762, endPoint y: 205, distance: 15.7
click at [763, 189] on div "Bottoms" at bounding box center [784, 190] width 106 height 17
click at [761, 210] on div "Dresses" at bounding box center [784, 207] width 106 height 17
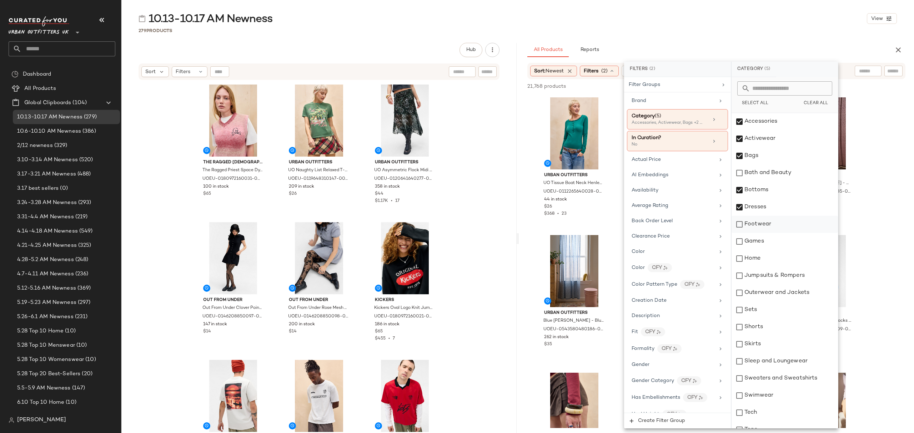
drag, startPoint x: 765, startPoint y: 226, endPoint x: 767, endPoint y: 232, distance: 6.7
click at [766, 226] on div "Footwear" at bounding box center [784, 224] width 106 height 17
click at [775, 273] on div "Jumpsuits & Rompers" at bounding box center [784, 275] width 106 height 17
click at [777, 291] on div "Outerwear and Jackets" at bounding box center [784, 293] width 106 height 17
click at [770, 322] on div "Shorts" at bounding box center [784, 327] width 106 height 17
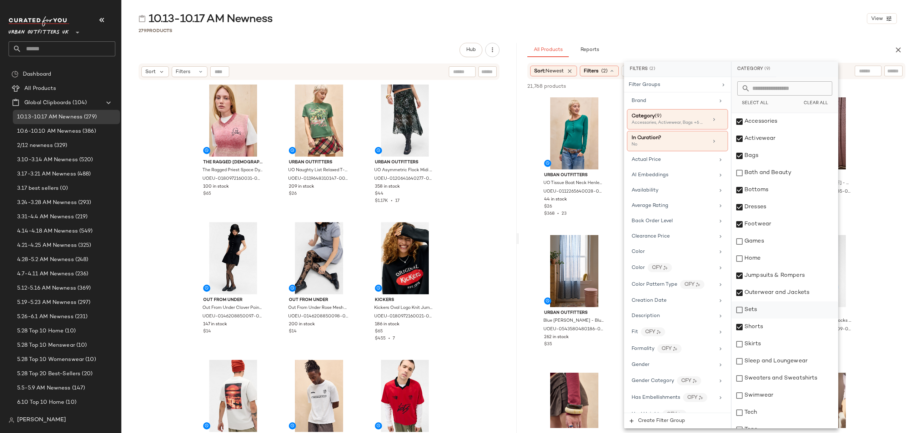
click at [767, 308] on div "Sets" at bounding box center [784, 310] width 106 height 17
click at [774, 342] on div "Skirts" at bounding box center [784, 344] width 106 height 17
click at [778, 359] on div "Sleep and Loungewear" at bounding box center [784, 361] width 106 height 17
click at [780, 374] on div "Sweaters and Sweatshirts" at bounding box center [784, 378] width 106 height 17
click at [777, 392] on div "Swimwear" at bounding box center [784, 395] width 106 height 17
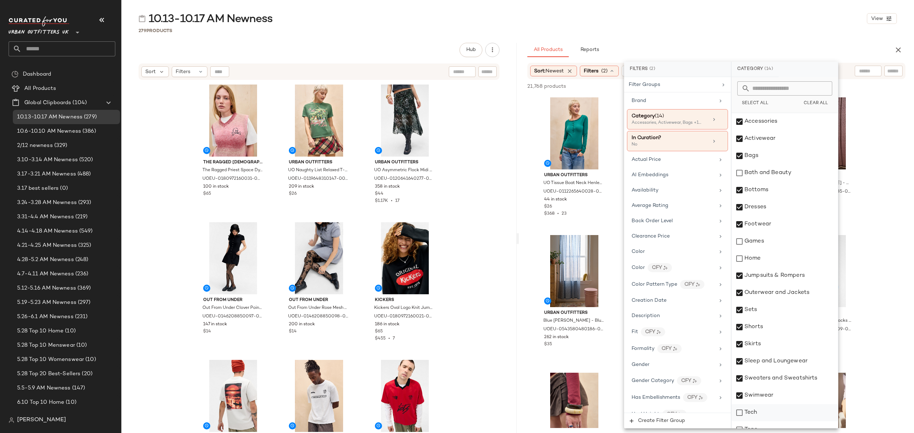
scroll to position [44, 0]
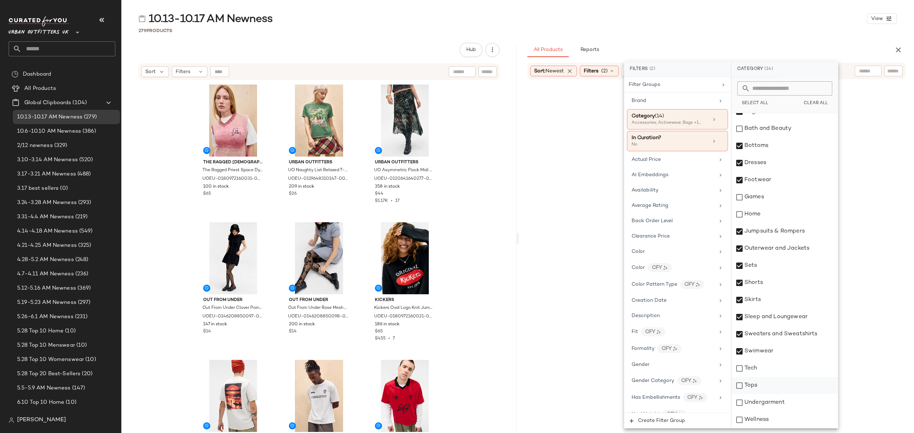
click at [768, 392] on div "Tops" at bounding box center [784, 385] width 106 height 17
click at [771, 399] on div "Undergarment" at bounding box center [784, 402] width 106 height 17
click at [661, 187] on div "Availability" at bounding box center [677, 190] width 101 height 14
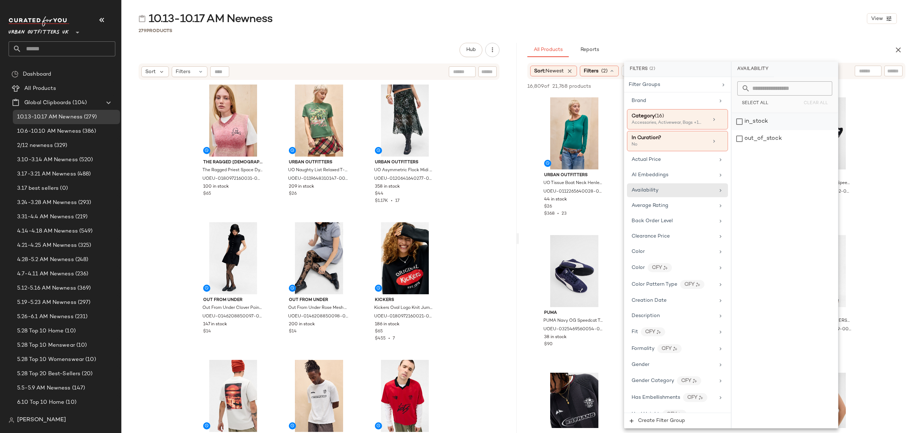
click at [772, 119] on div "in_stock" at bounding box center [784, 121] width 106 height 17
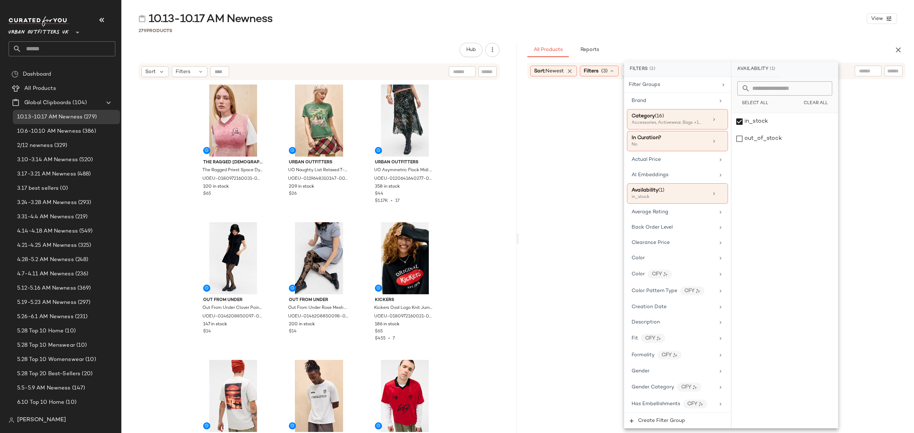
click at [705, 22] on div "10.13-10.17 AM Newness View" at bounding box center [517, 18] width 793 height 14
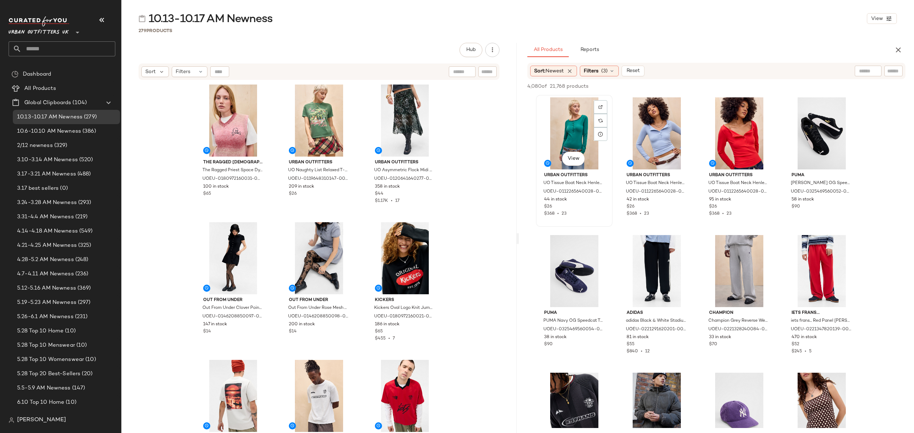
click at [582, 105] on div "View" at bounding box center [574, 133] width 72 height 72
click at [752, 208] on span "UOEU-0112265640028-000-060" at bounding box center [731, 198] width 47 height 19
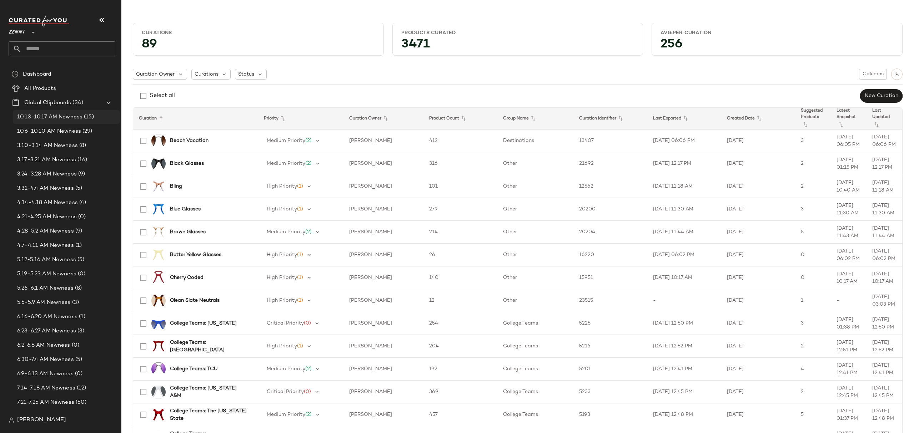
click at [71, 115] on span "10.13-10.17 AM Newness" at bounding box center [49, 117] width 65 height 8
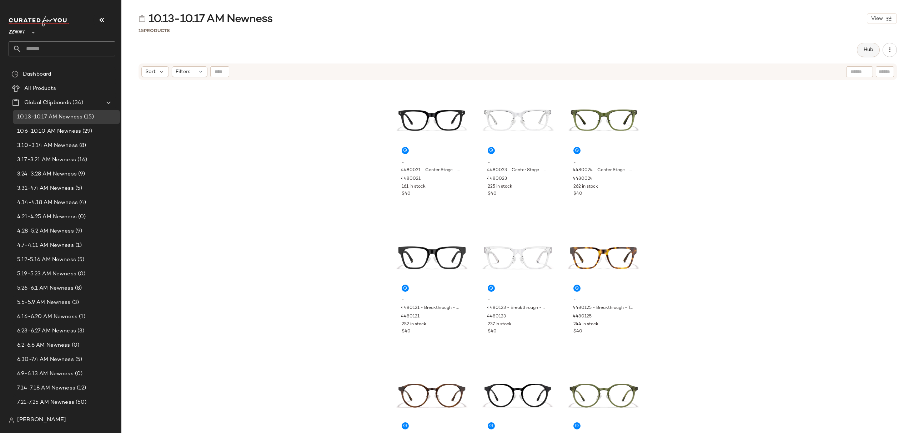
click at [870, 46] on button "Hub" at bounding box center [868, 50] width 23 height 14
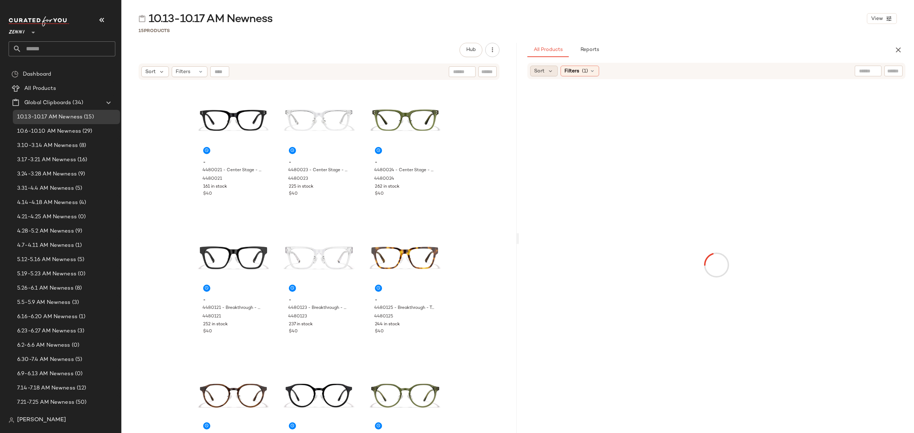
click at [542, 70] on span "Sort" at bounding box center [539, 70] width 10 height 7
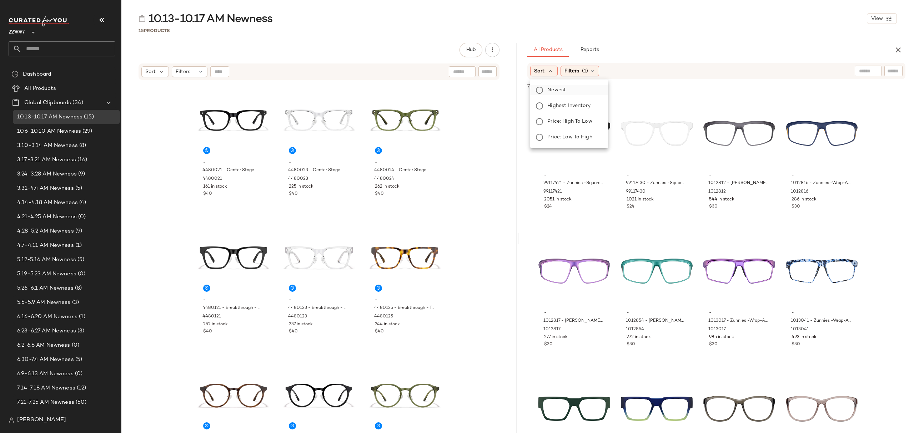
click at [561, 91] on span "Newest" at bounding box center [556, 89] width 19 height 7
click at [705, 48] on div "All Products Reports" at bounding box center [704, 50] width 355 height 14
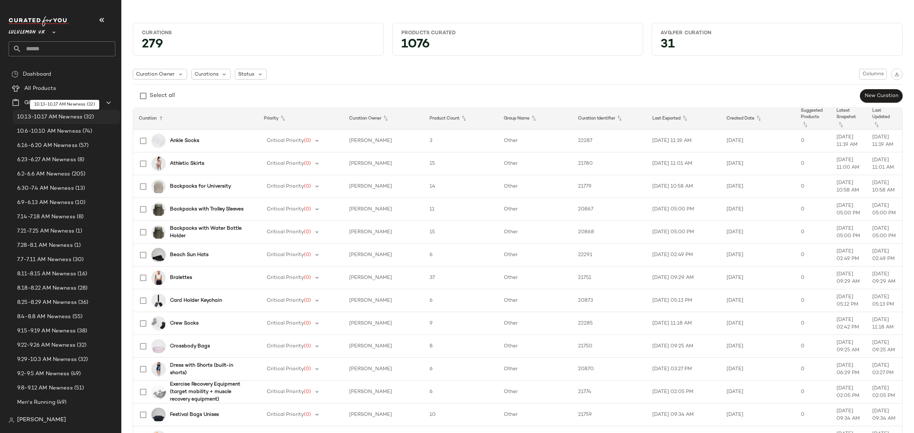
click at [48, 118] on span "10.13-10.17 AM Newness" at bounding box center [49, 117] width 65 height 8
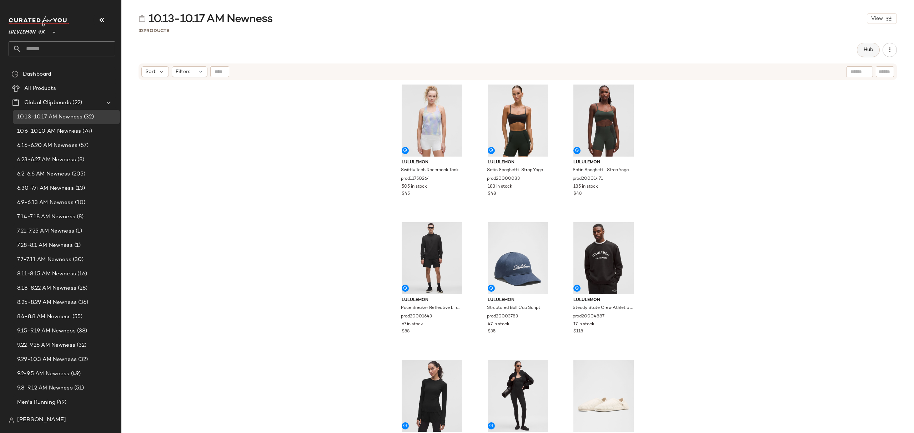
click at [869, 47] on span "Hub" at bounding box center [868, 50] width 10 height 6
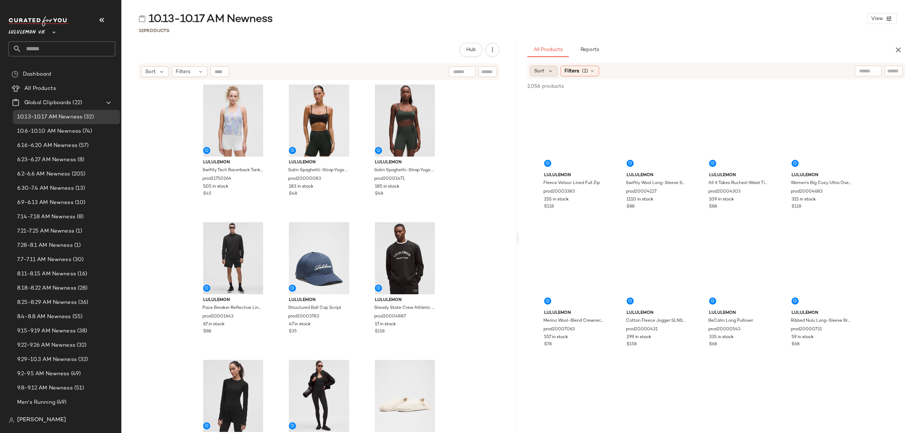
click at [546, 71] on div "Sort" at bounding box center [543, 71] width 27 height 11
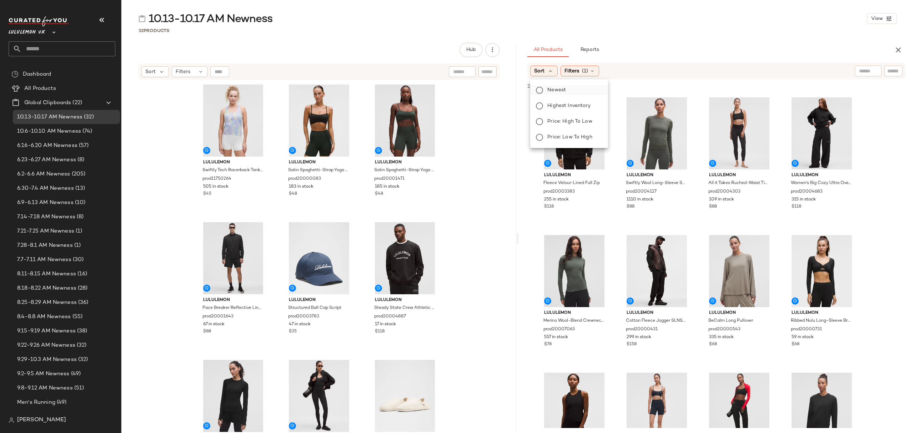
click at [558, 89] on span "Newest" at bounding box center [556, 89] width 19 height 7
click at [672, 39] on div "10.13-10.17 AM Newness View 32 Products Hub Send for Review External Review Int…" at bounding box center [517, 222] width 793 height 422
drag, startPoint x: 612, startPoint y: 74, endPoint x: 614, endPoint y: 97, distance: 23.0
click at [612, 75] on div "Filters (1)" at bounding box center [599, 71] width 39 height 11
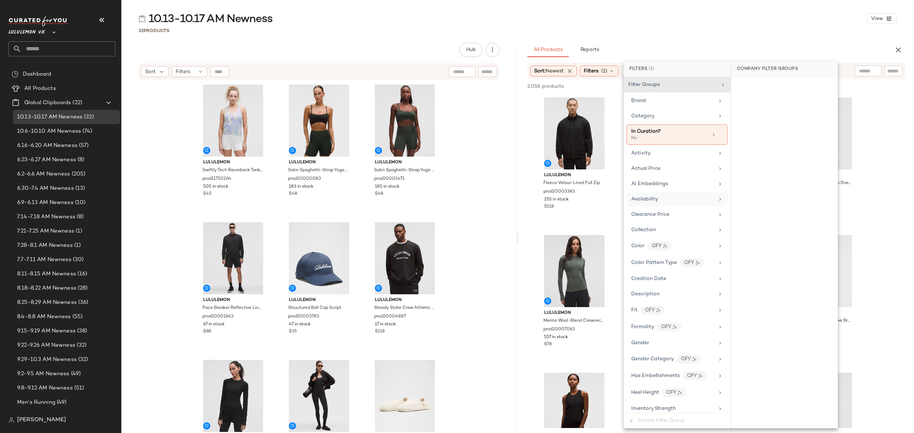
click at [653, 206] on div "Availability" at bounding box center [677, 199] width 101 height 14
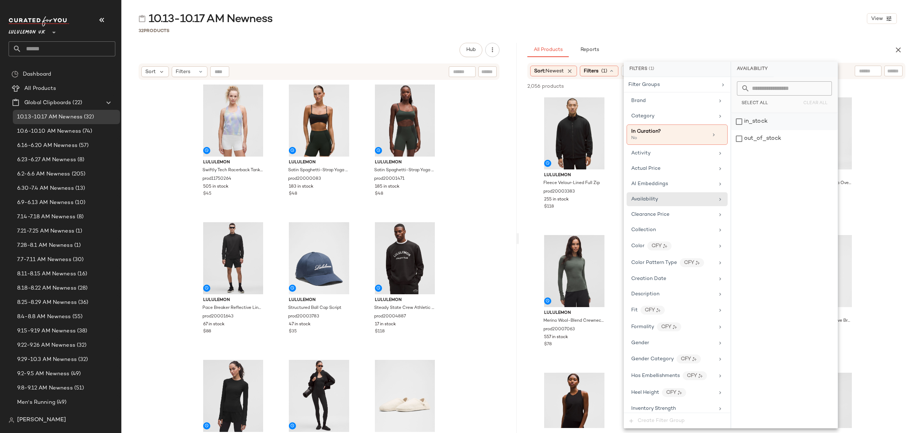
click at [771, 120] on div "in_stock" at bounding box center [784, 121] width 106 height 17
click at [733, 30] on div "32 Products" at bounding box center [517, 30] width 793 height 7
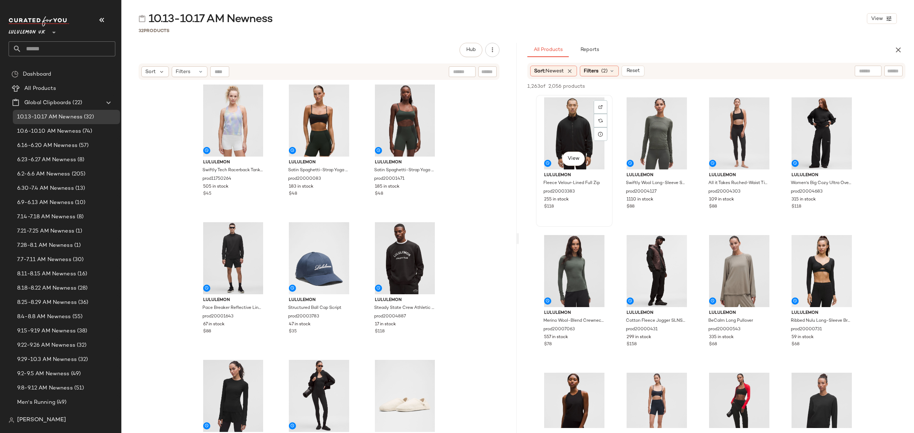
click at [567, 134] on div "View" at bounding box center [574, 133] width 72 height 72
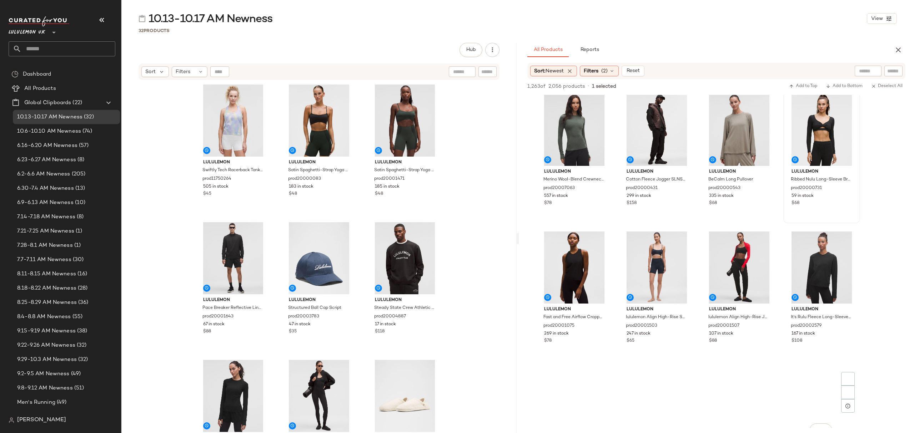
scroll to position [238, 0]
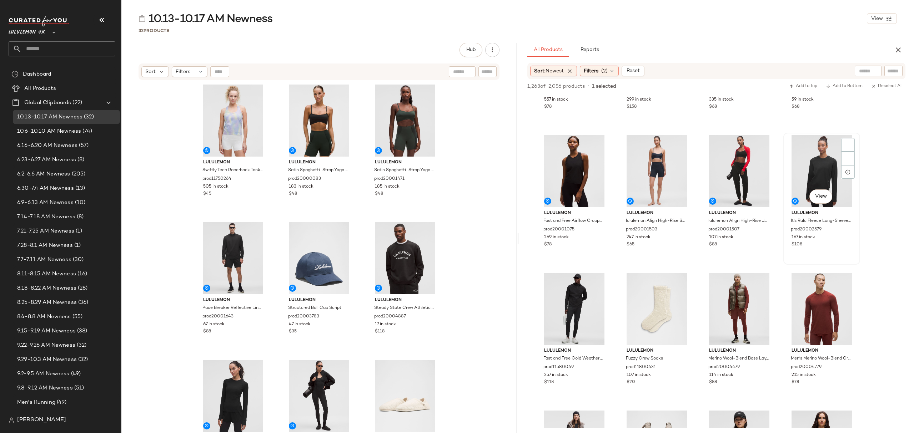
click at [842, 235] on div "167 in stock" at bounding box center [821, 238] width 60 height 6
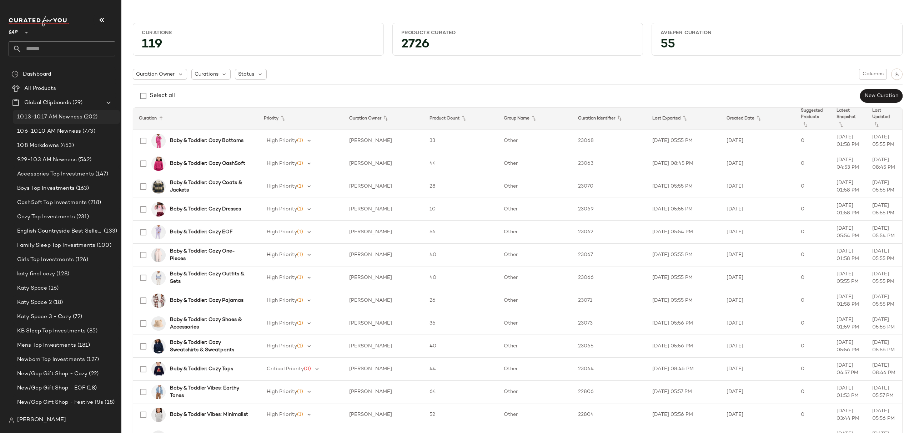
click at [59, 119] on span "10.13-10.17 AM Newness" at bounding box center [49, 117] width 65 height 8
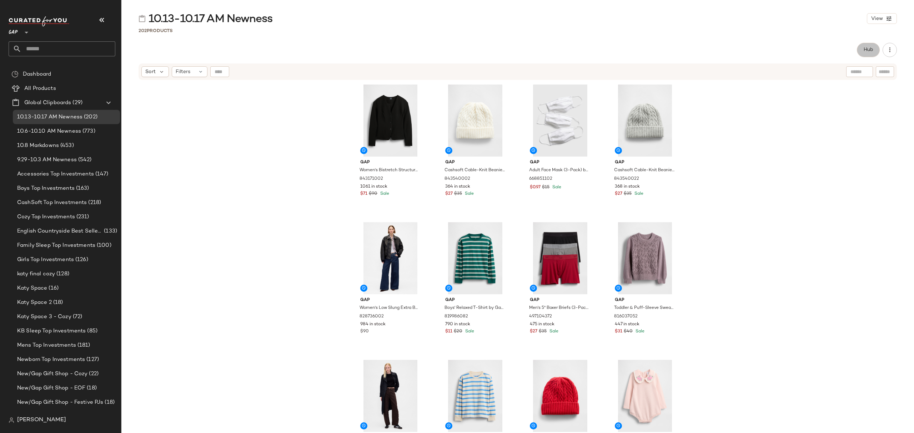
click at [867, 46] on button "Hub" at bounding box center [868, 50] width 23 height 14
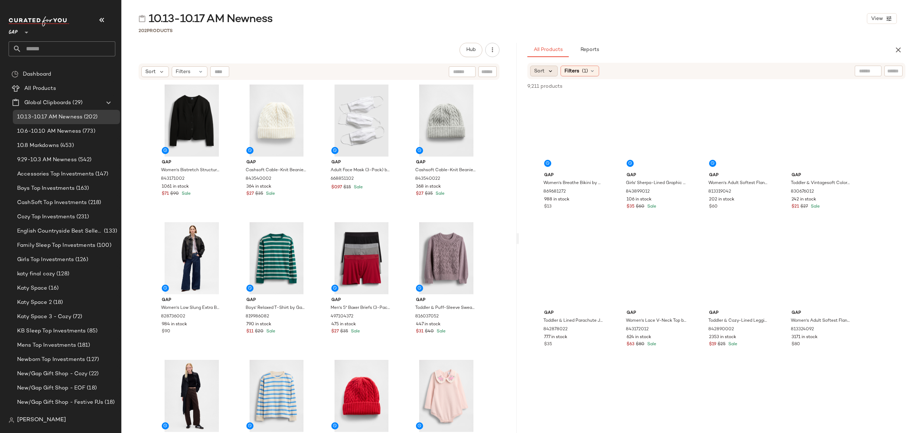
click at [547, 69] on icon at bounding box center [550, 71] width 6 height 6
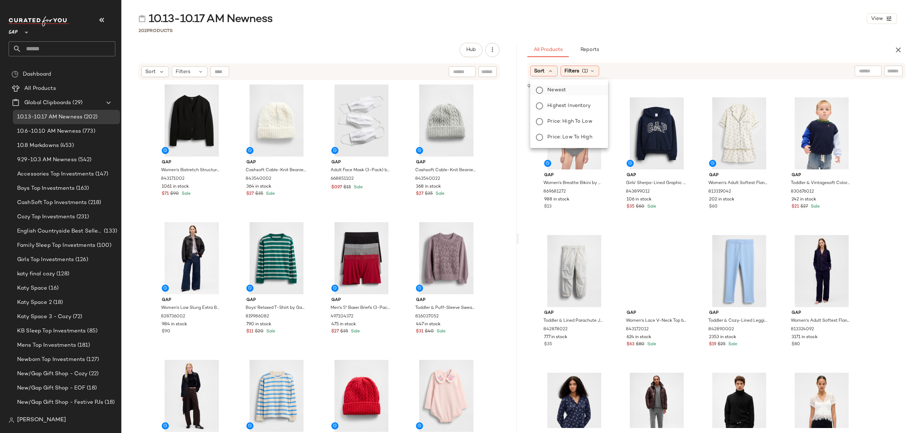
click at [562, 86] on span "Newest" at bounding box center [556, 89] width 19 height 7
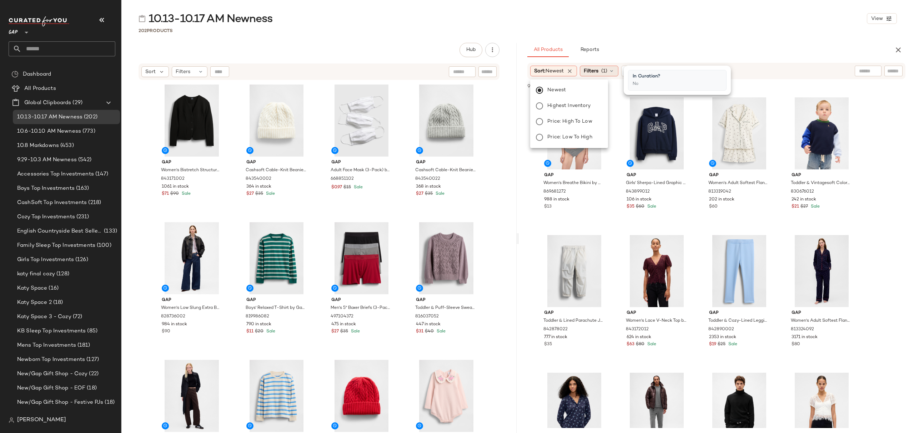
click at [607, 71] on span "(1)" at bounding box center [604, 70] width 6 height 7
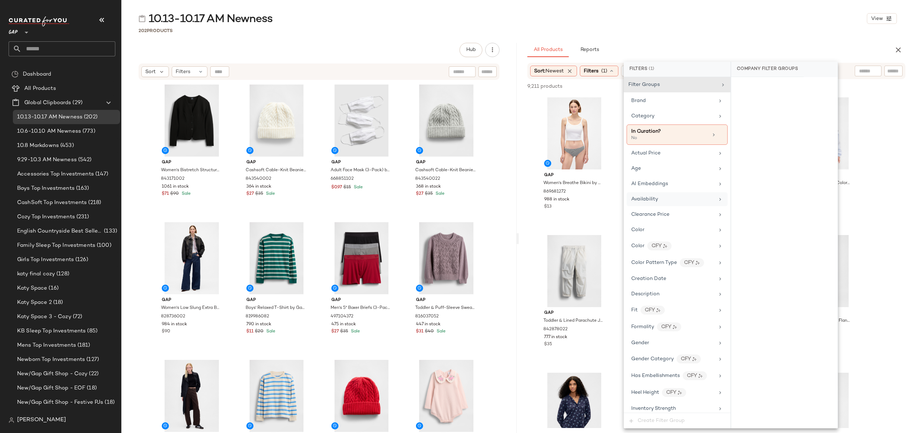
click at [663, 197] on div "Availability" at bounding box center [672, 199] width 83 height 7
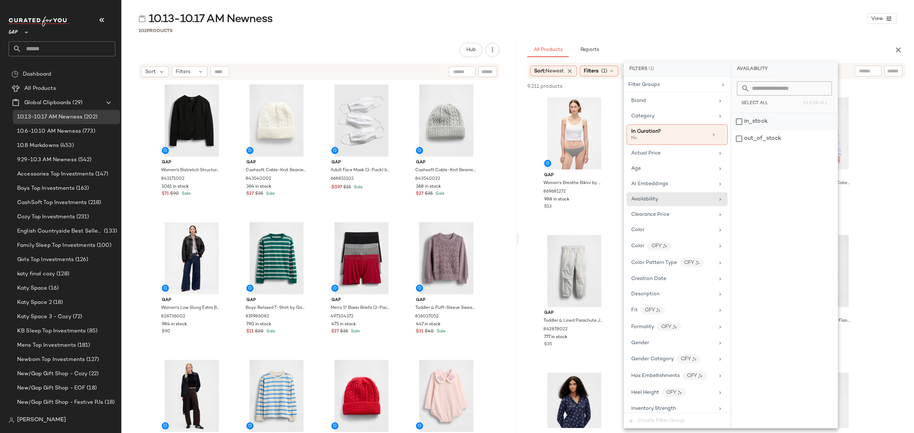
click at [753, 122] on div "in_stock" at bounding box center [784, 121] width 106 height 17
click at [715, 50] on div "All Products Reports" at bounding box center [704, 50] width 355 height 14
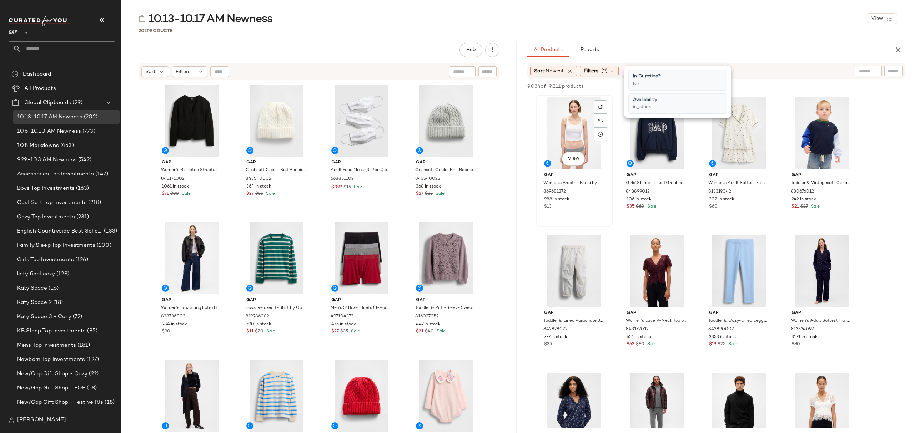
click at [576, 119] on div "View" at bounding box center [574, 133] width 72 height 72
click at [765, 205] on div "$60" at bounding box center [739, 207] width 60 height 6
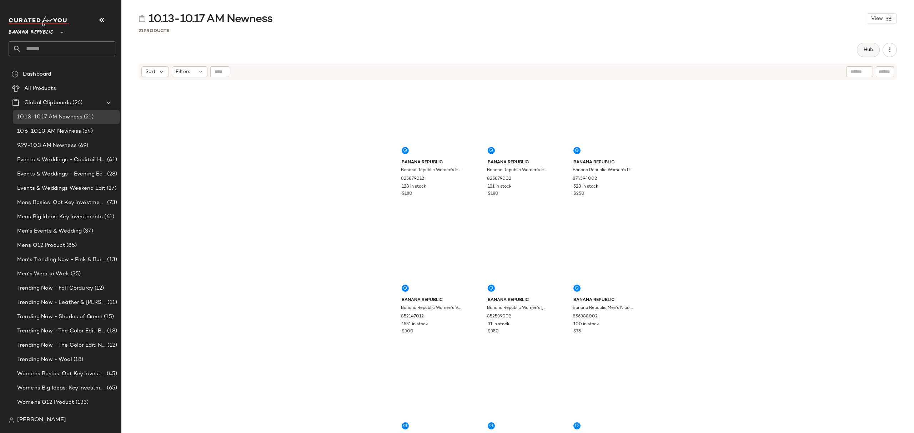
click at [867, 53] on button "Hub" at bounding box center [868, 50] width 23 height 14
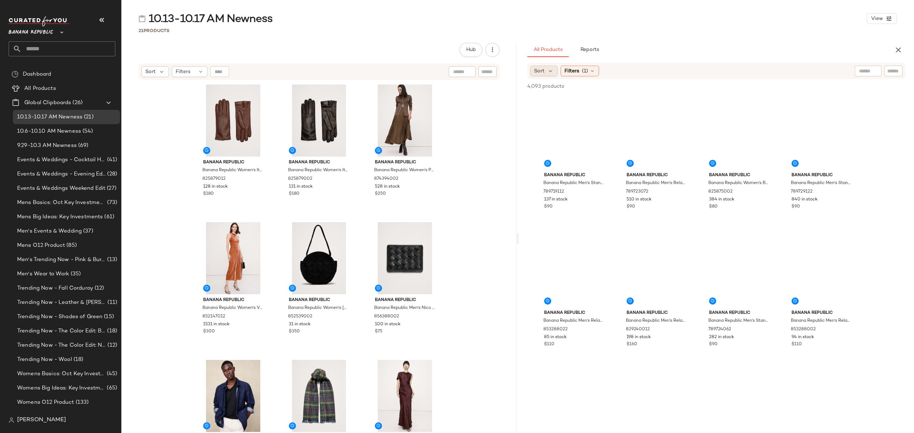
click at [554, 73] on div "Sort" at bounding box center [543, 71] width 27 height 11
click at [560, 86] on span "Newest" at bounding box center [556, 89] width 19 height 7
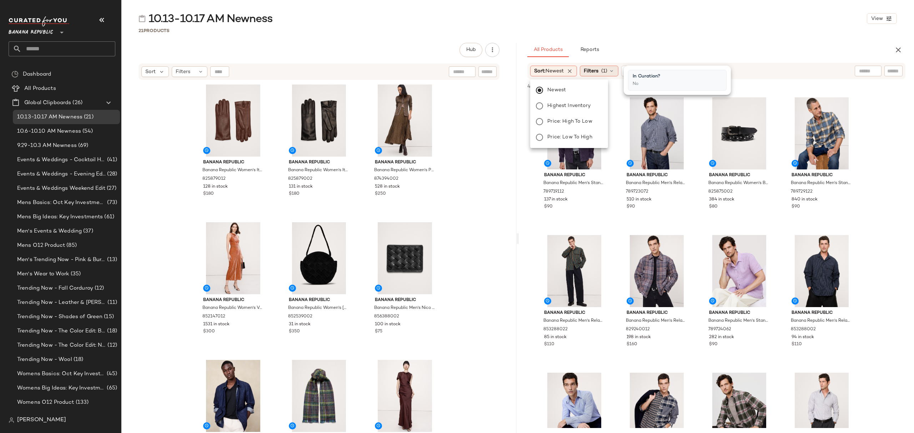
click at [607, 71] on span "(1)" at bounding box center [604, 70] width 6 height 7
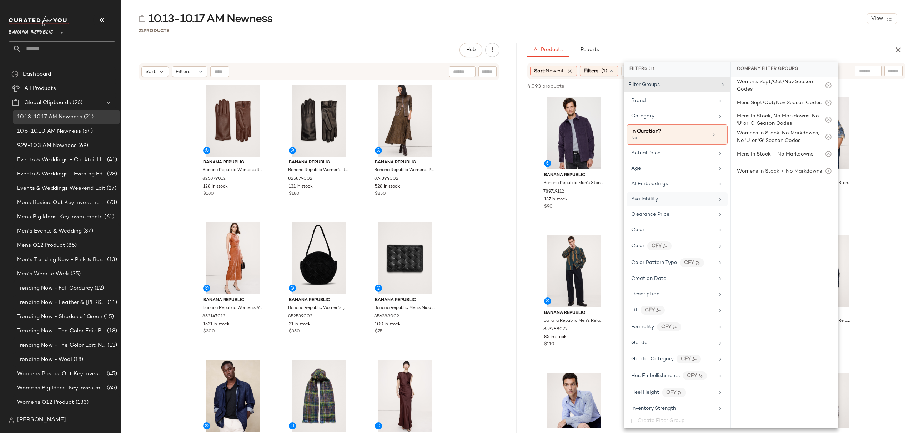
click at [680, 202] on div "Availability" at bounding box center [672, 199] width 83 height 7
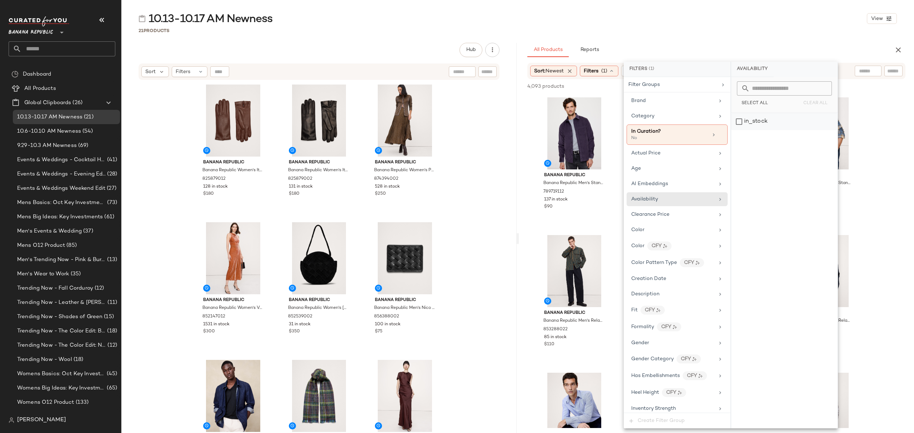
click at [761, 123] on div "in_stock" at bounding box center [784, 121] width 106 height 17
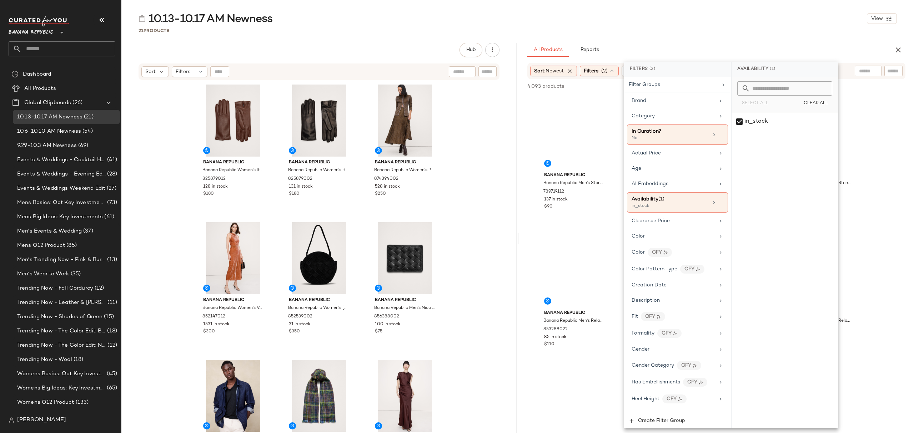
click at [714, 36] on div "10.13-10.17 AM Newness View 21 Products Hub Send for Review External Review Int…" at bounding box center [517, 222] width 793 height 422
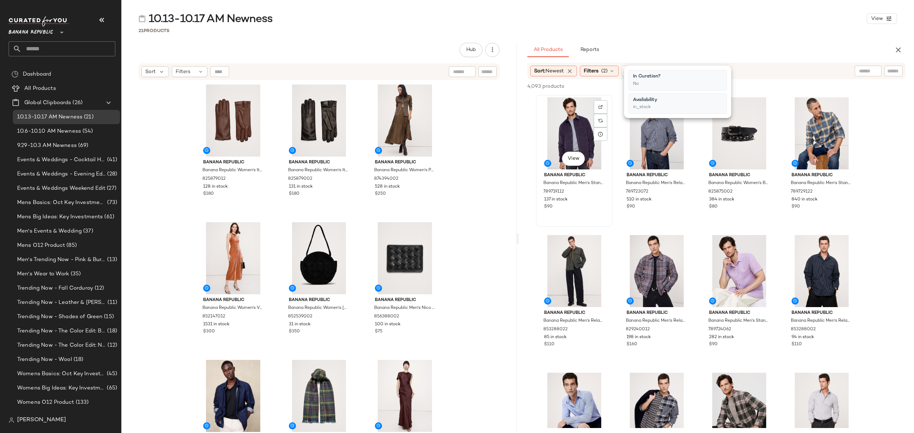
click at [581, 117] on div "View" at bounding box center [574, 133] width 72 height 72
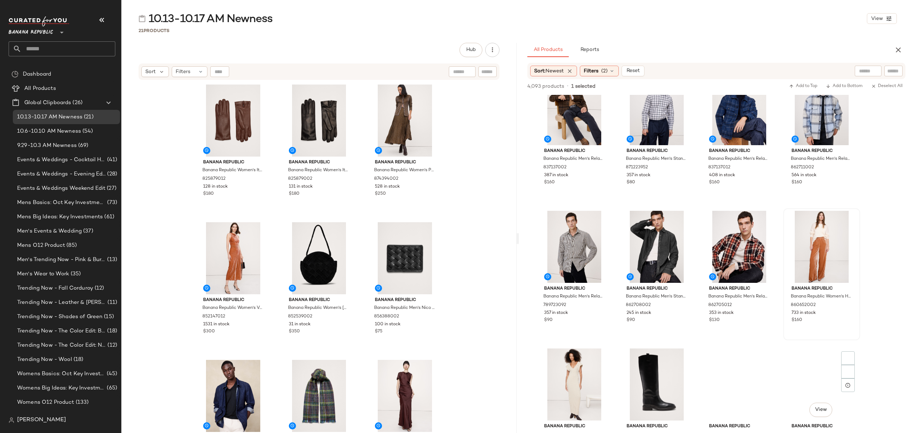
scroll to position [904, 0]
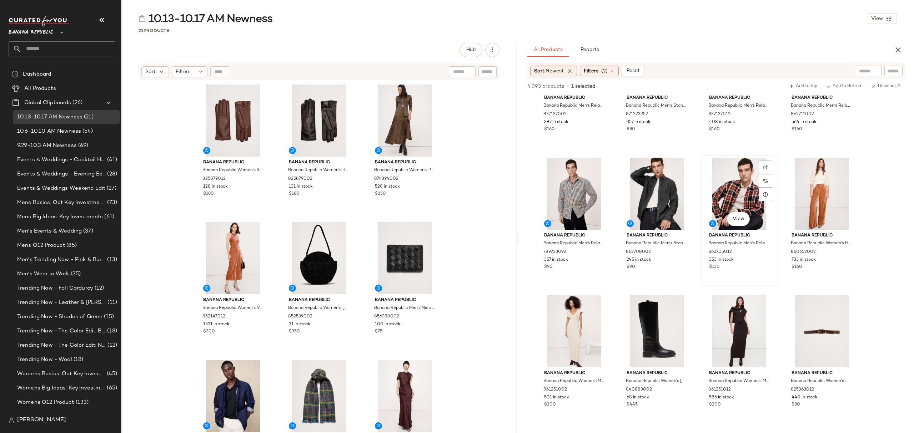
click at [753, 261] on div "353 in stock" at bounding box center [739, 260] width 60 height 6
